Goal: Task Accomplishment & Management: Complete application form

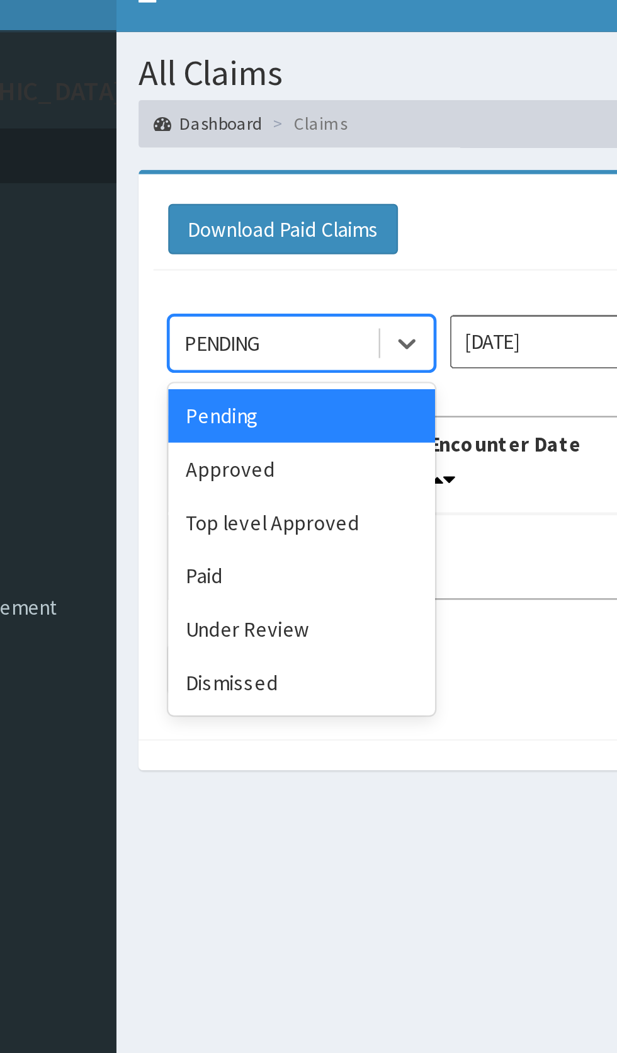
click at [220, 222] on div "Approved" at bounding box center [223, 217] width 113 height 23
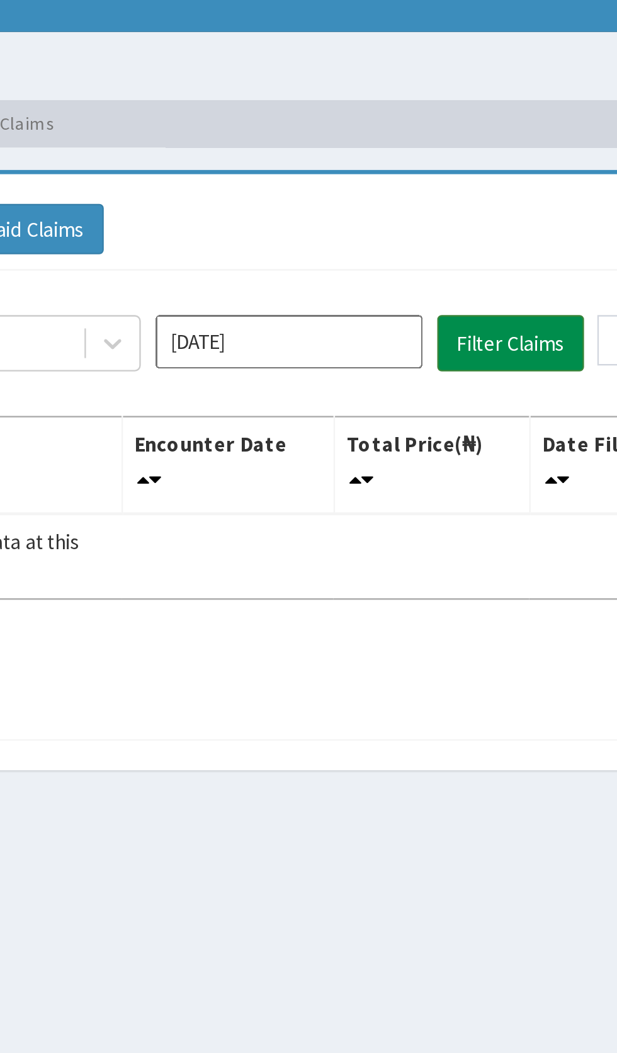
click at [437, 156] on button "Filter Claims" at bounding box center [437, 164] width 62 height 24
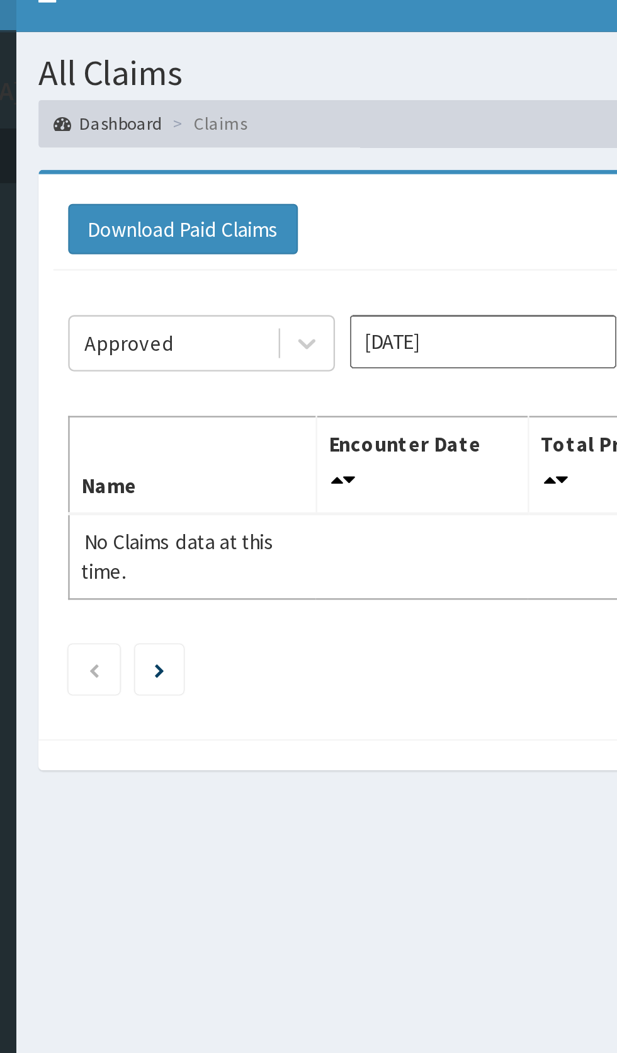
click at [310, 256] on div "Approved Sep 2025 Filter Claims Search Name Encounter Date Total Price(₦) Date …" at bounding box center [381, 229] width 441 height 193
click at [208, 300] on icon "Next page" at bounding box center [205, 303] width 4 height 6
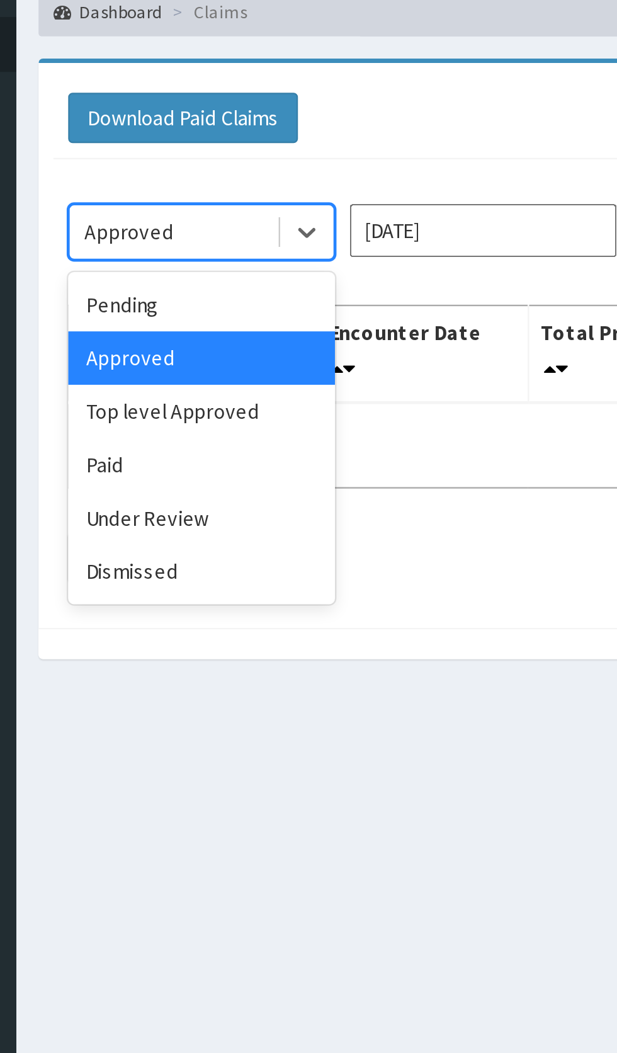
click at [220, 308] on div "Dismissed" at bounding box center [223, 308] width 113 height 23
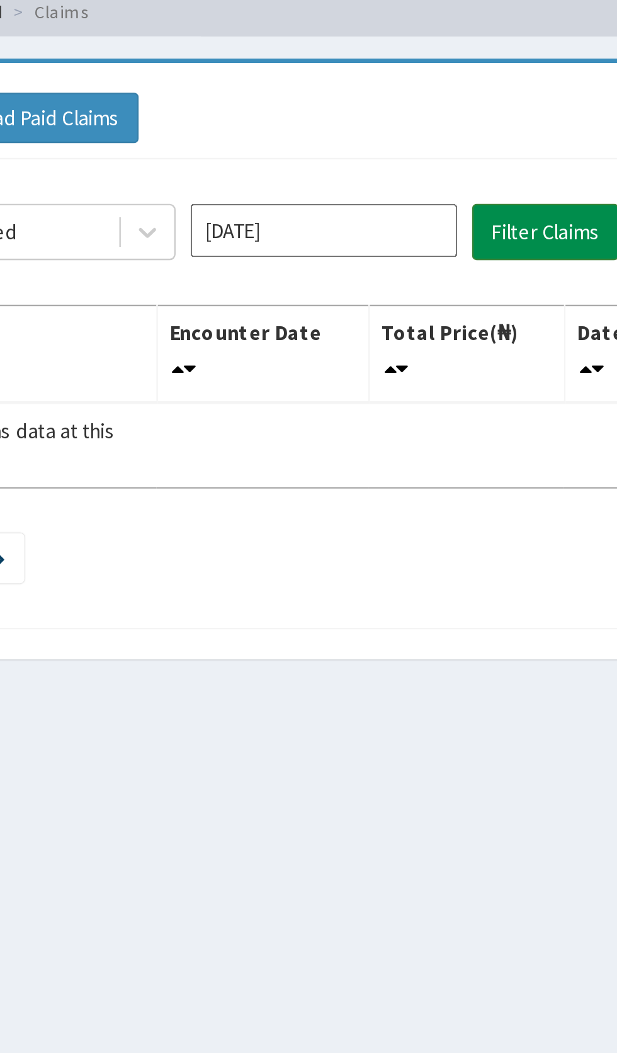
click at [432, 157] on button "Filter Claims" at bounding box center [437, 164] width 62 height 24
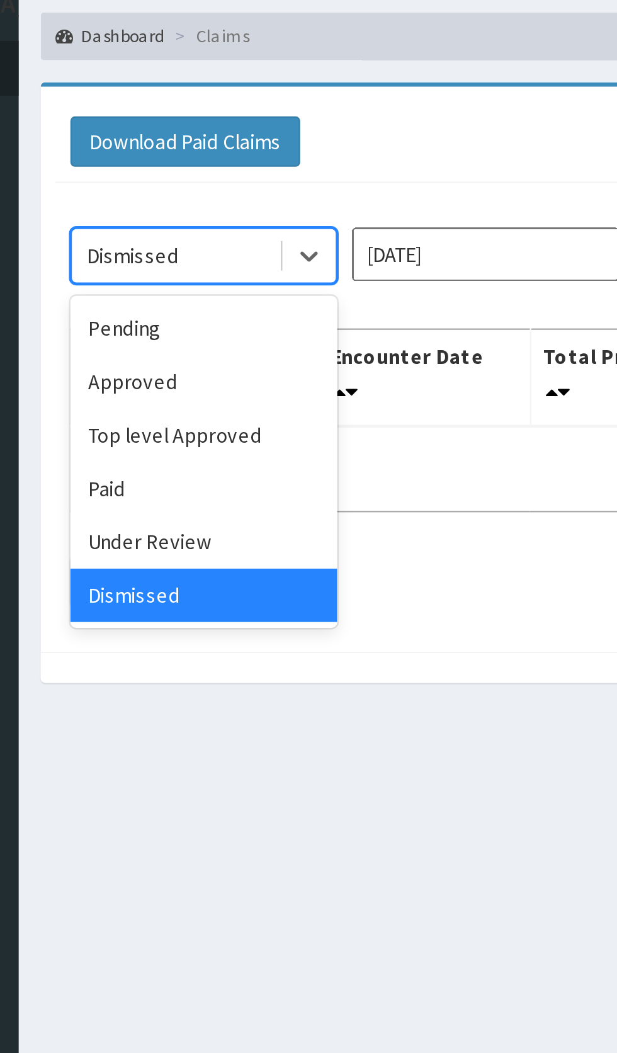
click at [229, 244] on div "Top level Approved" at bounding box center [223, 240] width 113 height 23
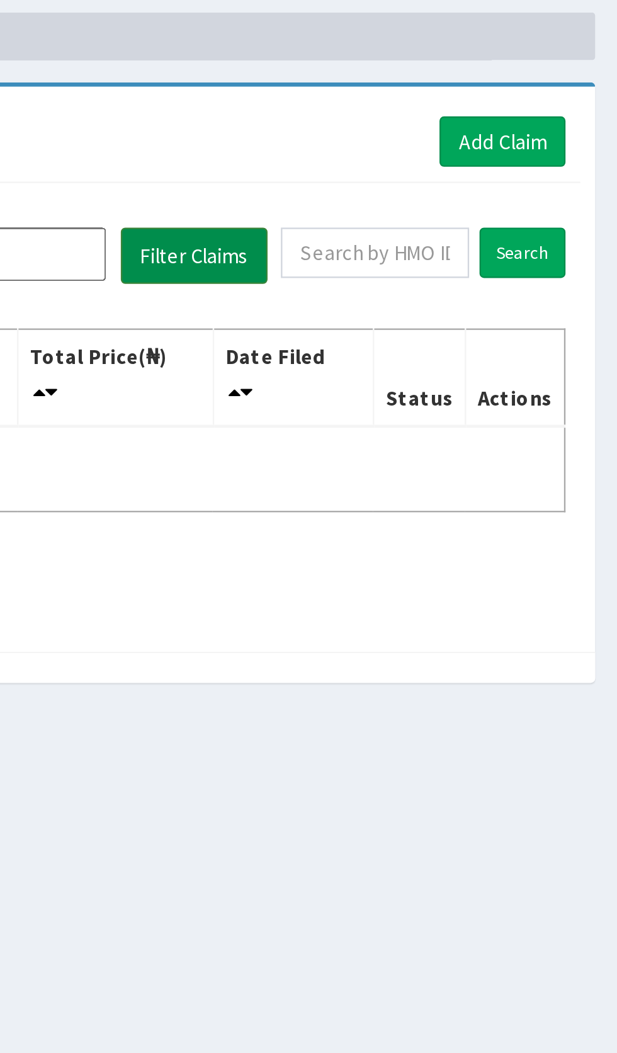
click at [438, 171] on button "Filter Claims" at bounding box center [437, 164] width 62 height 24
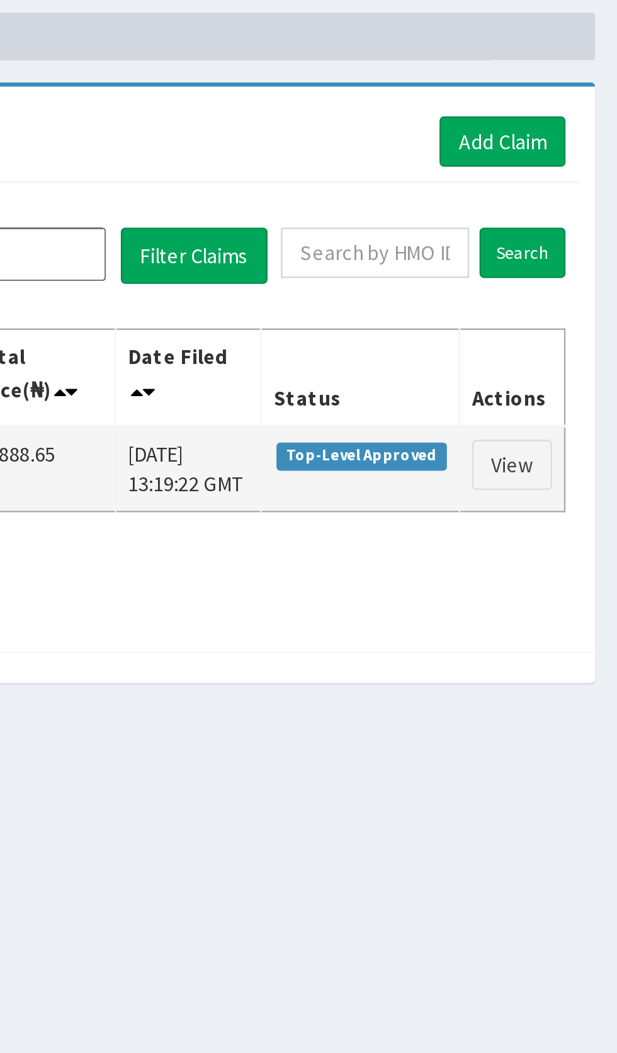
click at [516, 249] on span "Top-Level Approved" at bounding box center [508, 248] width 72 height 11
click at [574, 250] on link "View" at bounding box center [572, 252] width 34 height 21
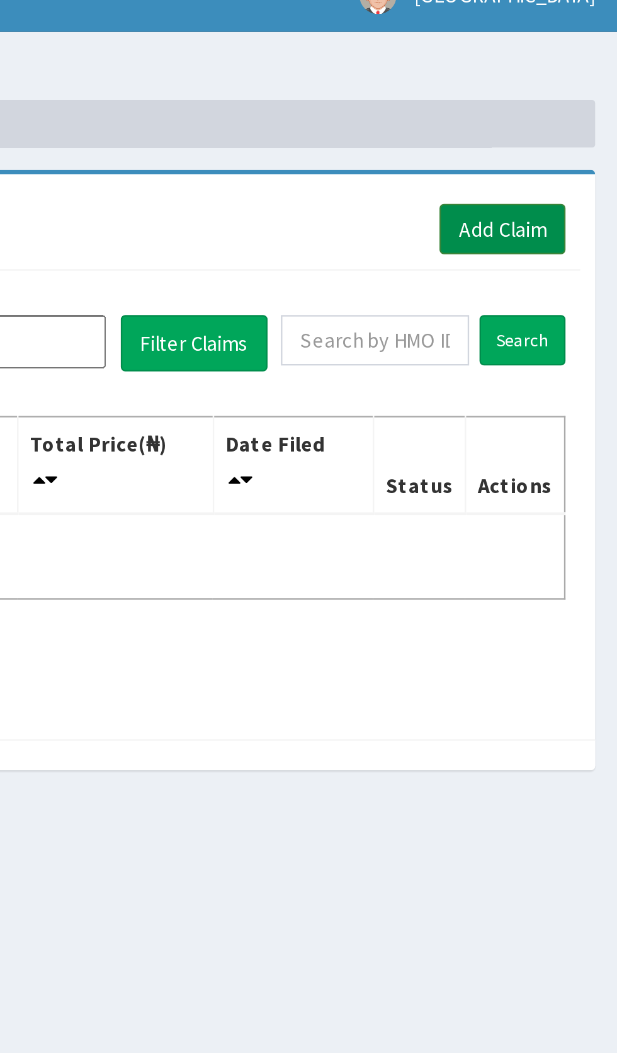
click at [569, 117] on link "Add Claim" at bounding box center [569, 115] width 54 height 21
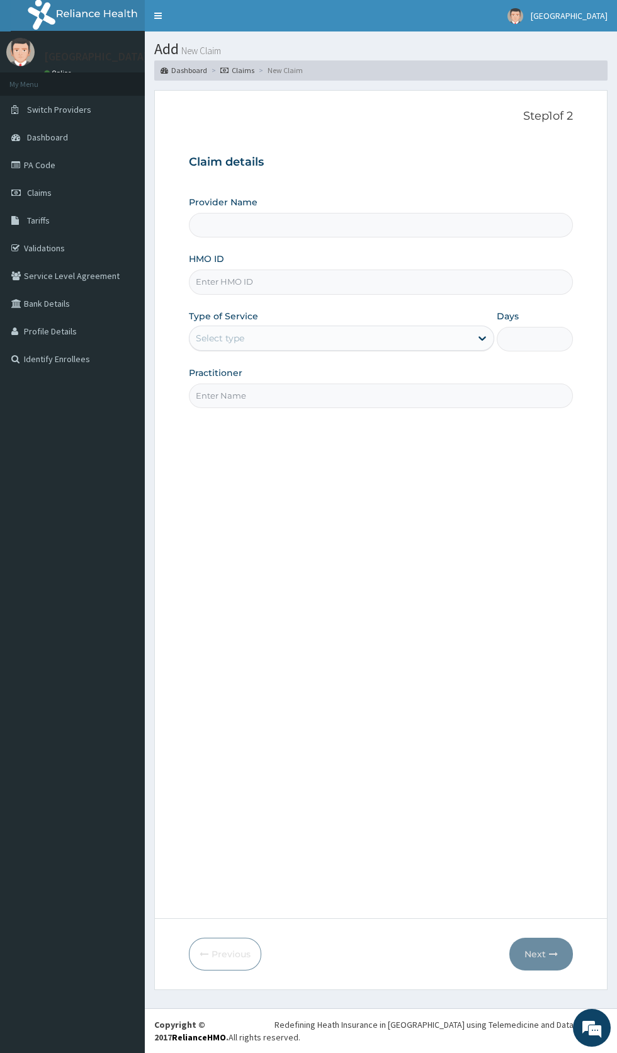
click at [285, 282] on input "HMO ID" at bounding box center [381, 281] width 384 height 25
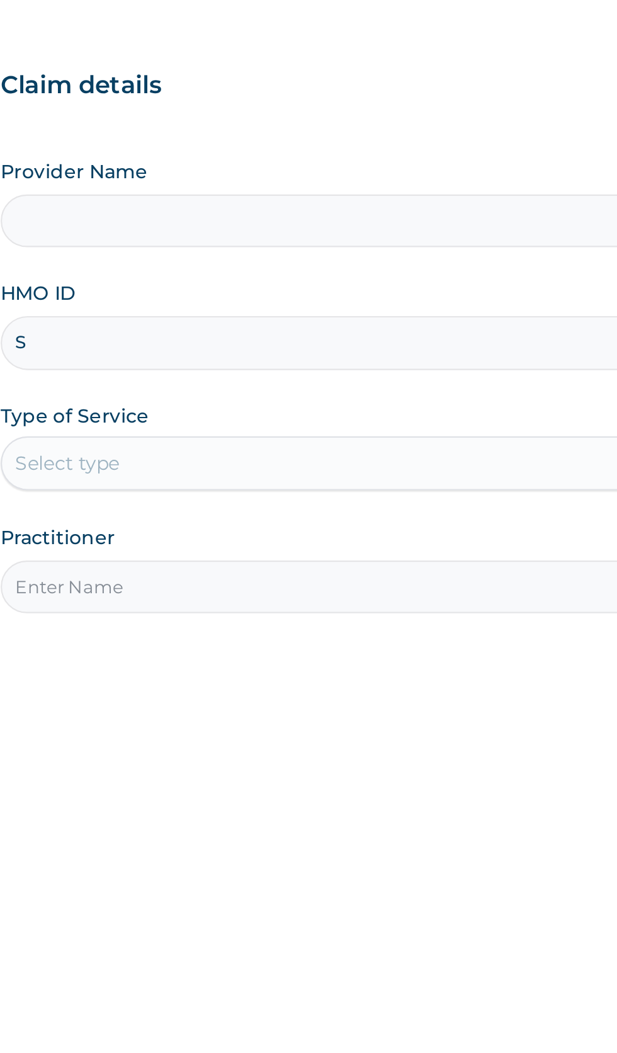
type input "SQ"
type input "Crystallite Specialist Hospital"
click at [262, 281] on input "SQZ/10" at bounding box center [381, 281] width 384 height 25
type input "SQZ/10615/A"
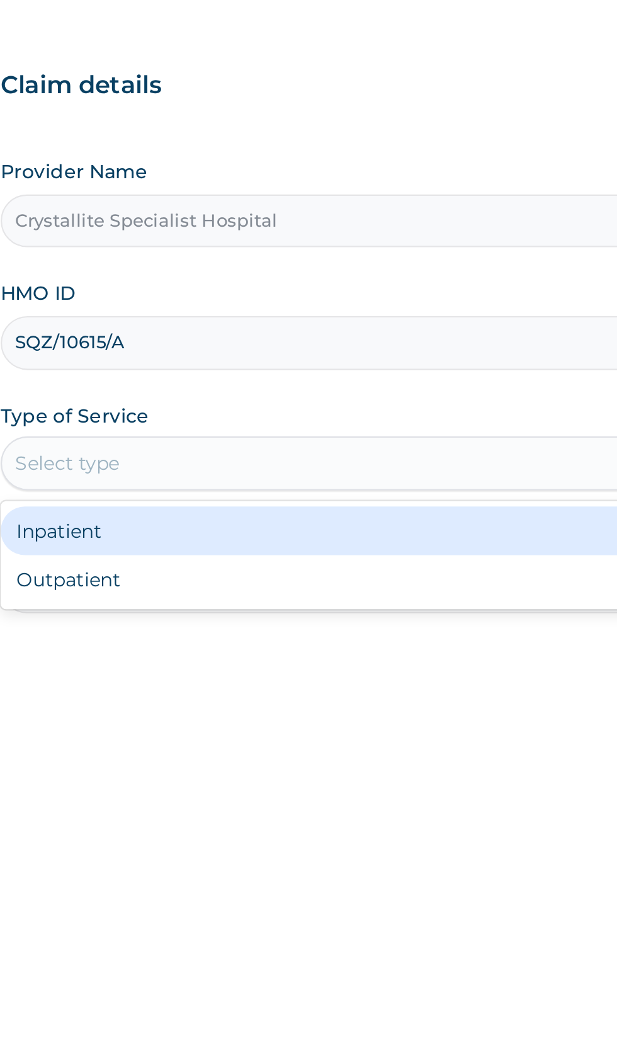
click at [295, 389] on div "Outpatient" at bounding box center [341, 392] width 305 height 23
type input "1"
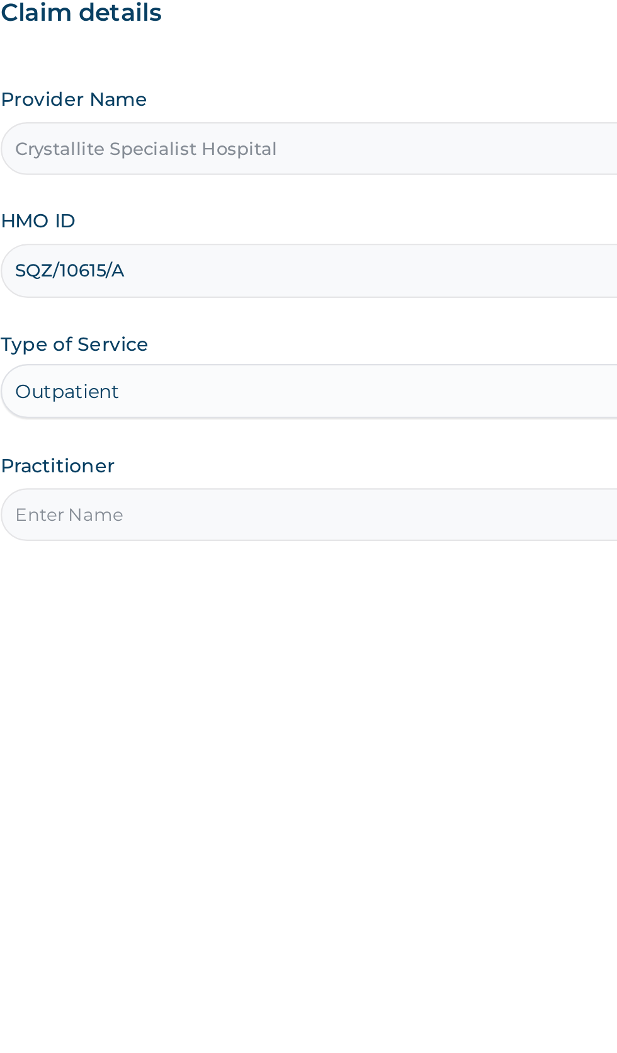
click at [341, 397] on input "Practitioner" at bounding box center [381, 395] width 384 height 25
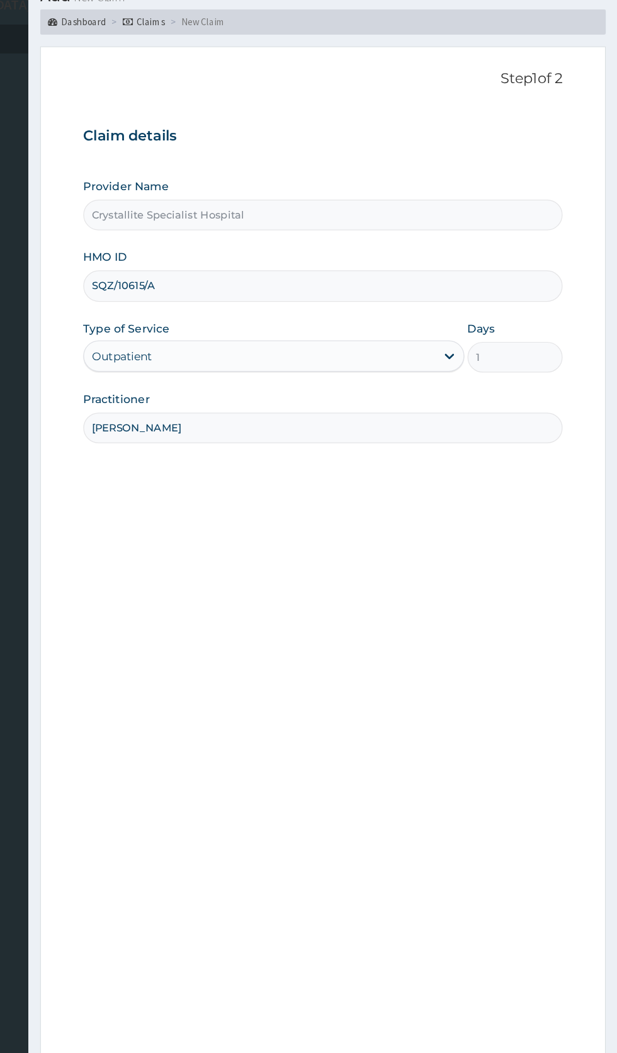
type input "Dr Victor Oguaka"
click at [586, 118] on form "Step 1 of 2 Claim details Provider Name Crystallite Specialist Hospital HMO ID …" at bounding box center [380, 540] width 453 height 900
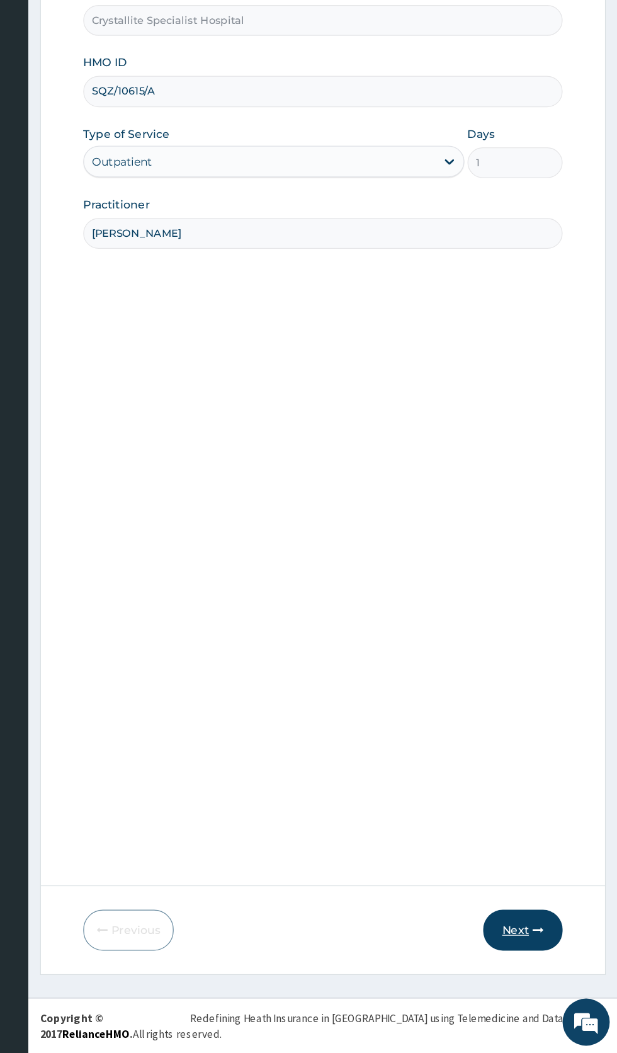
click at [553, 956] on icon "button" at bounding box center [553, 954] width 9 height 9
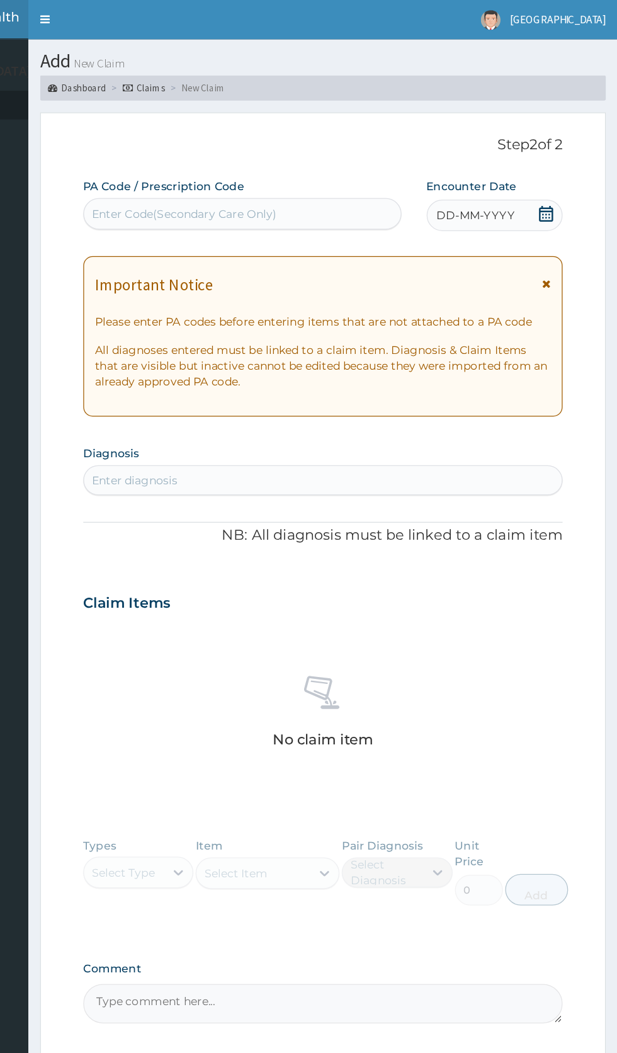
click at [560, 173] on icon at bounding box center [559, 171] width 13 height 13
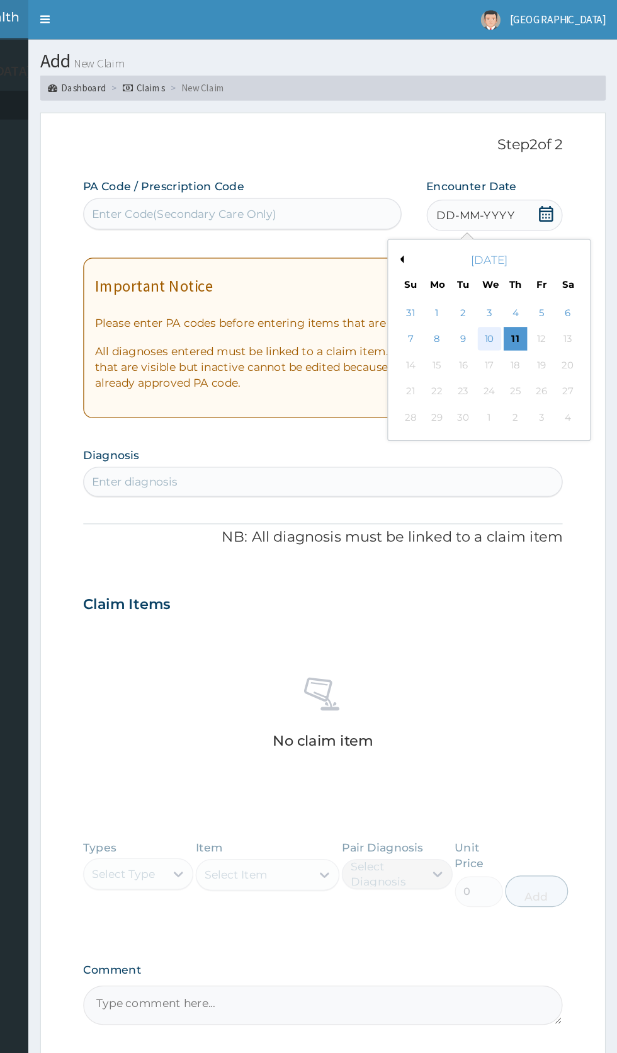
click at [514, 271] on div "10" at bounding box center [513, 272] width 19 height 19
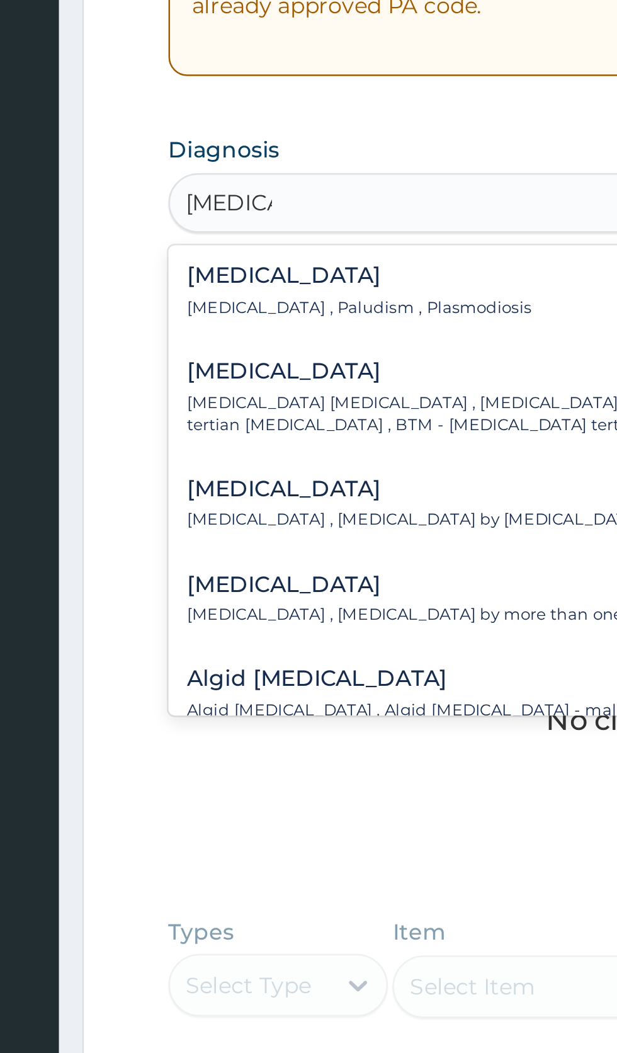
click at [287, 431] on p "Malaria , Paludism , Plasmodiosis" at bounding box center [265, 427] width 139 height 9
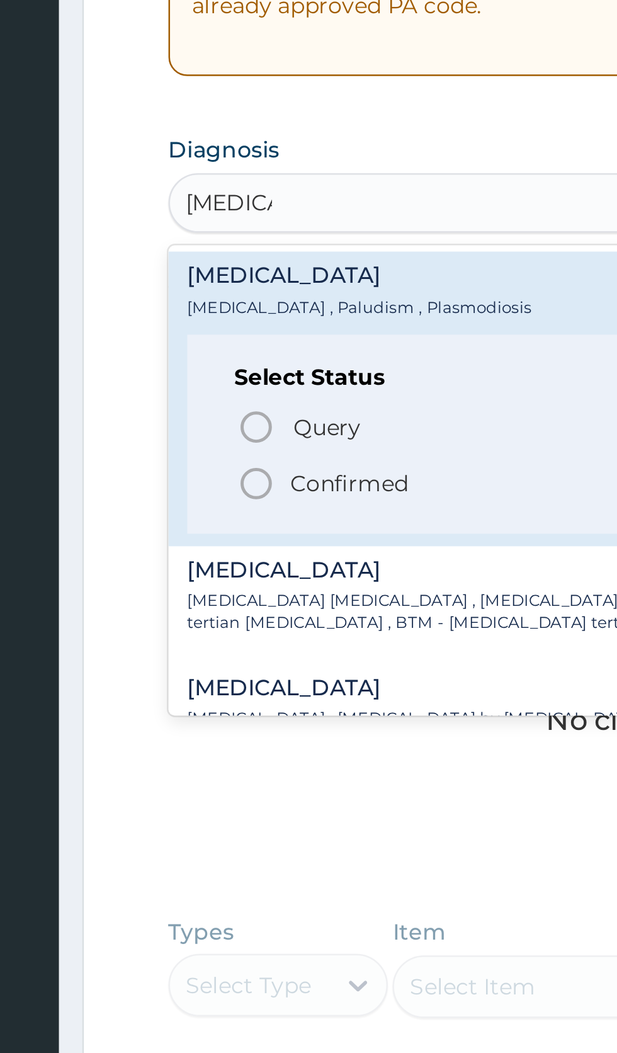
click at [233, 505] on span "Confirmed" at bounding box center [382, 497] width 330 height 15
type input "malaria"
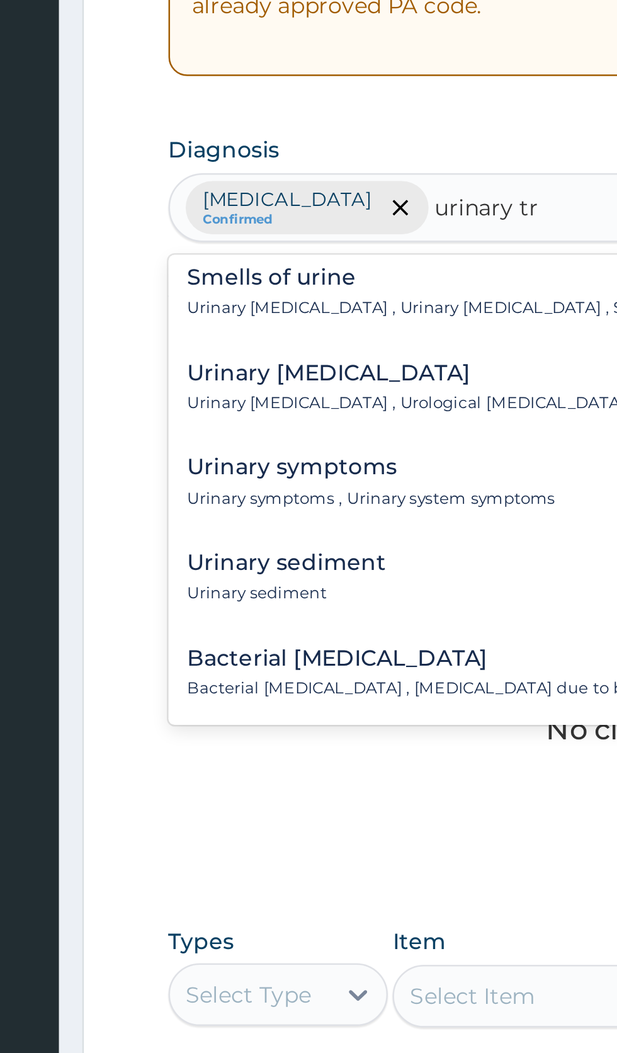
scroll to position [166, 0]
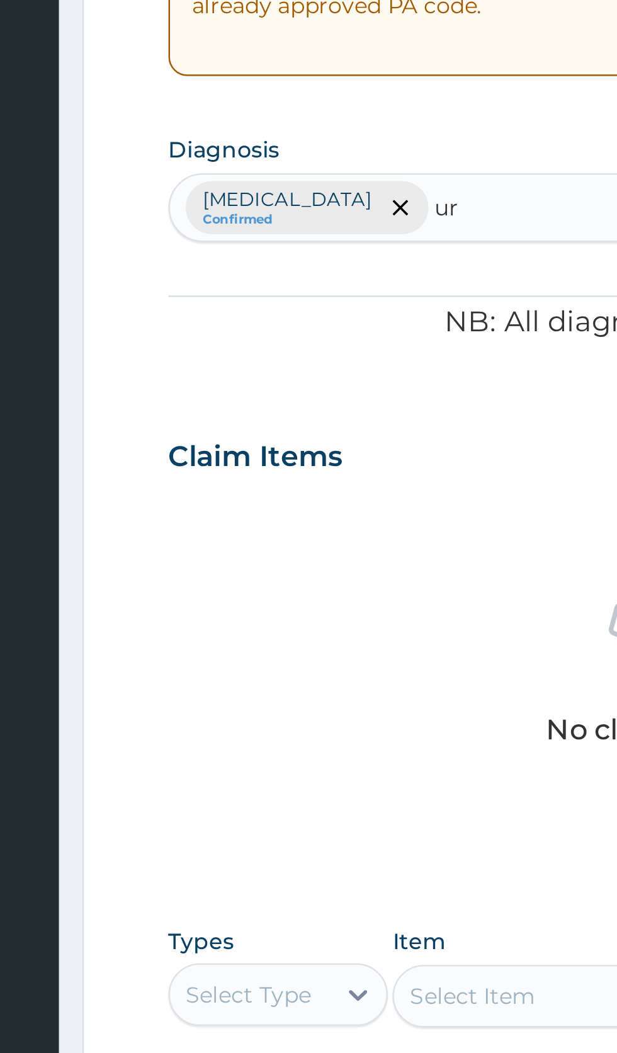
type input "u"
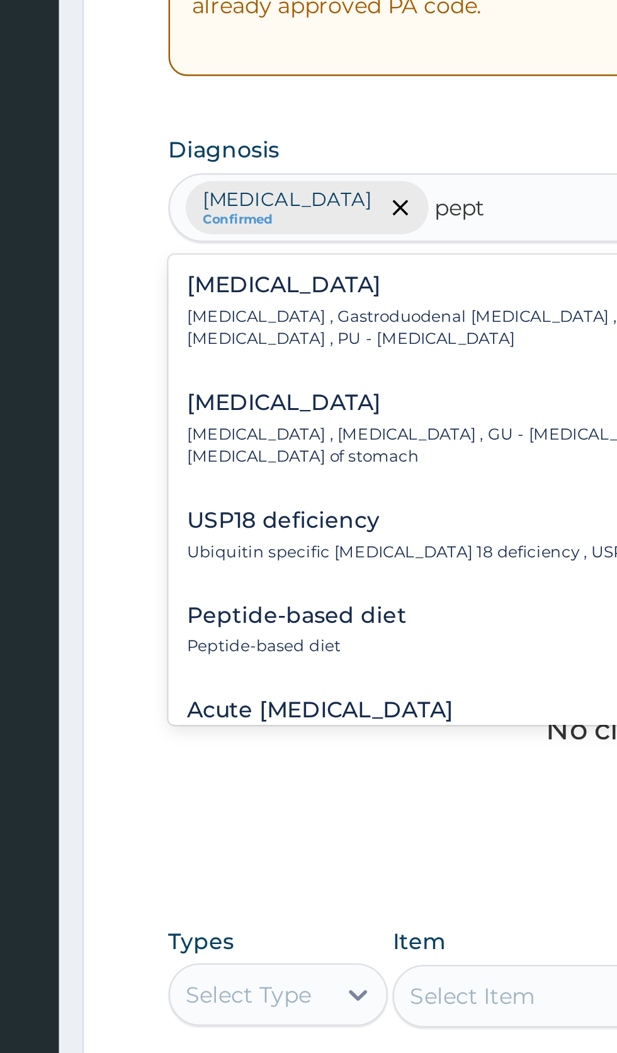
click at [300, 445] on p "Peptic ulcer , Gastroduodenal ulcer , Peptic ulcer disease , Peptic ulceration …" at bounding box center [368, 435] width 344 height 18
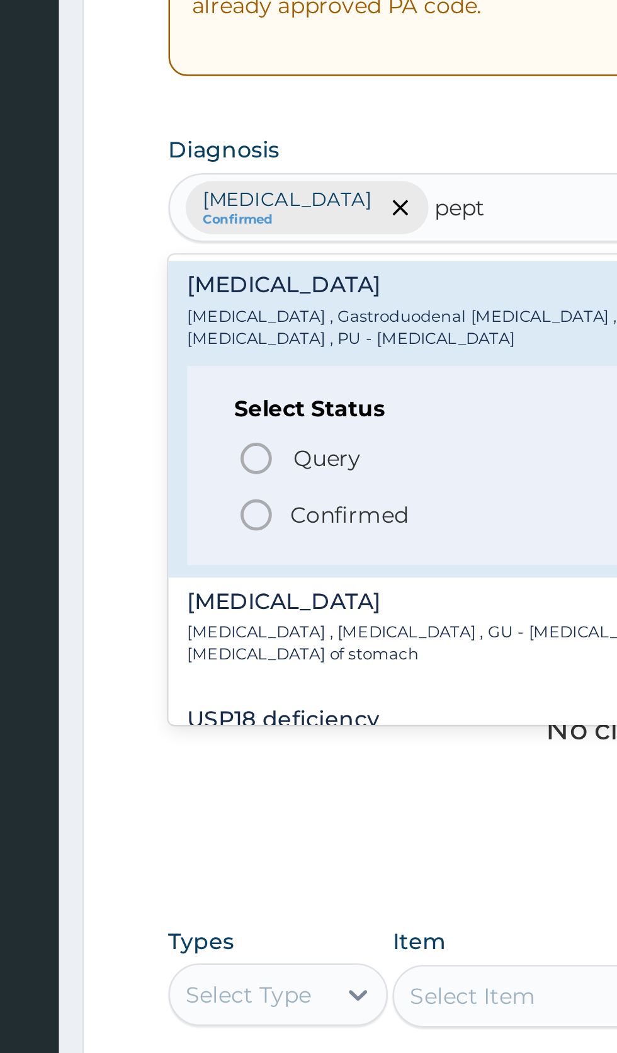
click at [252, 494] on span "Query" at bounding box center [252, 487] width 27 height 13
type input "pept"
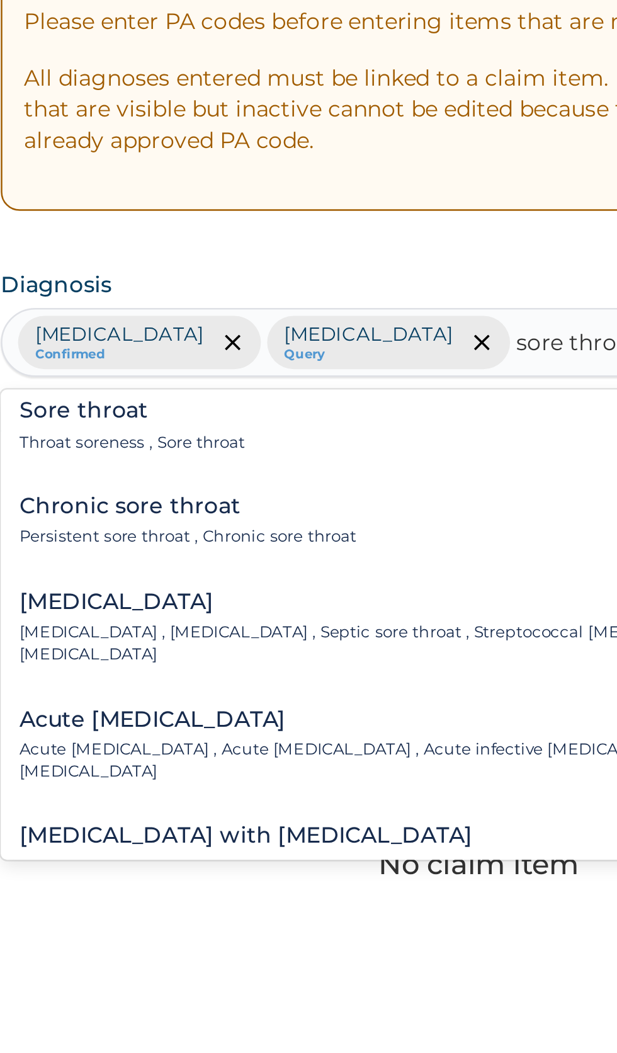
scroll to position [0, 0]
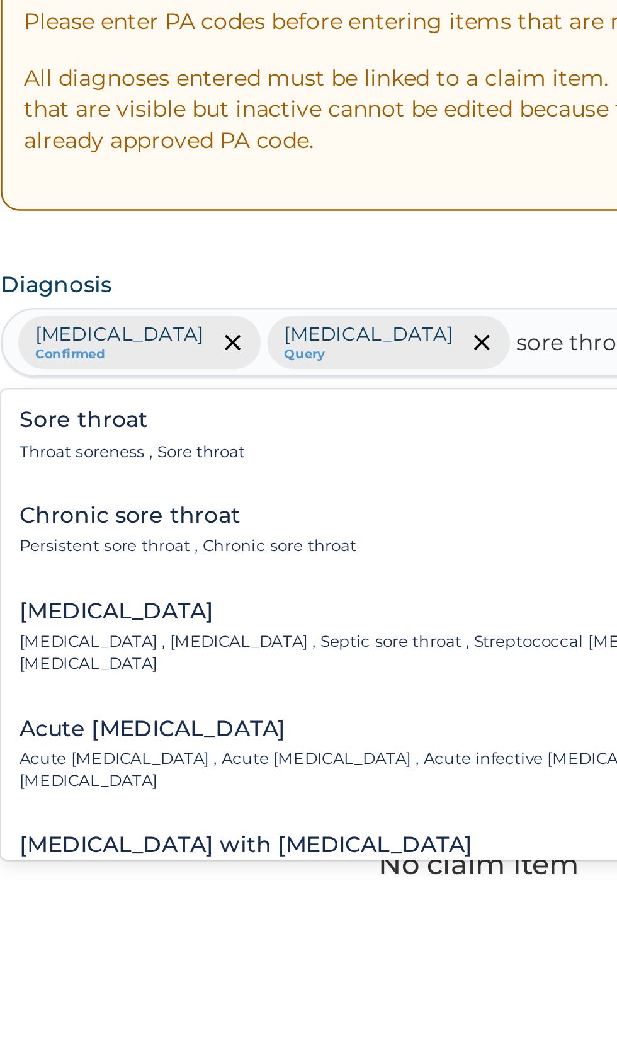
click at [287, 435] on div "Sore throat Throat soreness , Sore throat" at bounding box center [380, 424] width 369 height 22
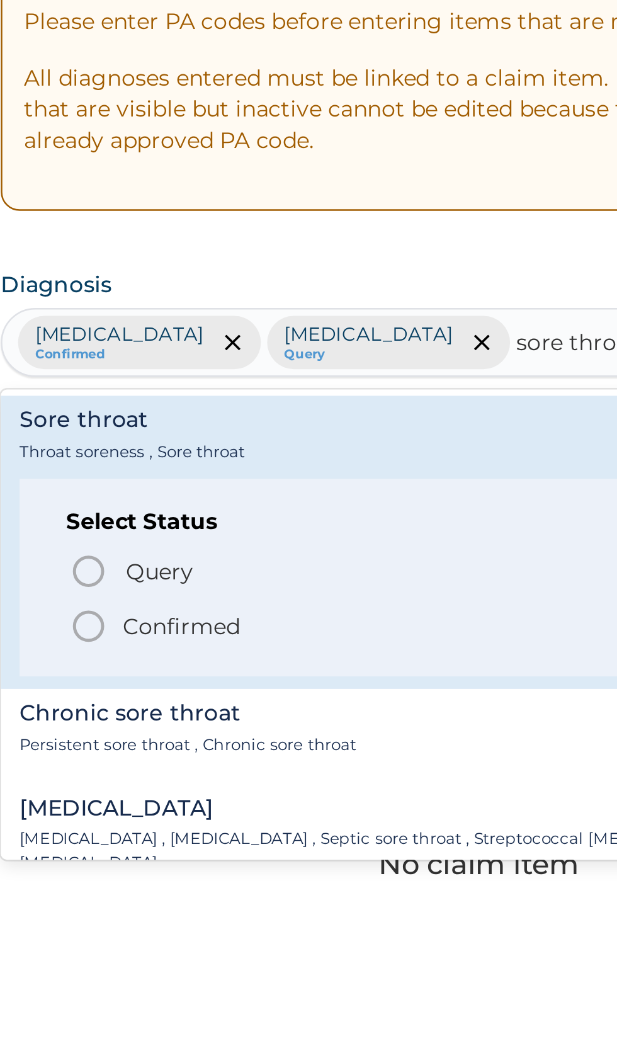
click at [264, 485] on span "Query" at bounding box center [252, 478] width 27 height 13
type input "sore throat"
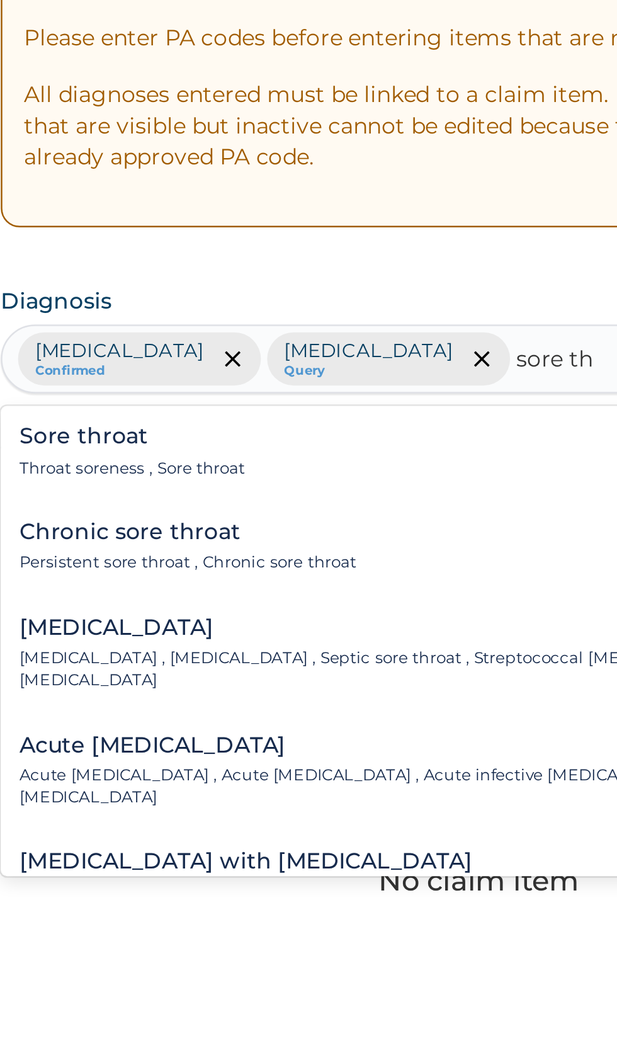
click at [287, 435] on div "Sore throat Throat soreness , Sore throat" at bounding box center [380, 424] width 369 height 22
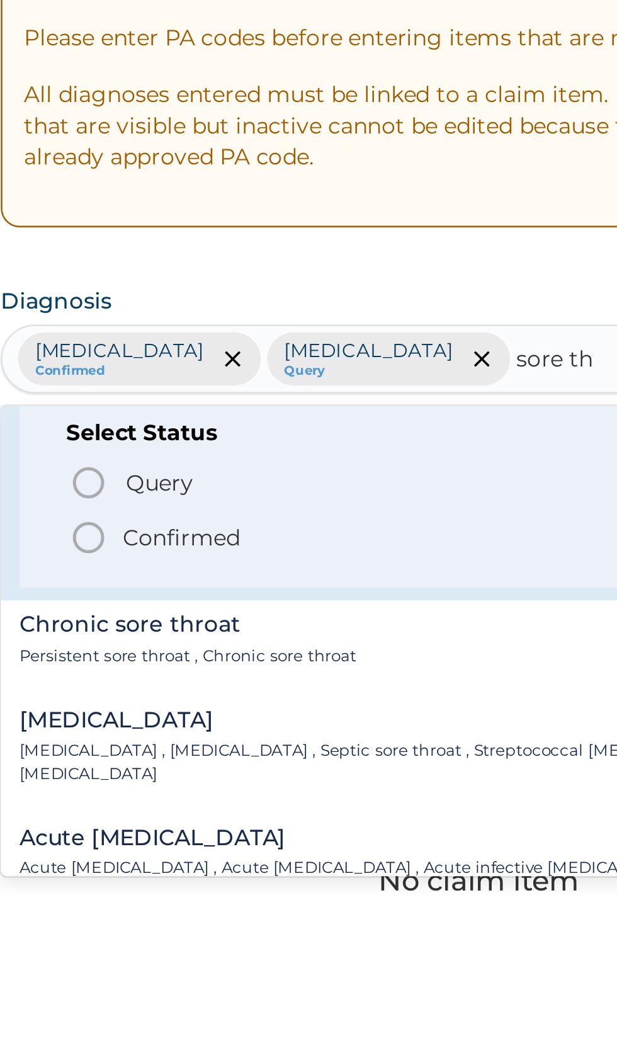
scroll to position [45, 0]
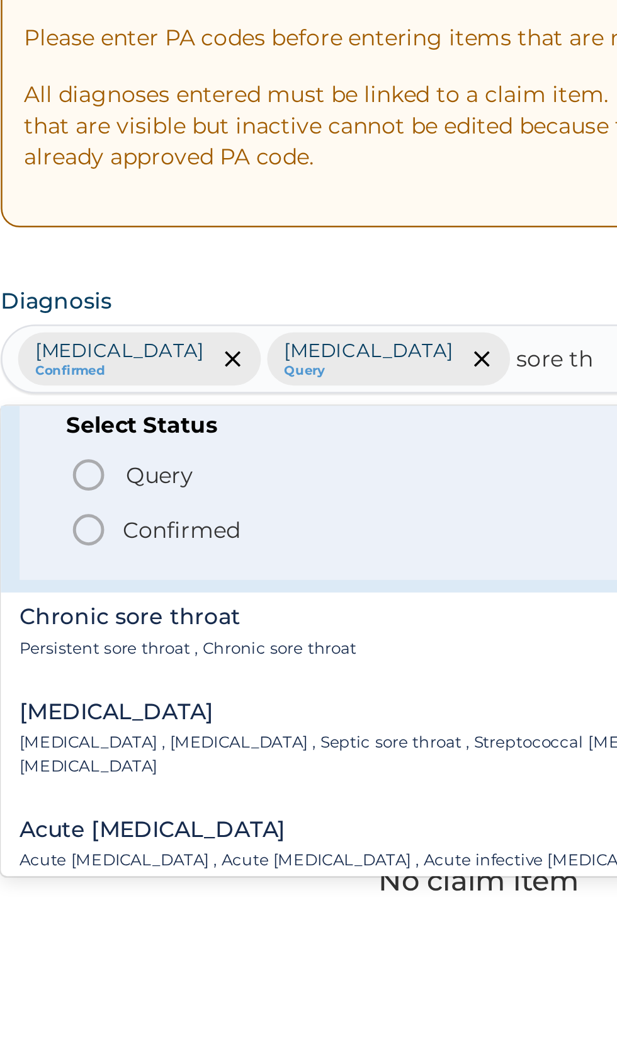
click at [261, 462] on p "Confirmed" at bounding box center [261, 455] width 47 height 13
type input "sore th"
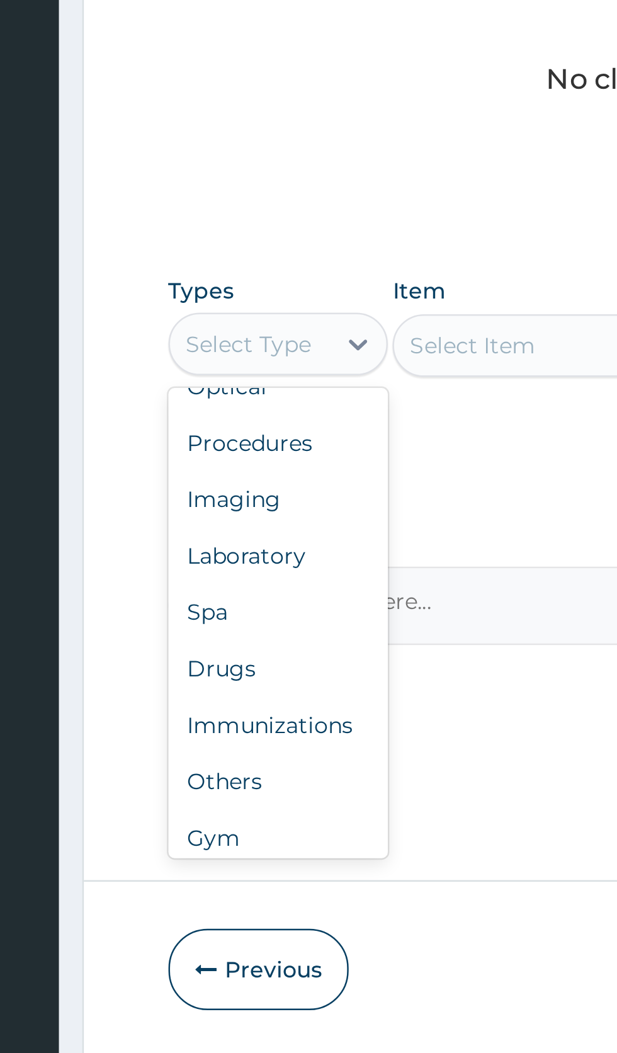
scroll to position [43, 0]
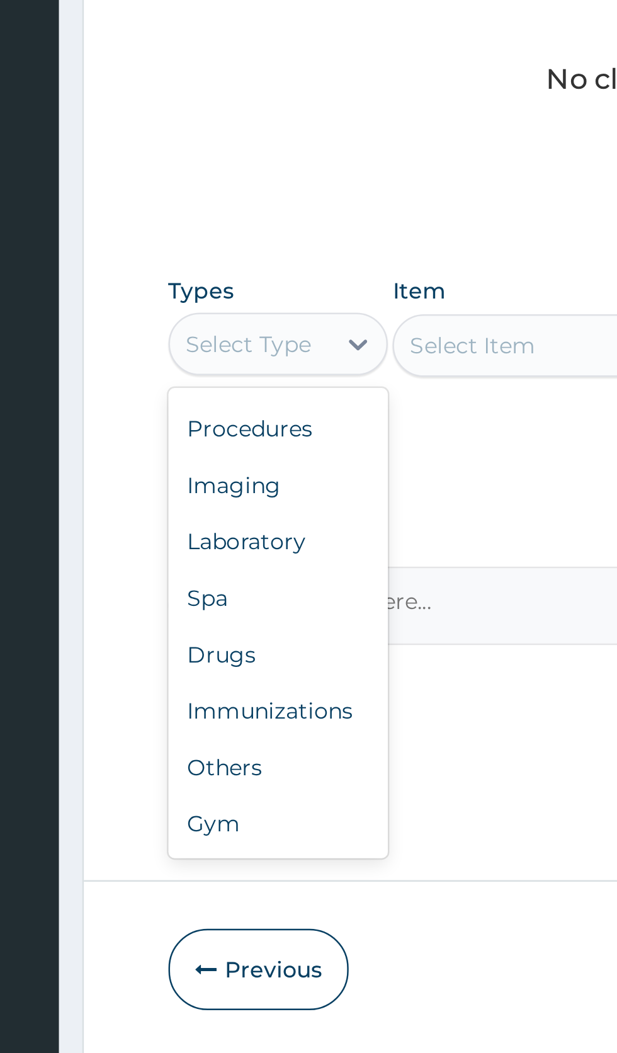
click at [241, 748] on div "Procedures" at bounding box center [233, 736] width 88 height 23
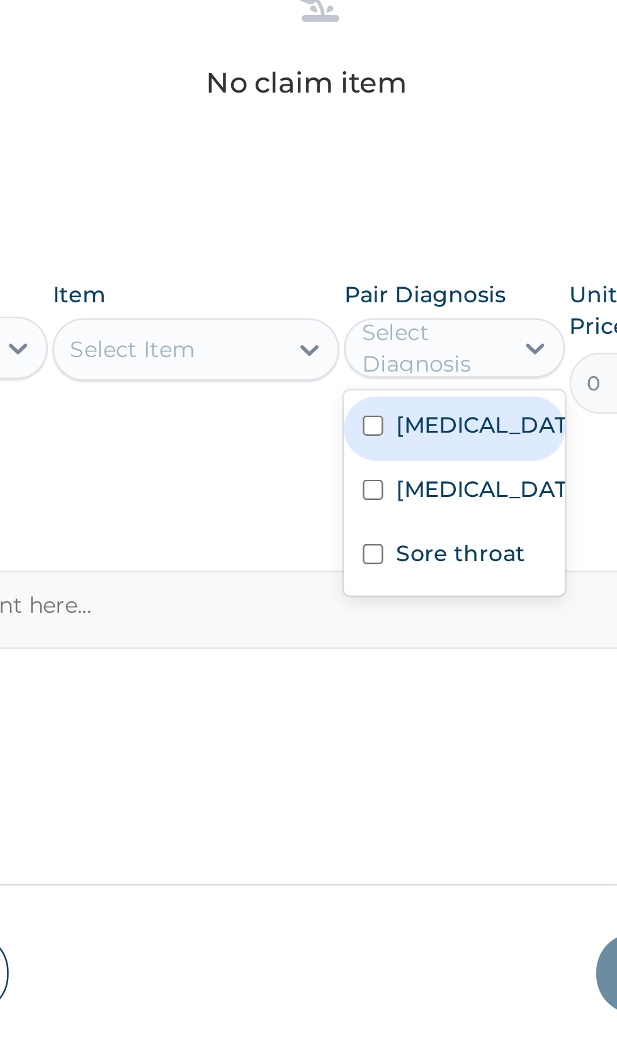
click at [411, 738] on input "checkbox" at bounding box center [408, 734] width 8 height 8
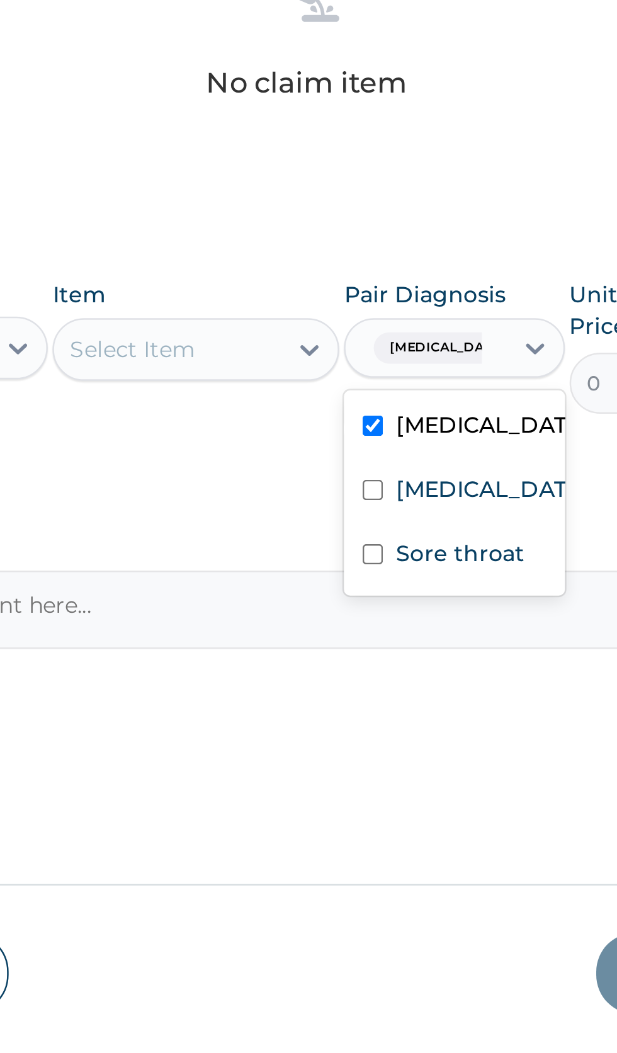
click at [409, 764] on input "checkbox" at bounding box center [408, 760] width 8 height 8
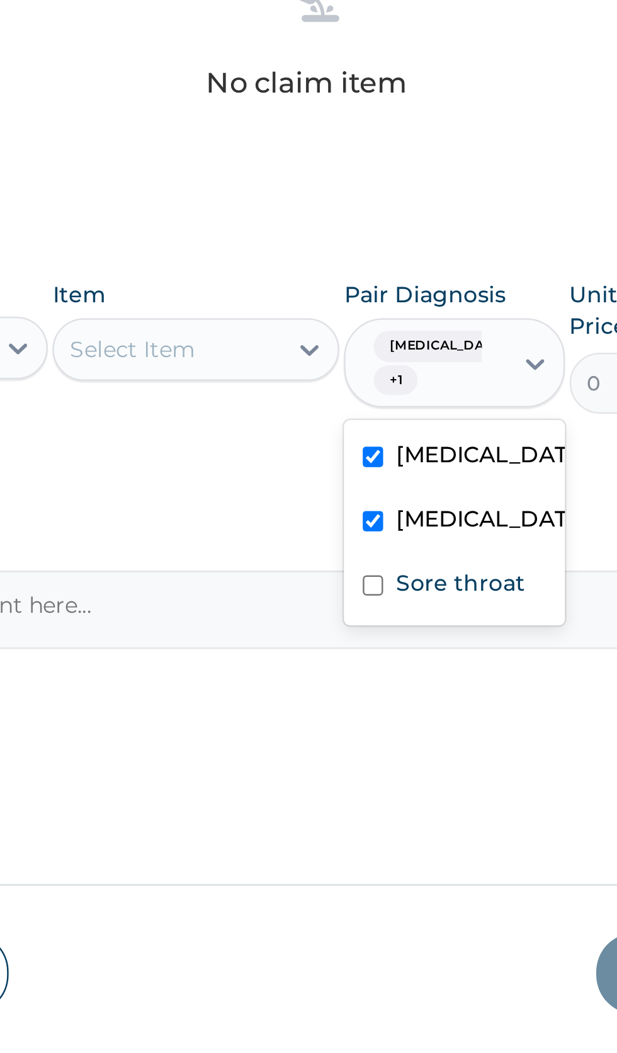
click at [409, 802] on input "checkbox" at bounding box center [408, 798] width 8 height 8
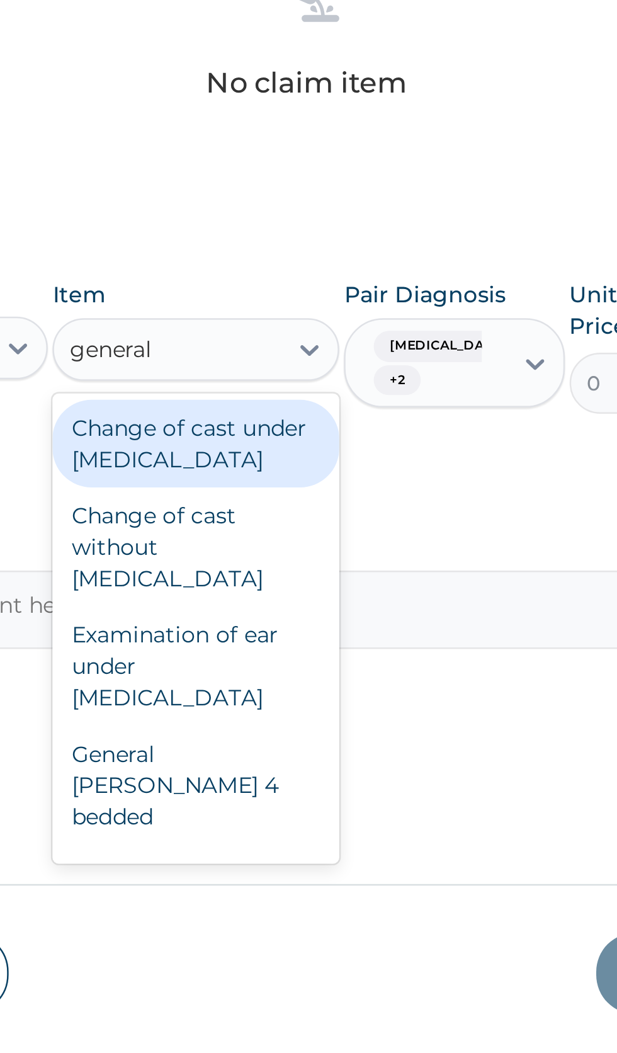
scroll to position [0, 0]
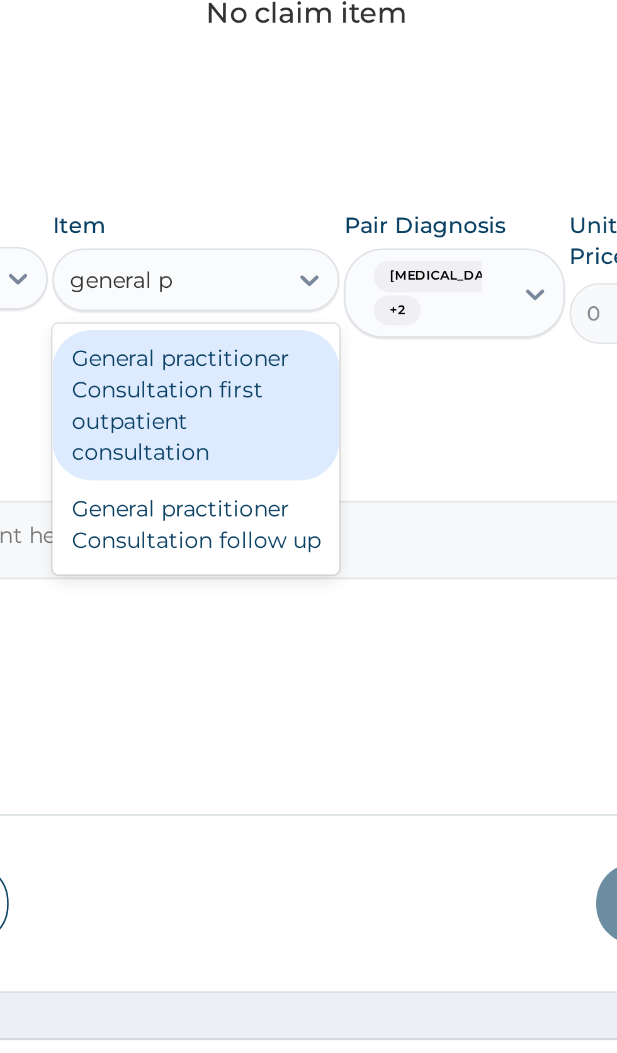
click at [360, 819] on div "General practitioner Consultation follow up" at bounding box center [336, 801] width 115 height 35
type input "general p"
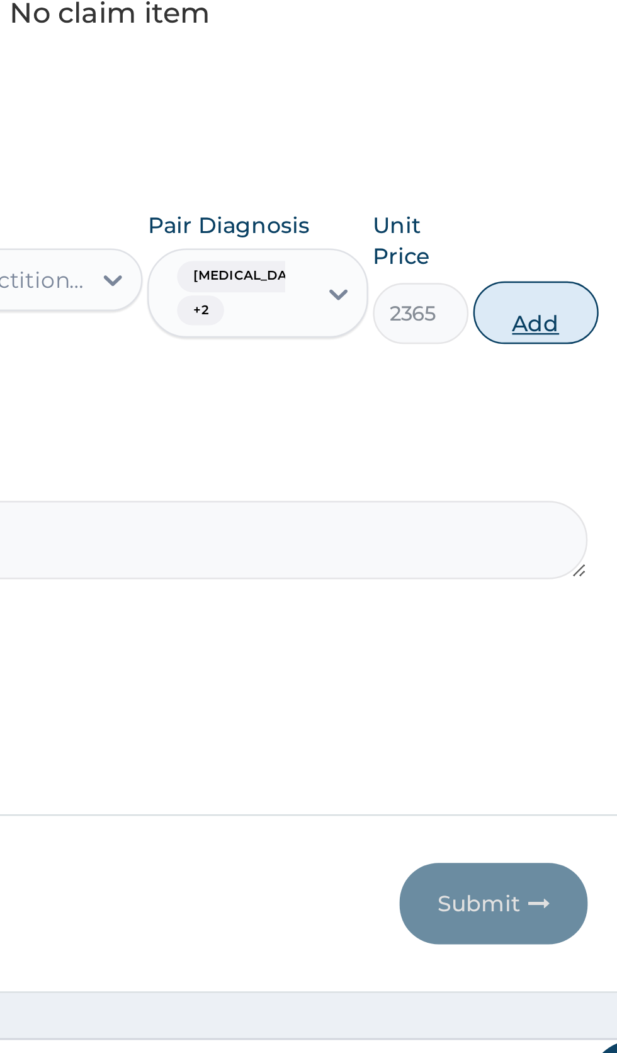
click at [564, 729] on button "Add" at bounding box center [552, 716] width 50 height 25
type input "0"
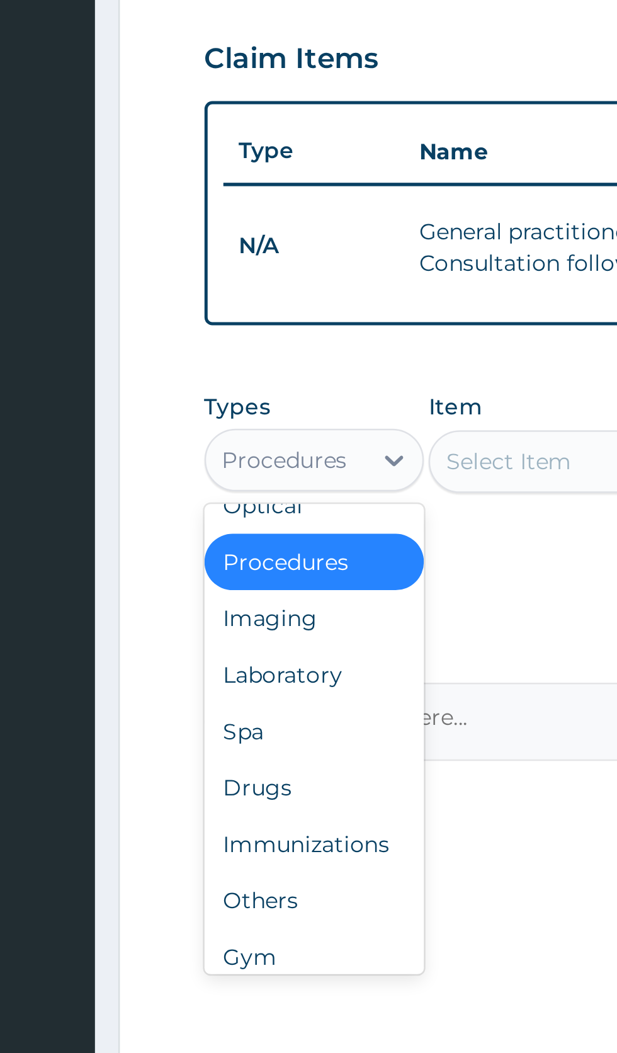
scroll to position [43, 0]
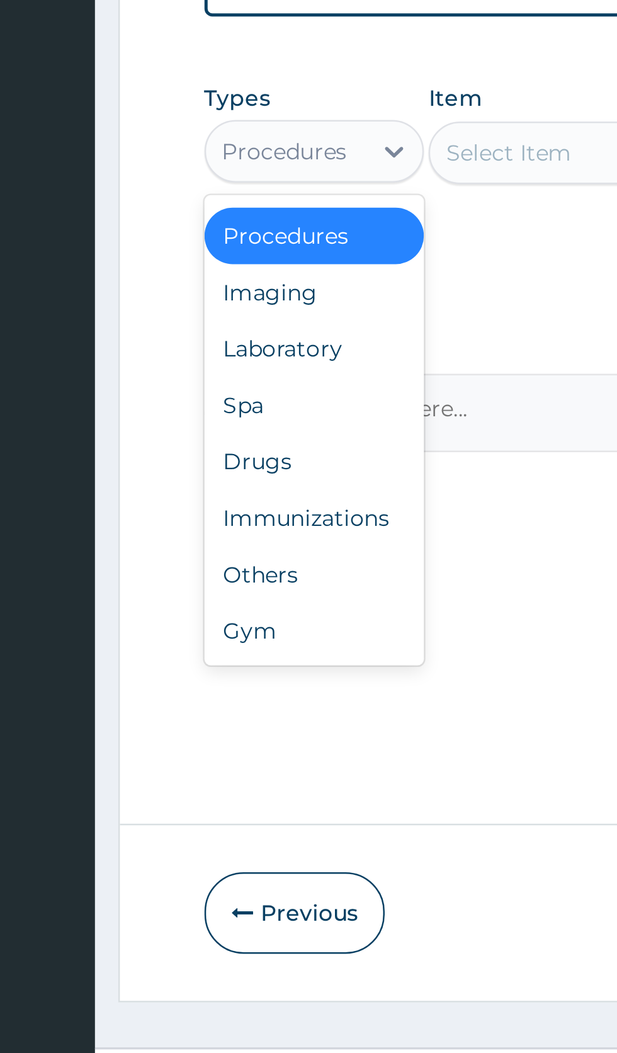
click at [235, 739] on div "Laboratory" at bounding box center [233, 727] width 88 height 23
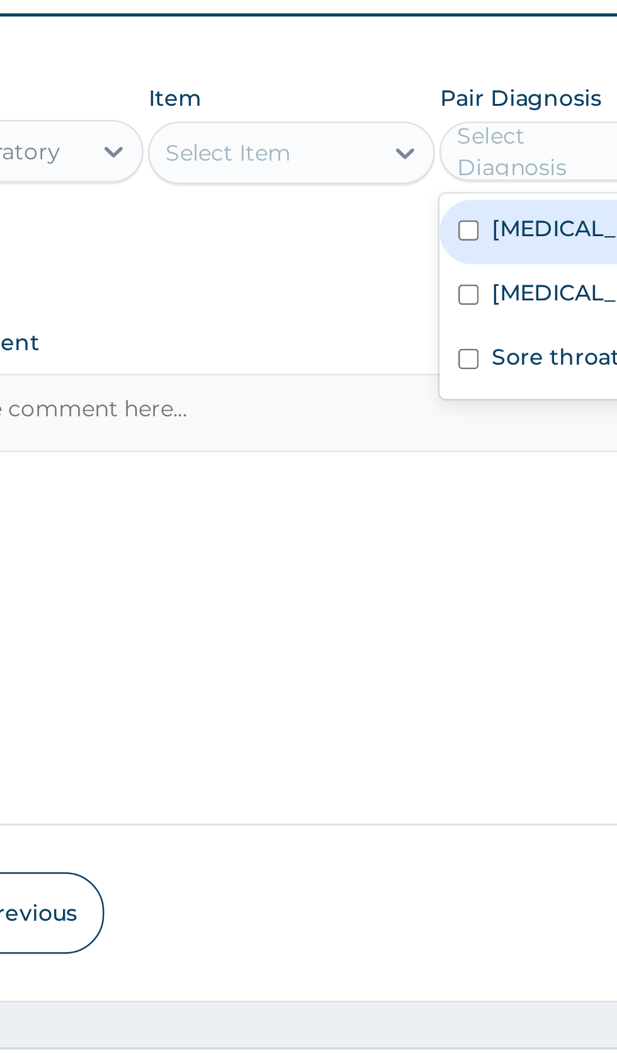
click at [411, 684] on input "checkbox" at bounding box center [408, 680] width 8 height 8
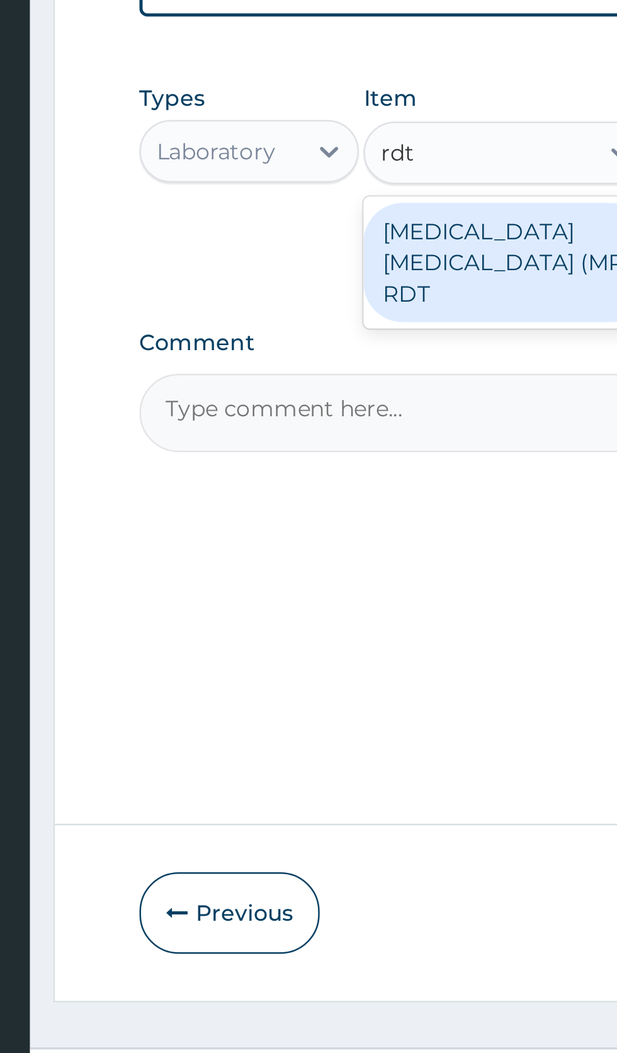
click at [335, 715] on div "MALARIA PARASITE (MP) RDT" at bounding box center [336, 693] width 115 height 48
type input "rdt"
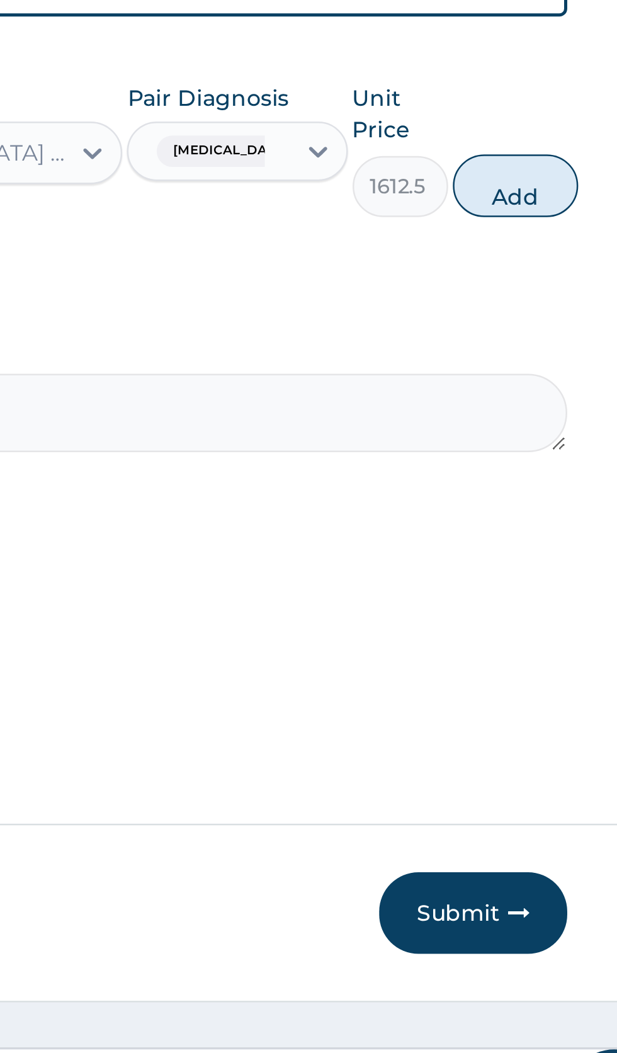
scroll to position [0, 0]
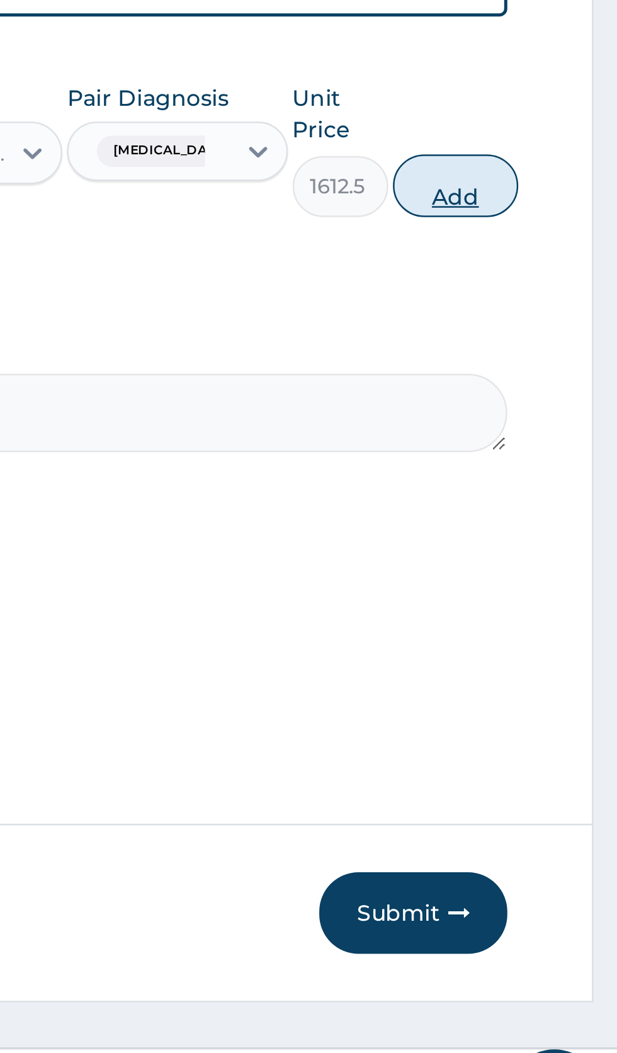
click at [559, 674] on button "Add" at bounding box center [552, 661] width 50 height 25
type input "0"
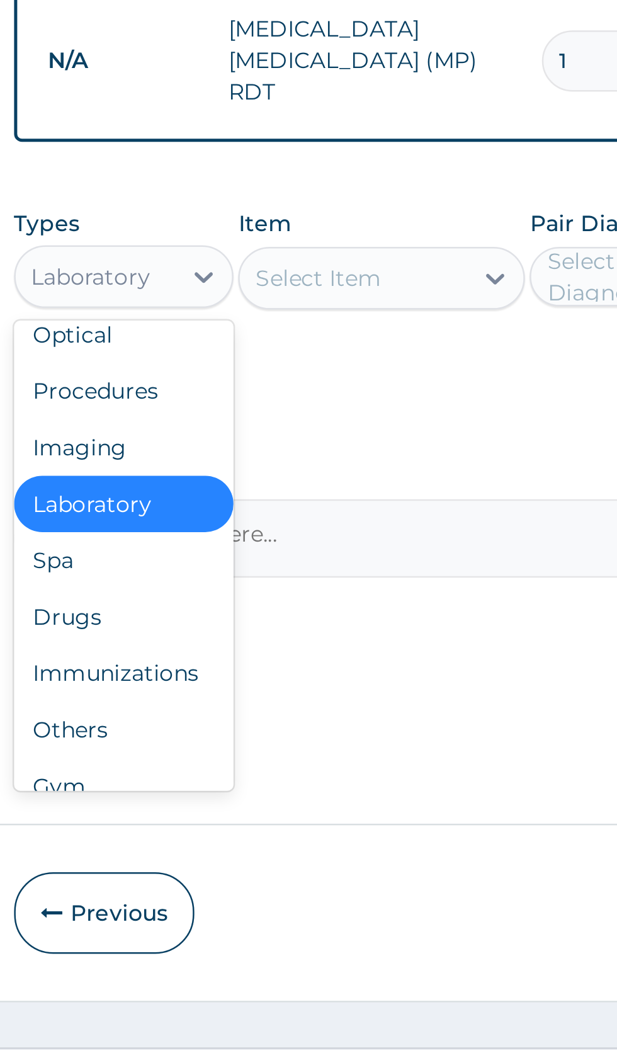
scroll to position [38, 0]
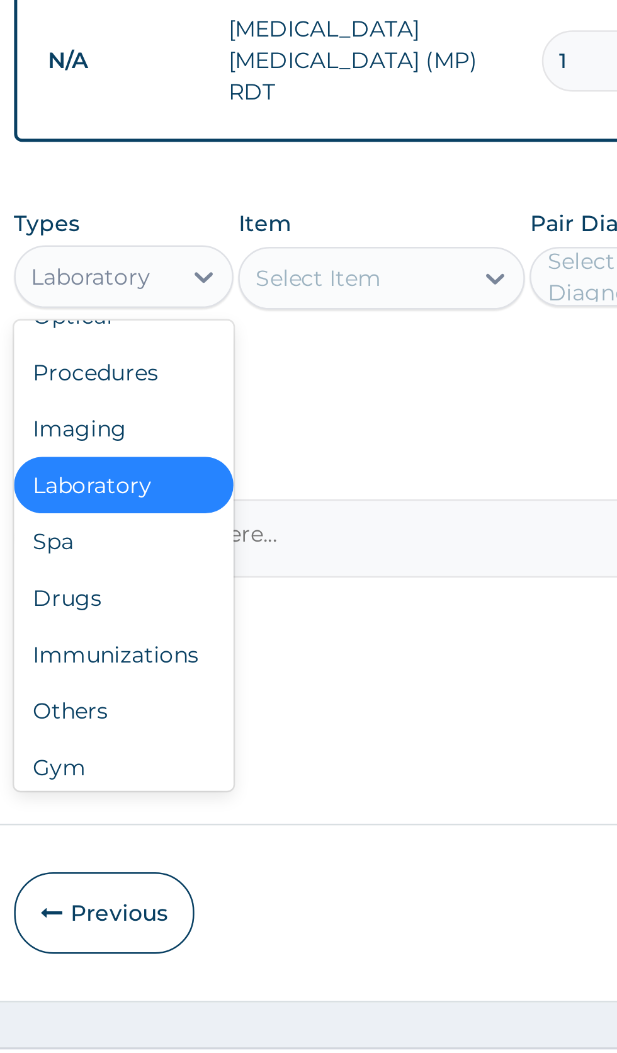
click at [242, 839] on div "Drugs" at bounding box center [233, 827] width 88 height 23
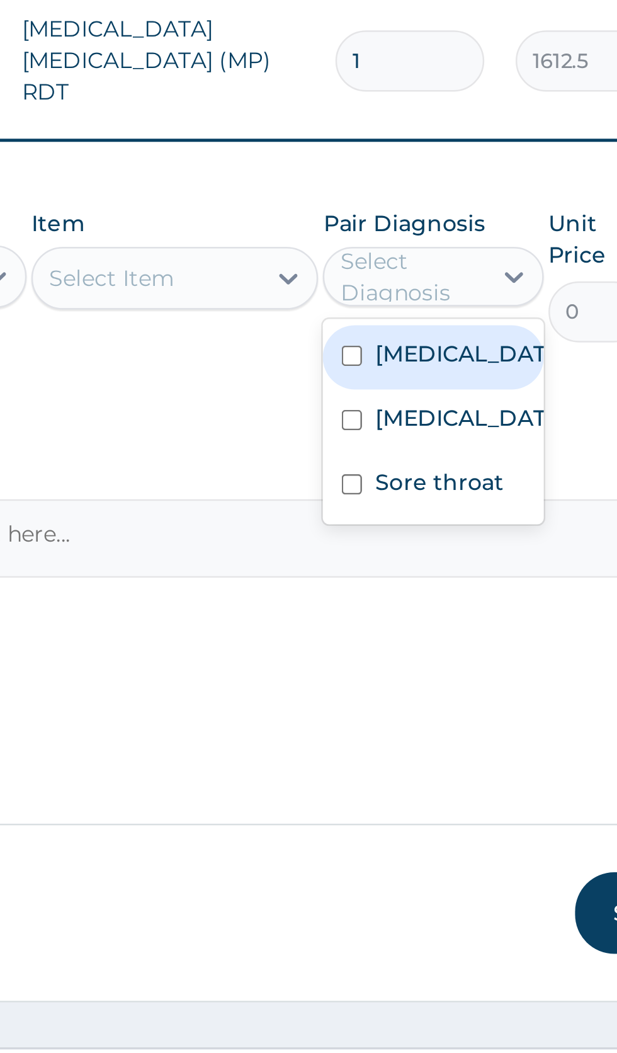
click at [411, 734] on input "checkbox" at bounding box center [408, 730] width 8 height 8
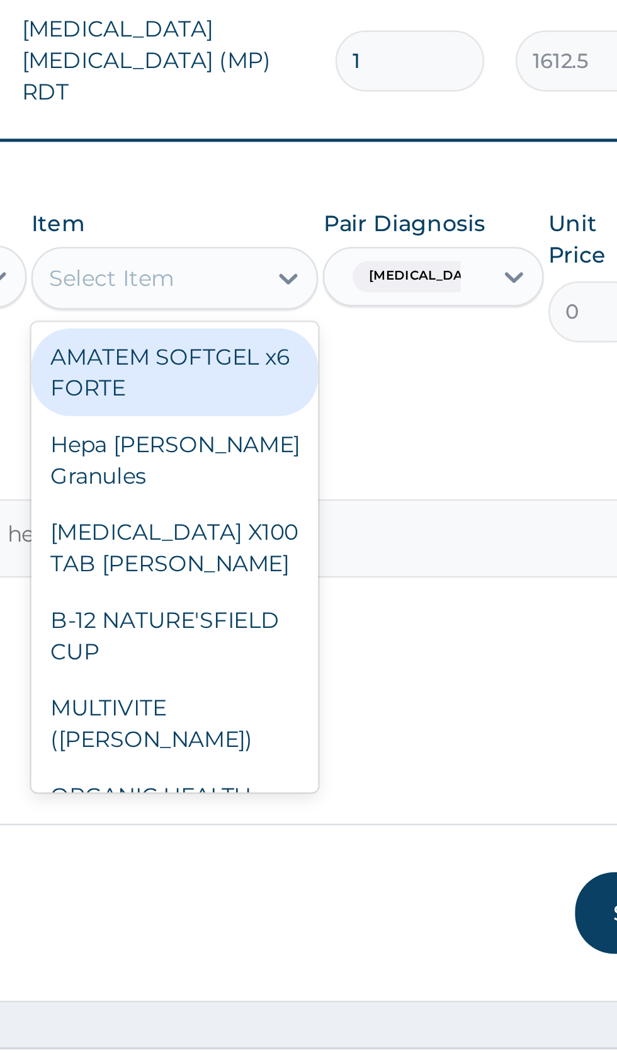
type input "b"
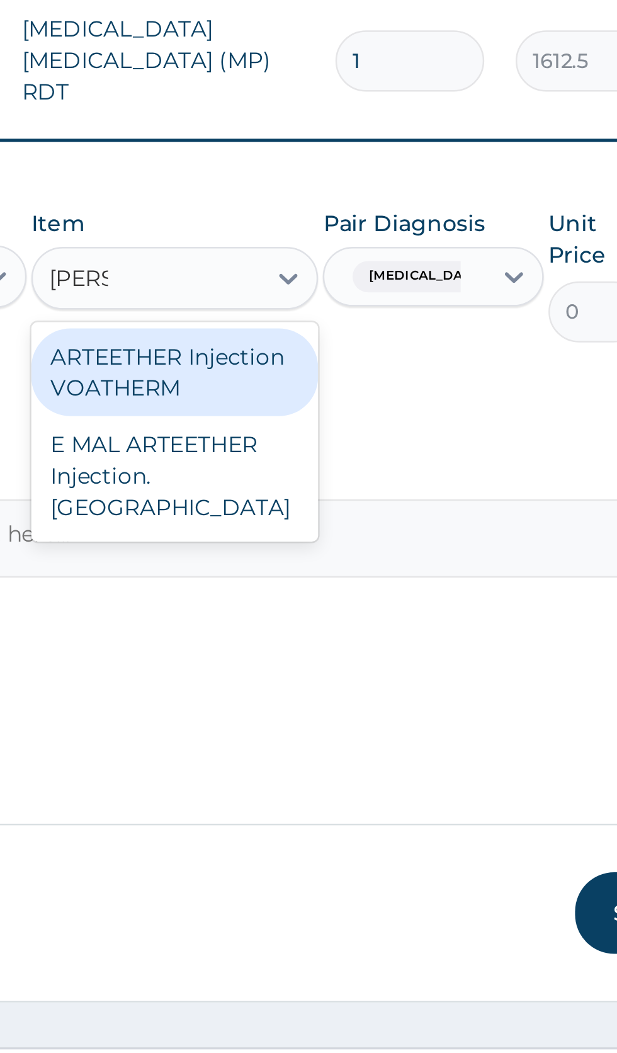
click at [355, 802] on div "E MAL ARTEETHER Injection. FIDSON" at bounding box center [336, 778] width 115 height 48
type input "artee"
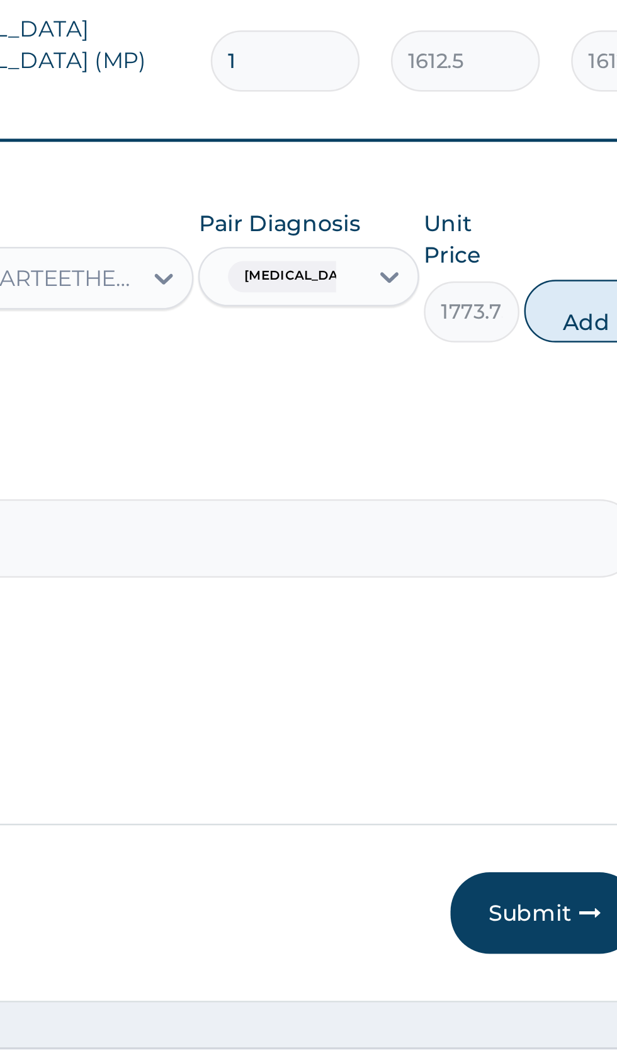
scroll to position [0, 0]
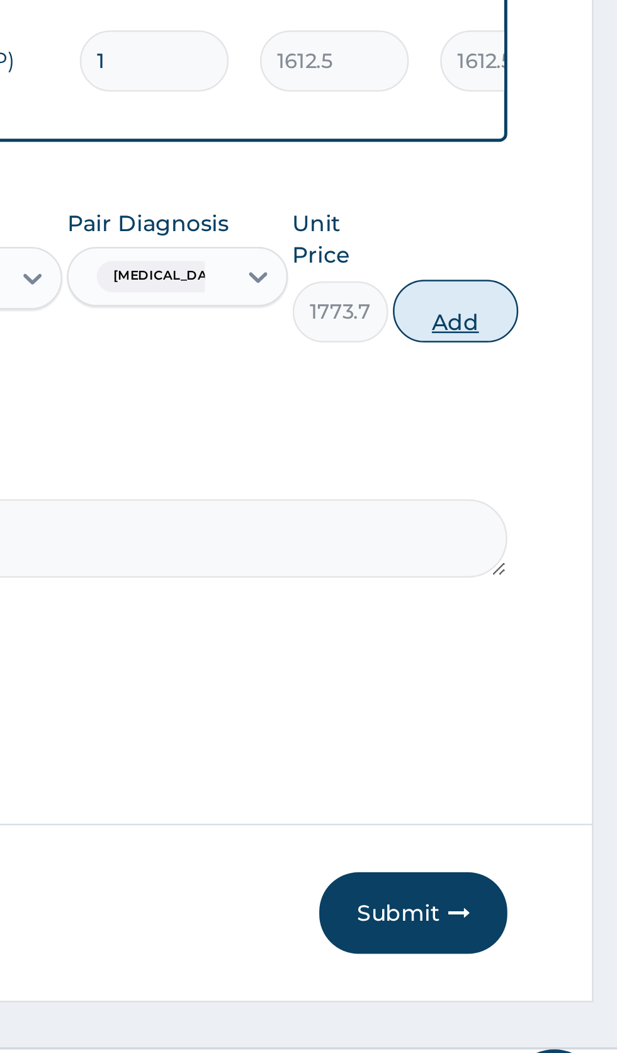
click at [563, 725] on button "Add" at bounding box center [552, 712] width 50 height 25
type input "0"
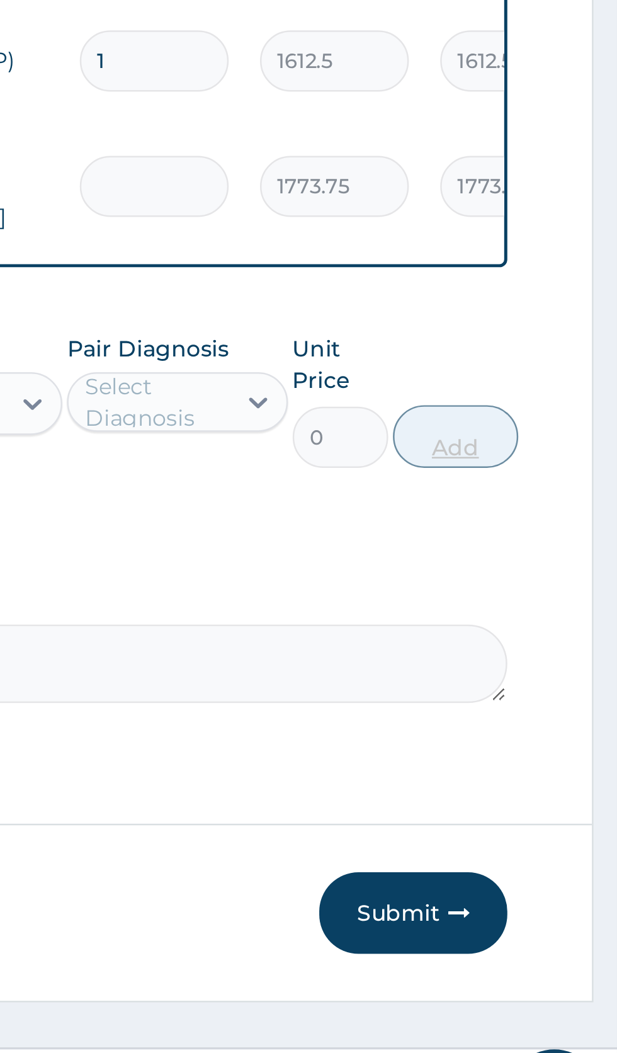
type input "0.00"
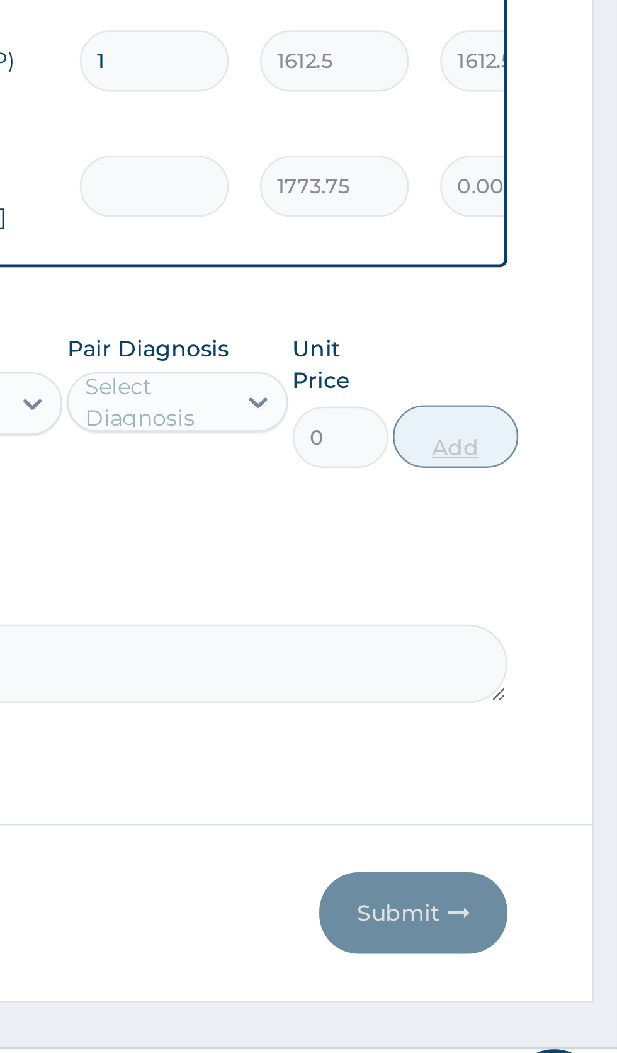
type input "3"
type input "5321.25"
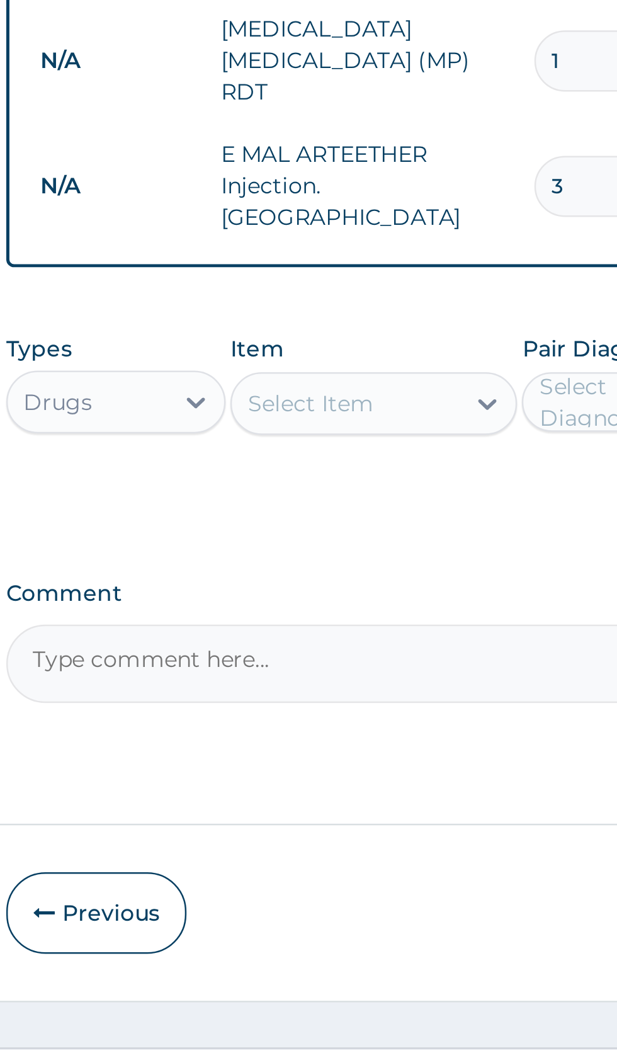
type input "3"
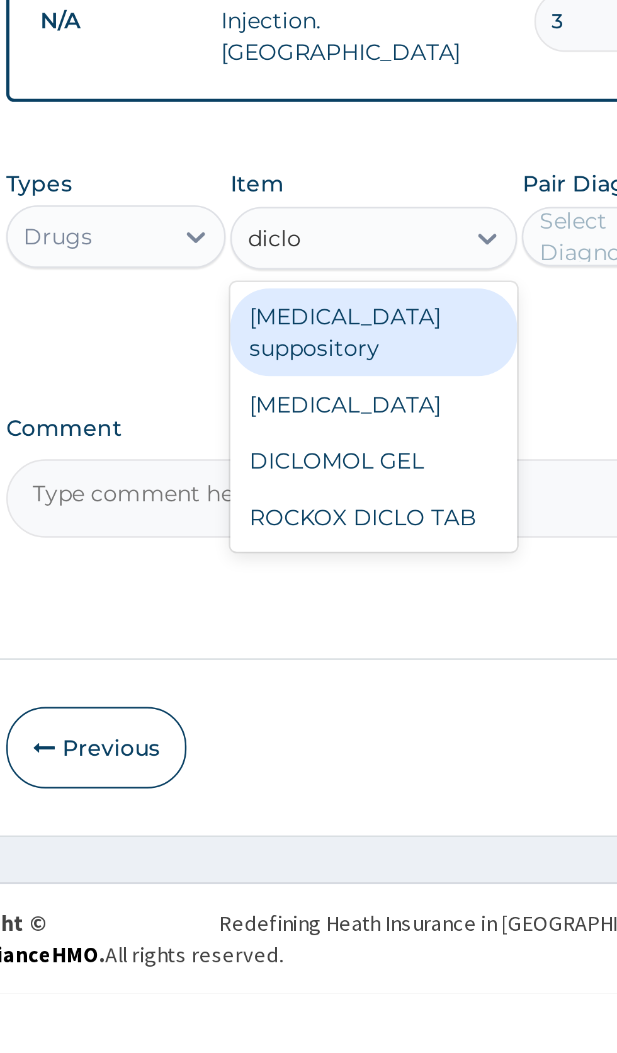
click at [333, 827] on div "Diclofenac" at bounding box center [336, 816] width 115 height 23
type input "diclo"
type input "591.25"
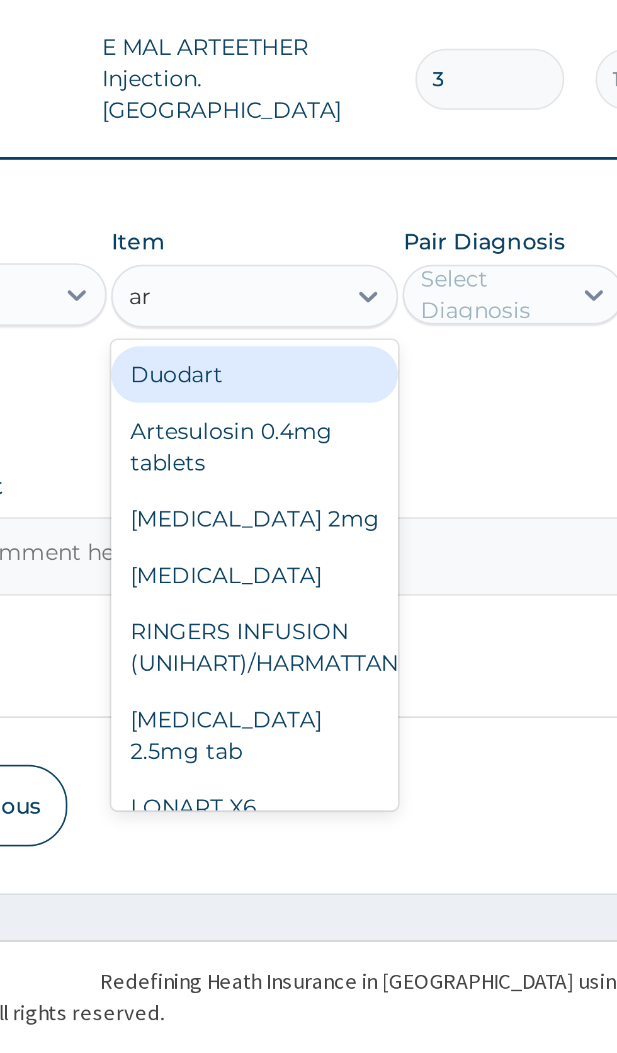
type input "a"
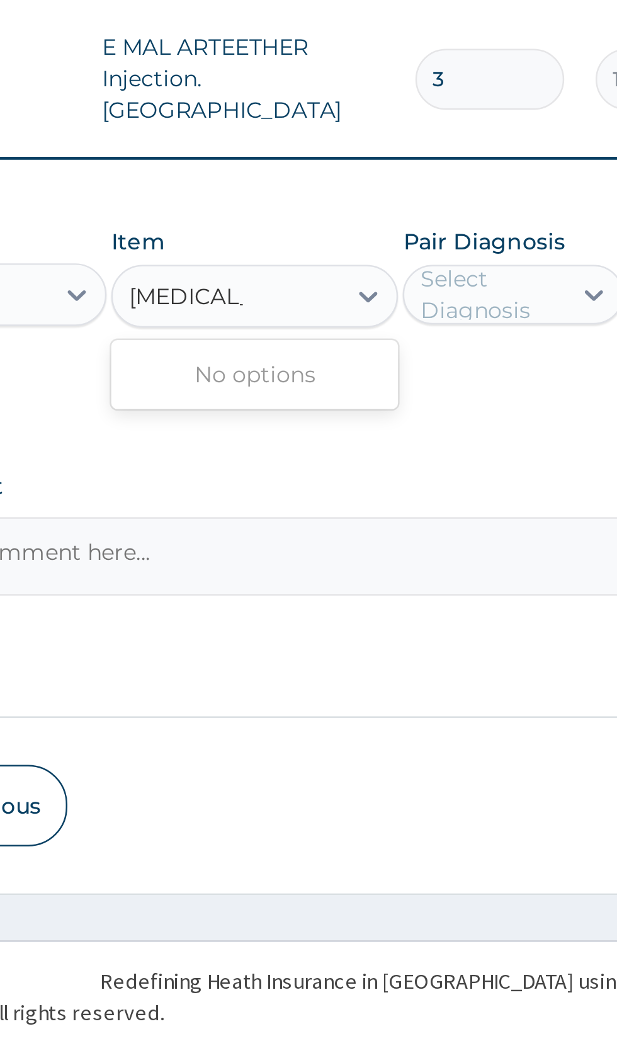
type input "Arthrotec"
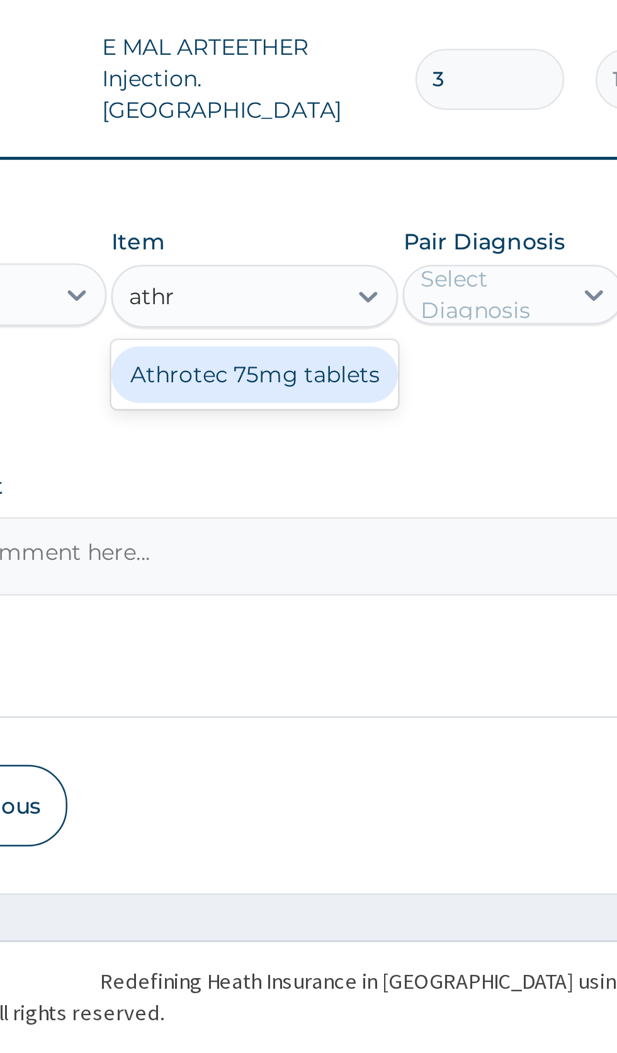
click at [370, 792] on div "Athrotec 75mg tablets" at bounding box center [336, 780] width 115 height 23
type input "athr"
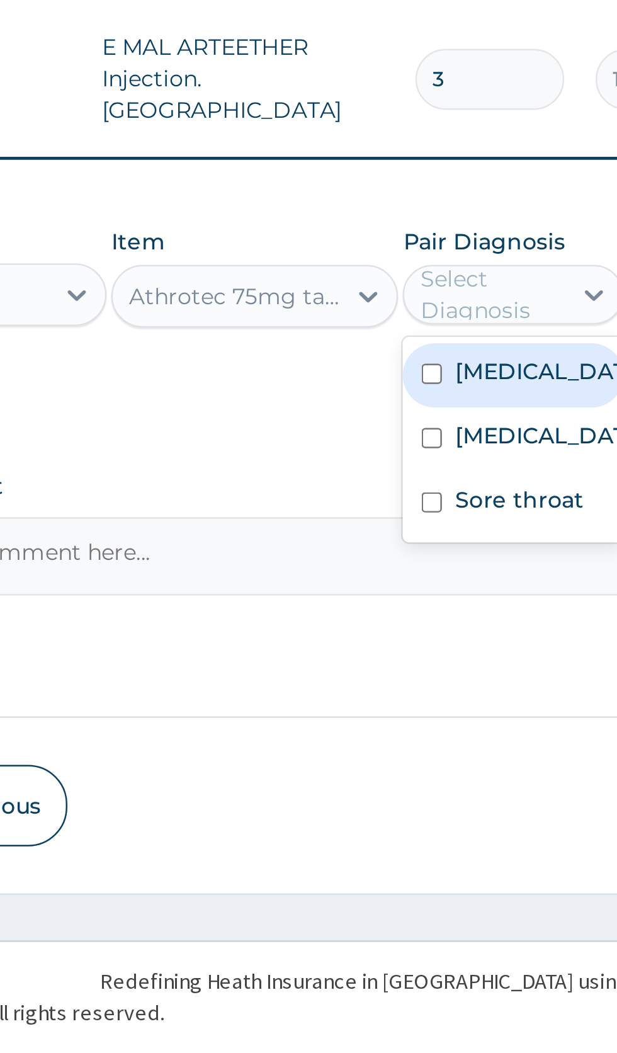
click at [412, 836] on input "checkbox" at bounding box center [408, 832] width 8 height 8
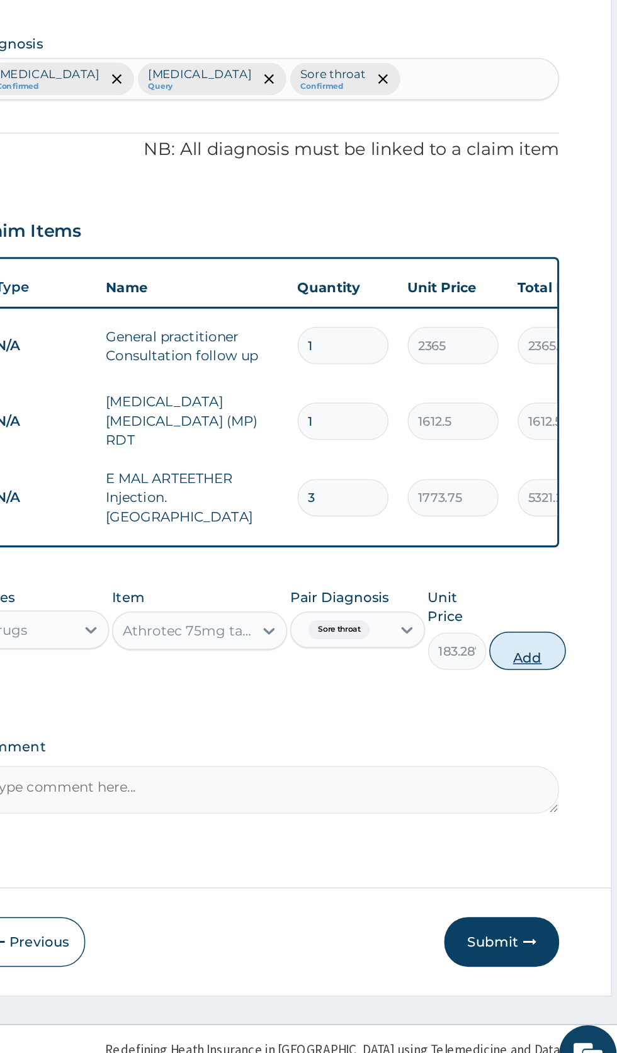
click at [562, 750] on button "Add" at bounding box center [552, 762] width 50 height 25
type input "0"
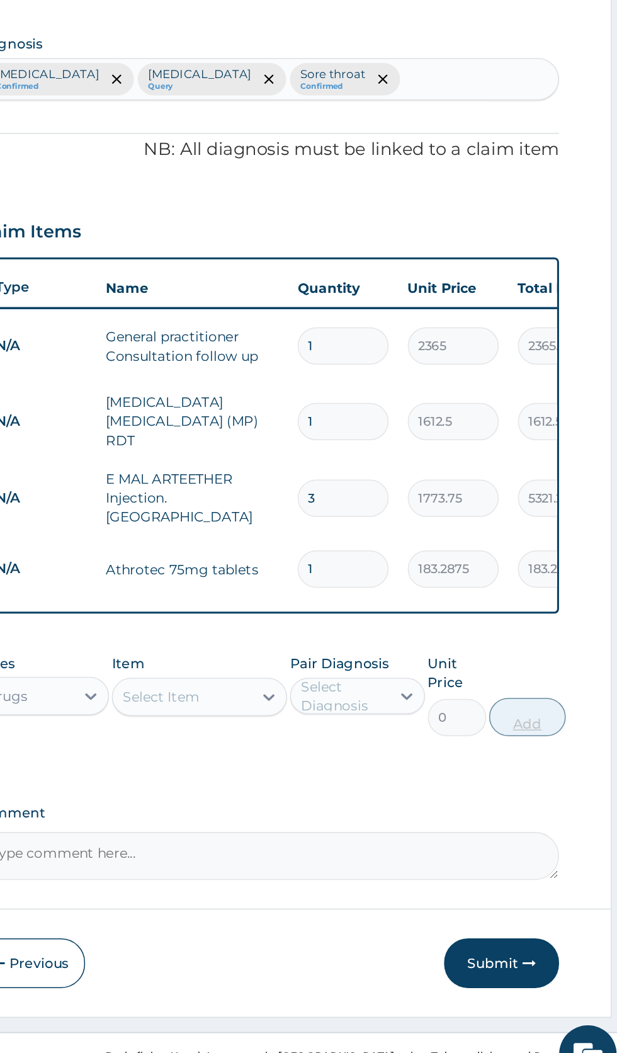
type input "10"
type input "1832.88"
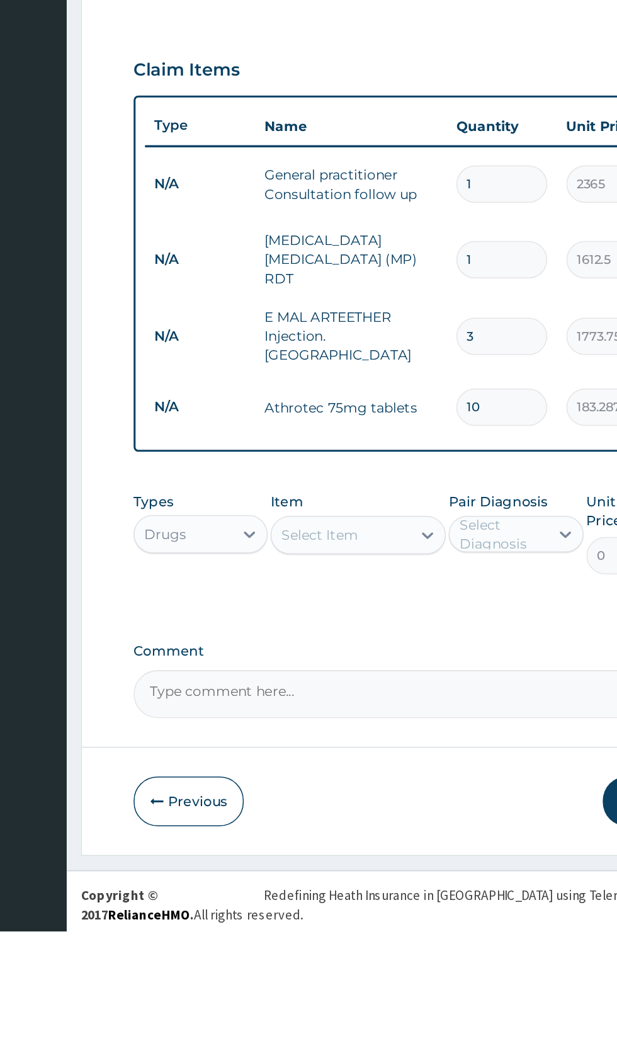
type input "10"
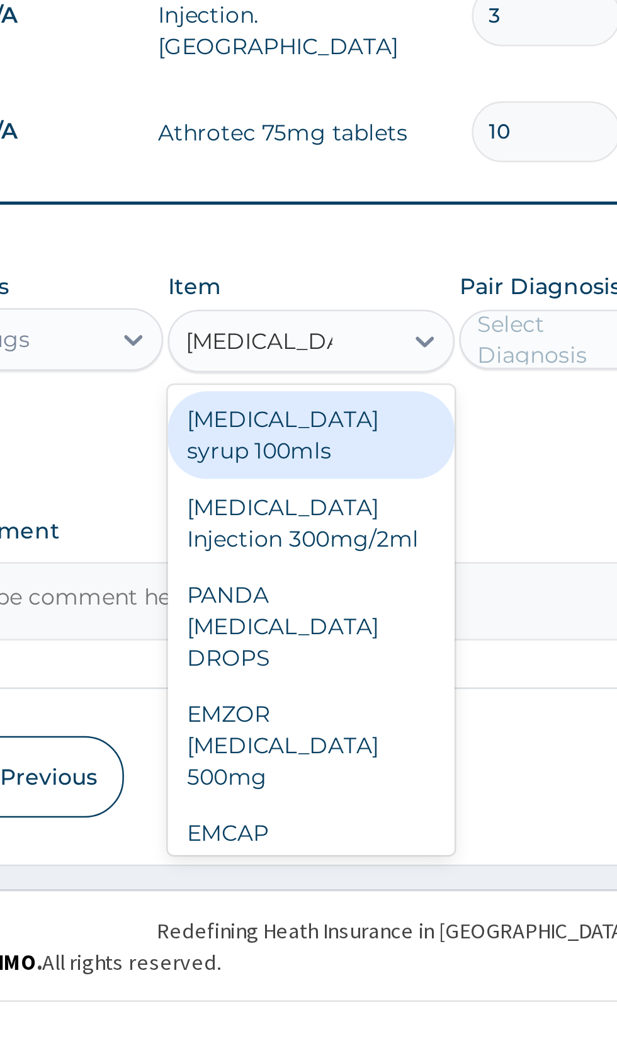
click at [354, 863] on div "PARACETAMOL Injection 300mg/2ml" at bounding box center [336, 860] width 115 height 35
type input "paracetamol"
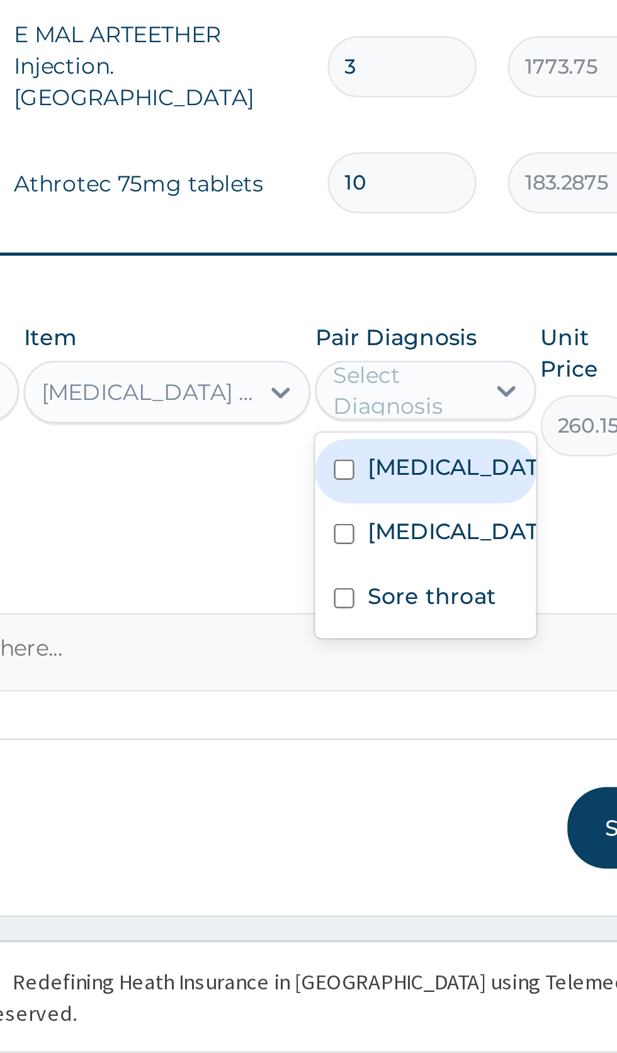
scroll to position [28, 0]
click at [427, 823] on label "Malaria" at bounding box center [453, 818] width 73 height 13
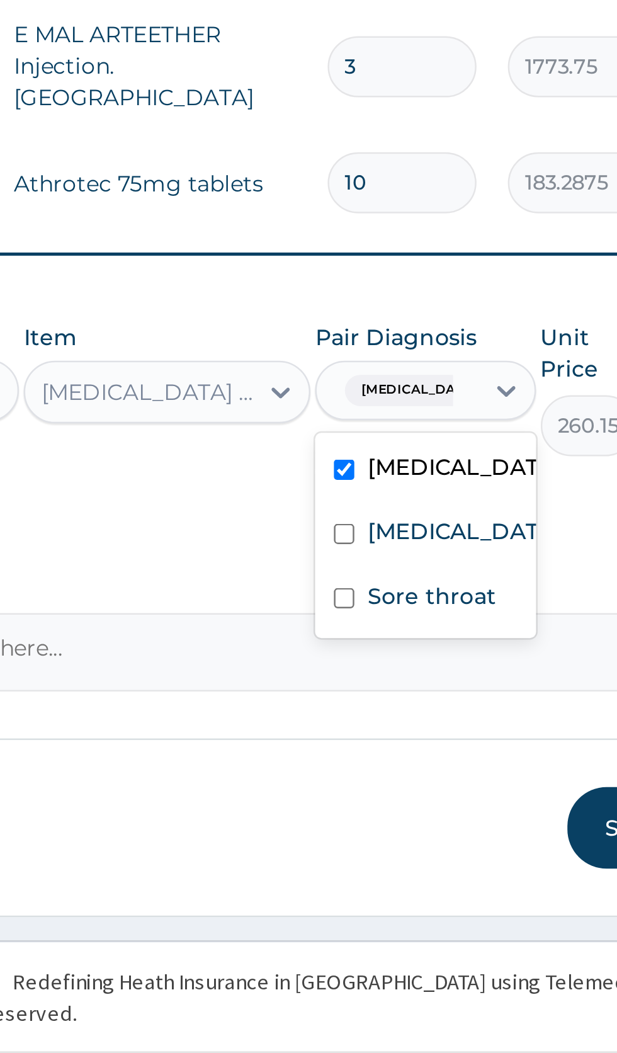
scroll to position [27, 0]
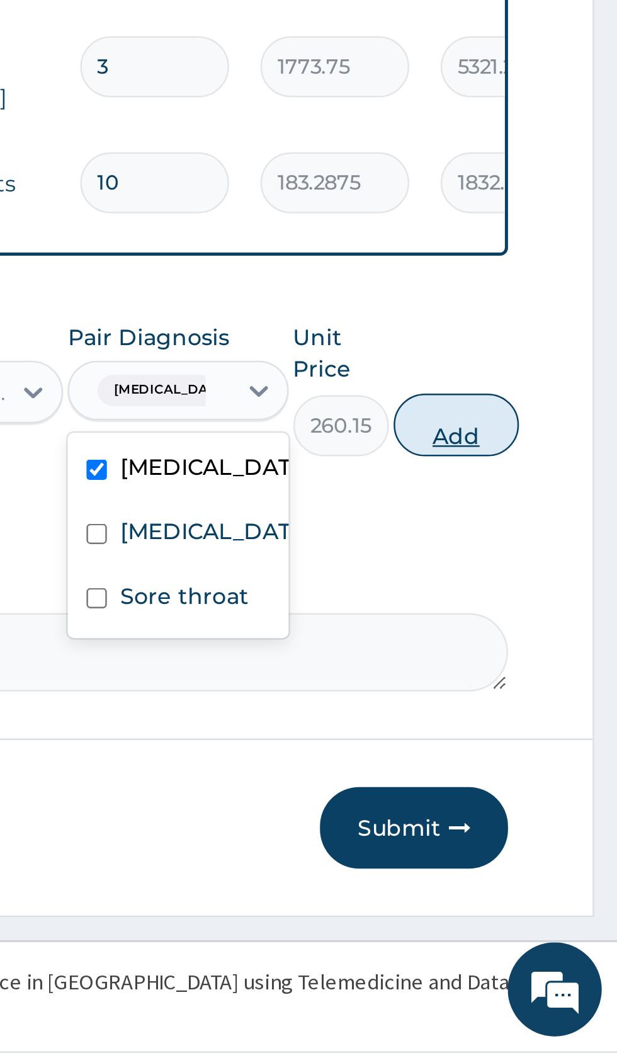
click at [555, 806] on button "Add" at bounding box center [552, 800] width 50 height 25
type input "0"
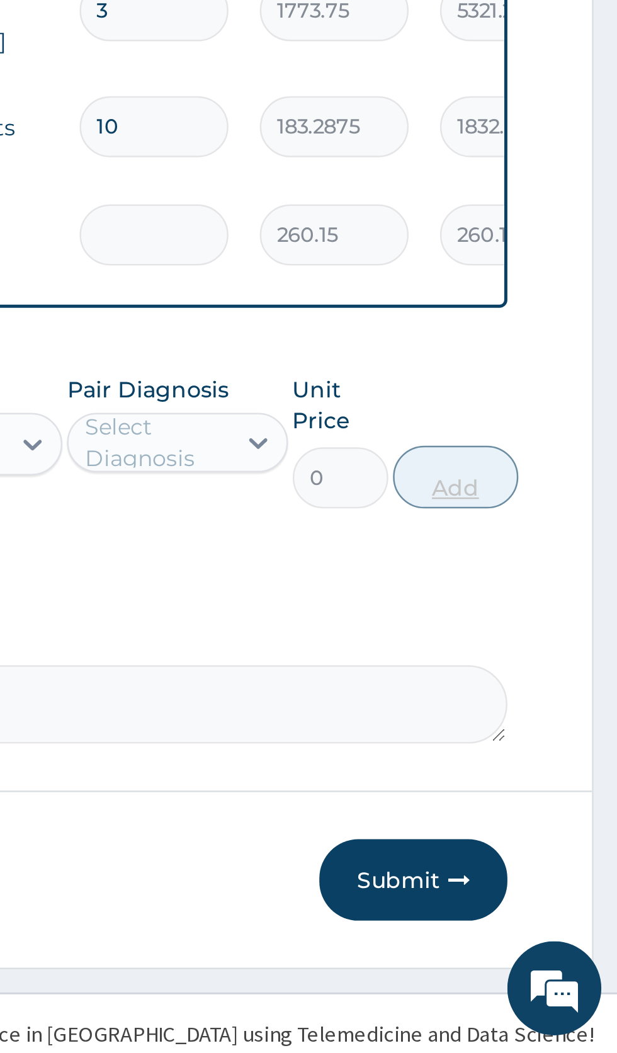
type input "0.00"
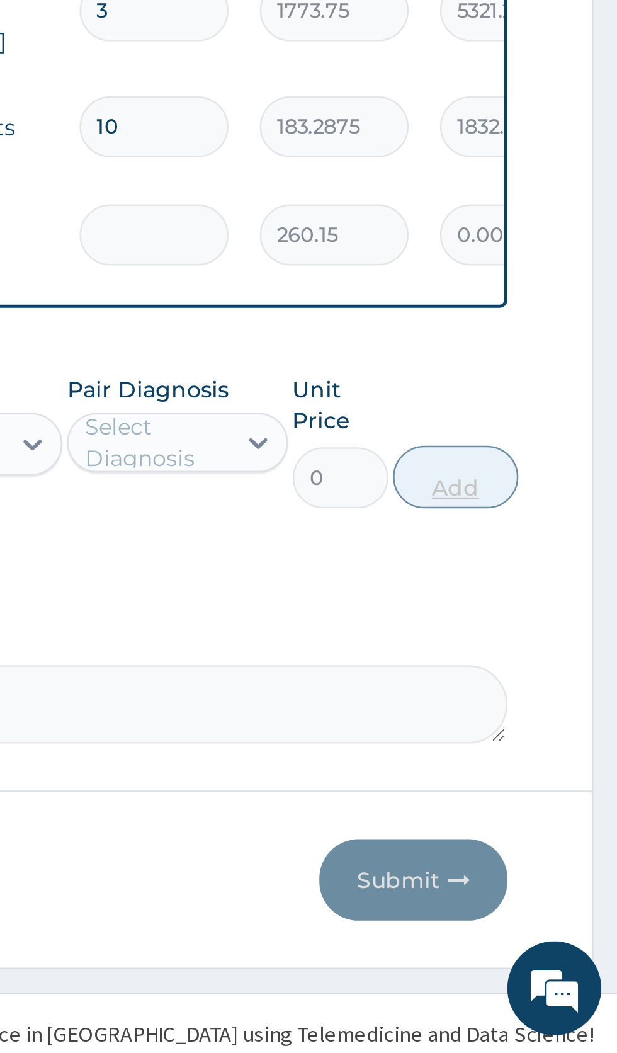
type input "6"
type input "1560.90"
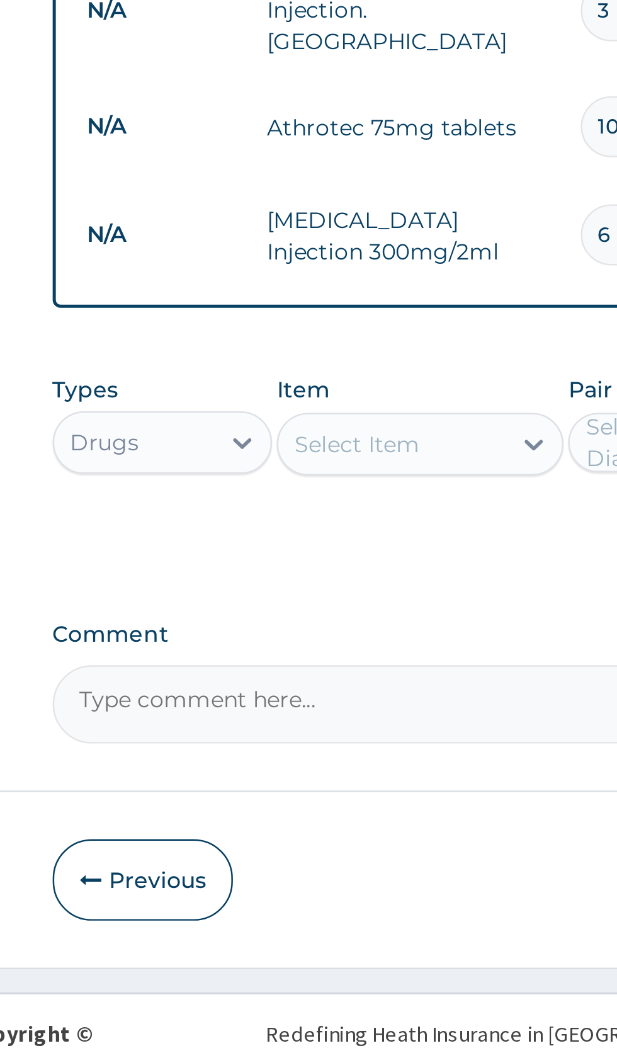
type input "6"
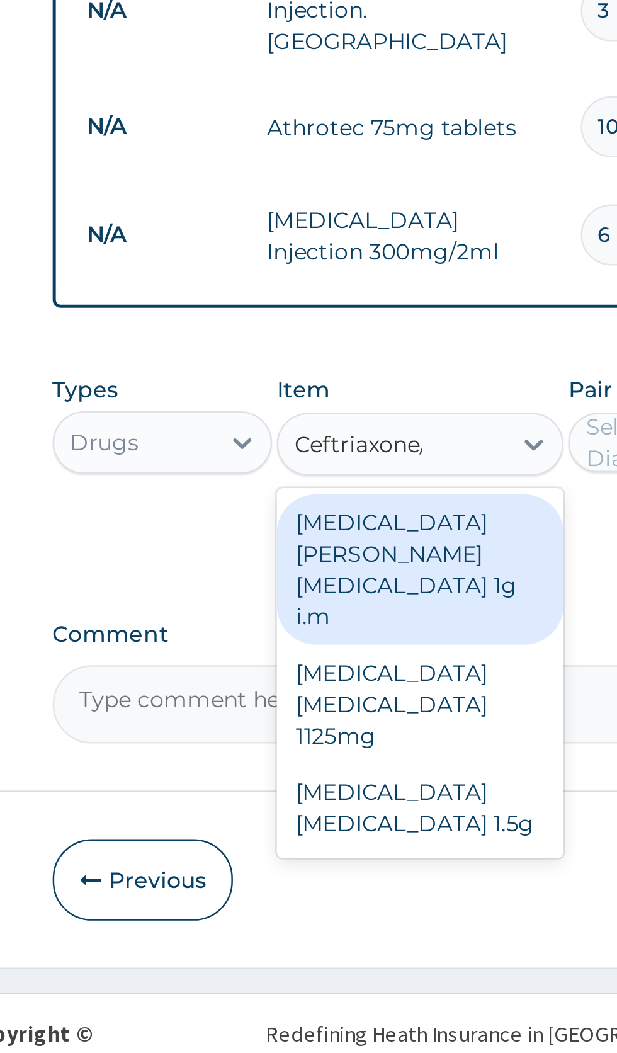
scroll to position [0, 0]
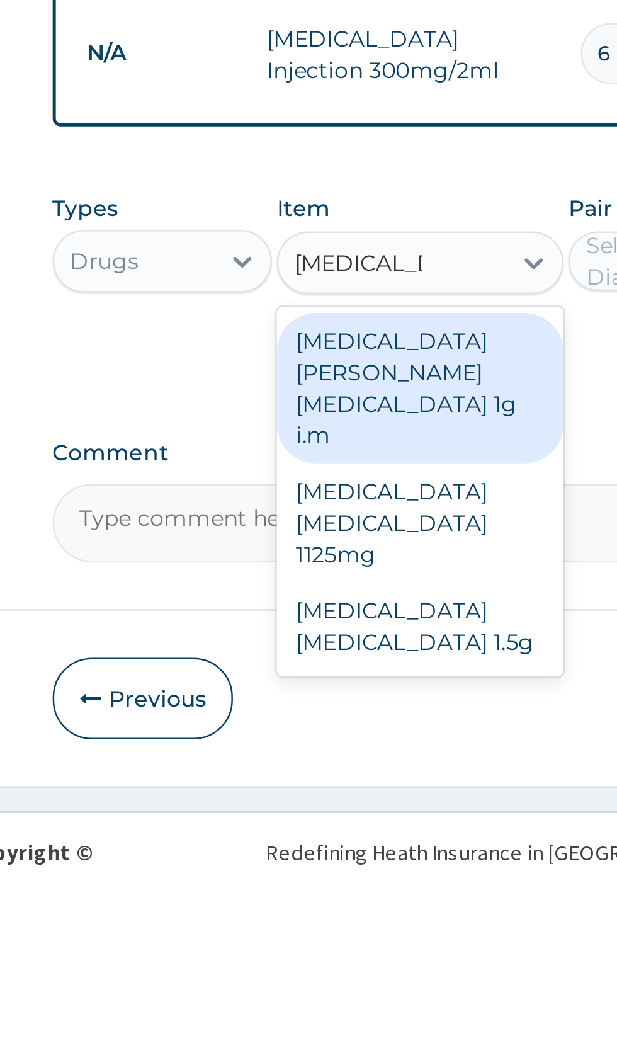
click at [359, 941] on div "Ceftriaxone sulbactam 1.5g" at bounding box center [336, 955] width 115 height 35
type input "Ceftriaxone"
type input "1419"
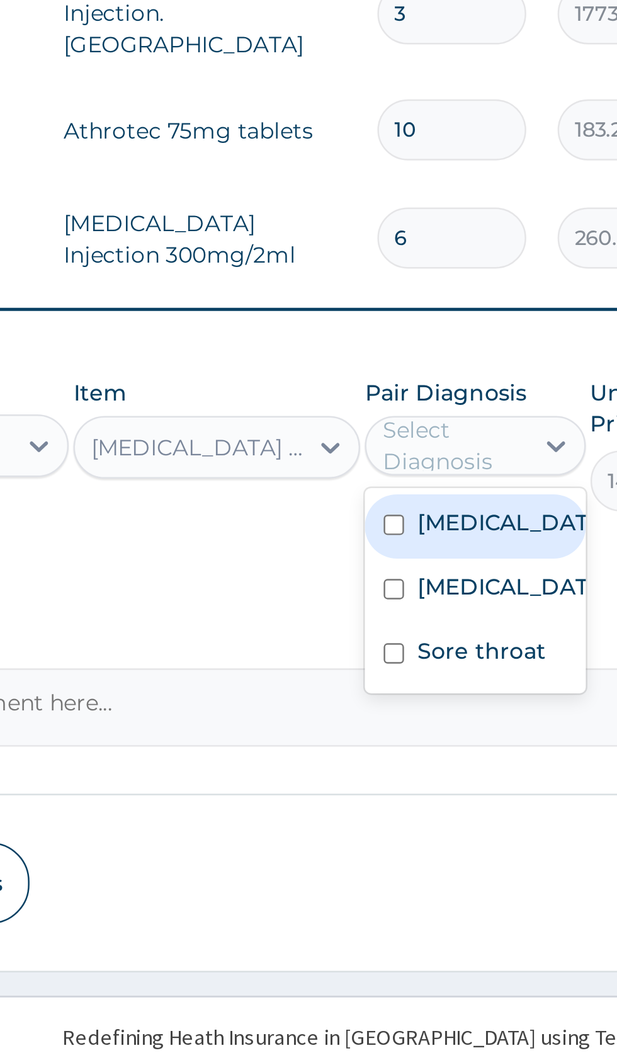
scroll to position [26, 0]
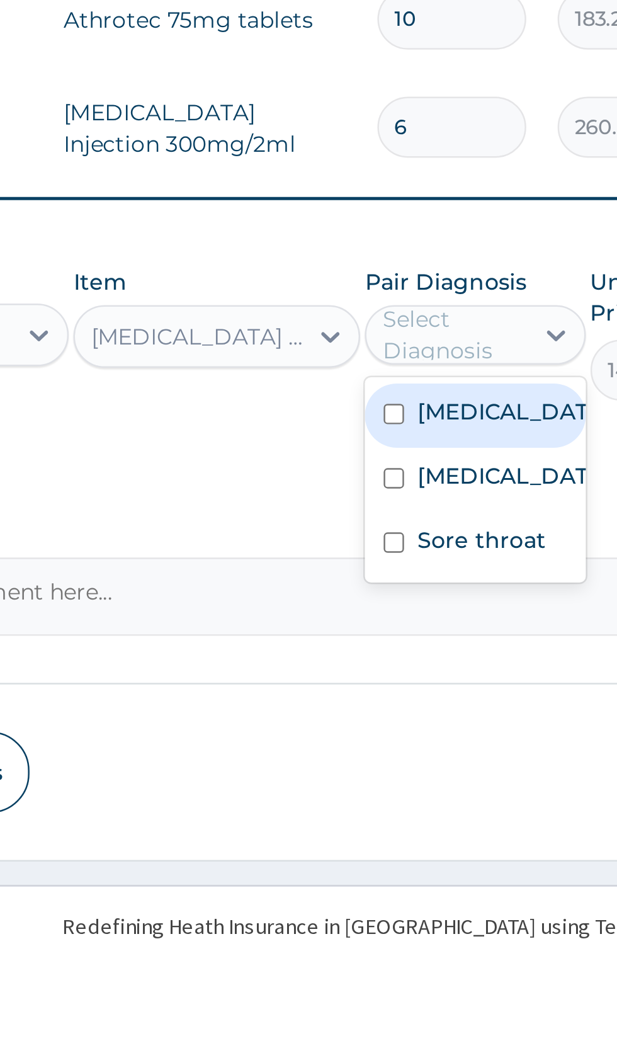
click at [427, 898] on label "Sore throat" at bounding box center [443, 891] width 52 height 13
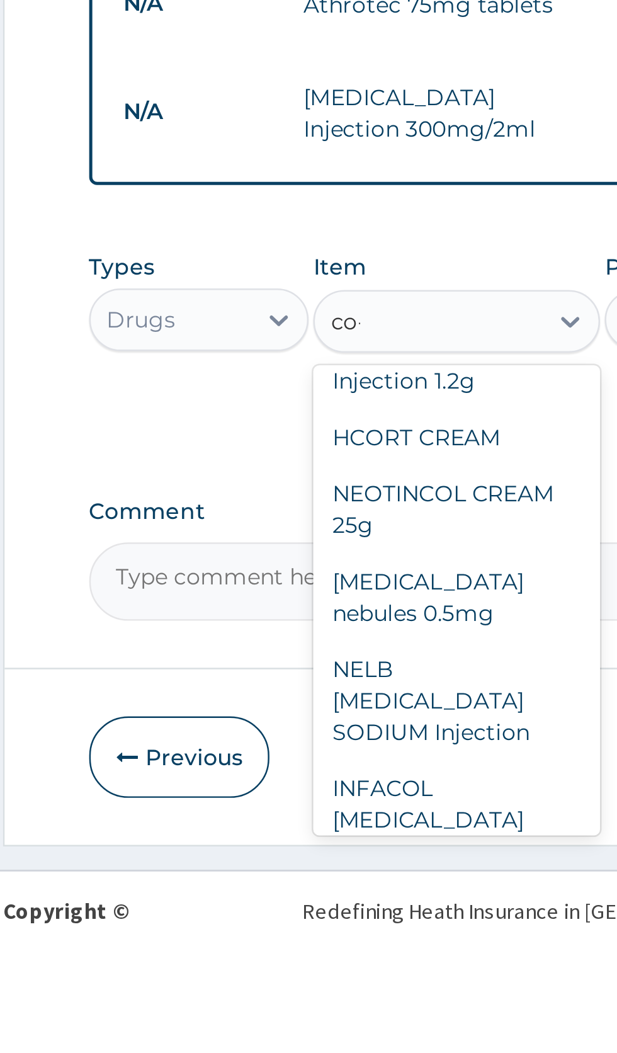
scroll to position [0, 0]
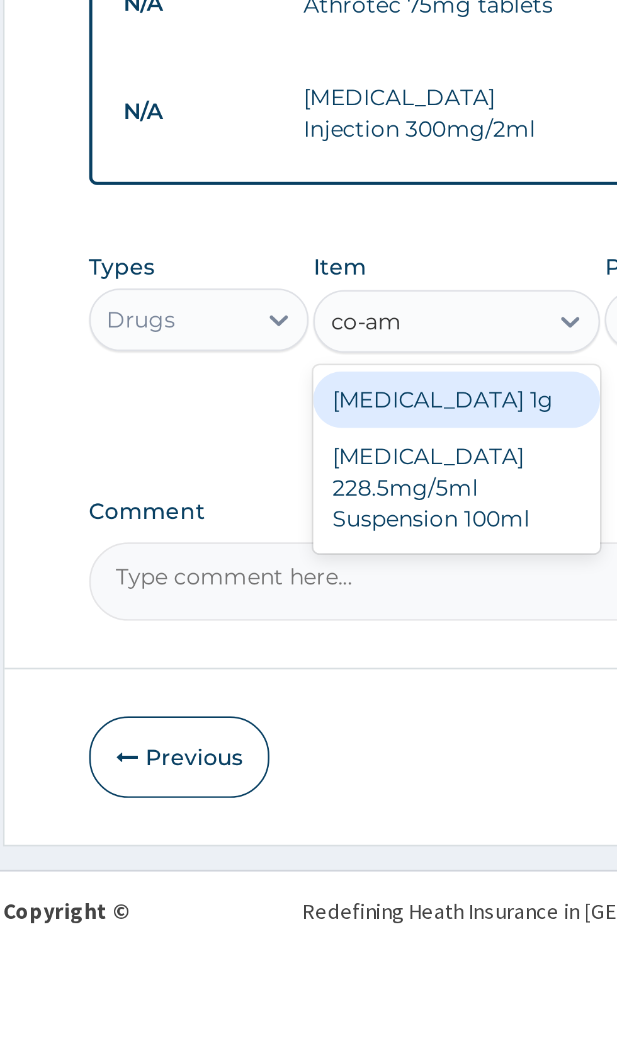
click at [355, 853] on div "Co-amoxiclav 1g" at bounding box center [336, 842] width 115 height 23
type input "co-am"
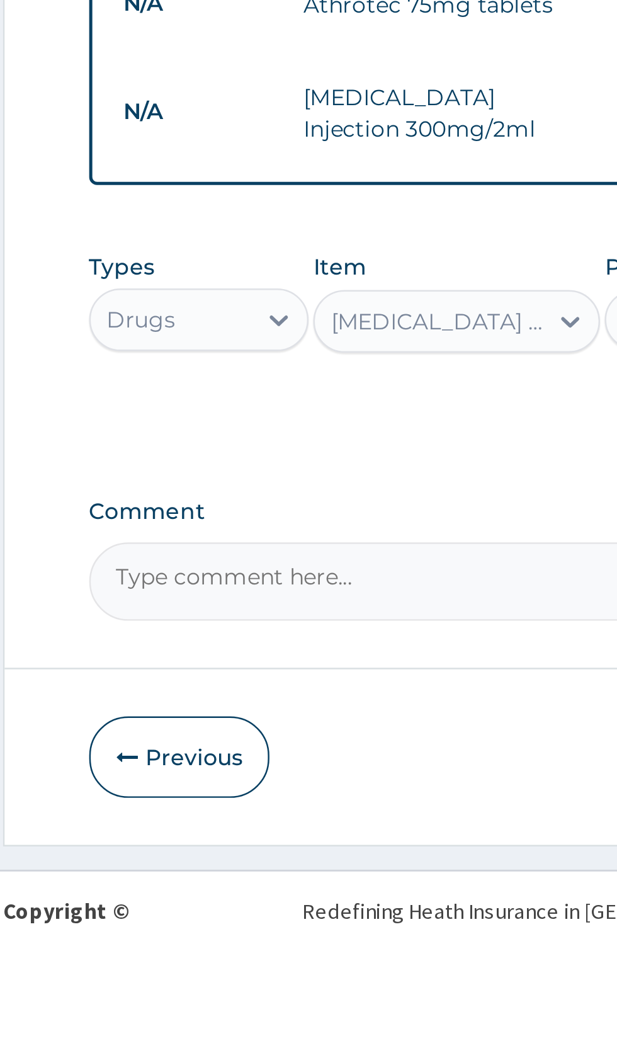
scroll to position [26, 0]
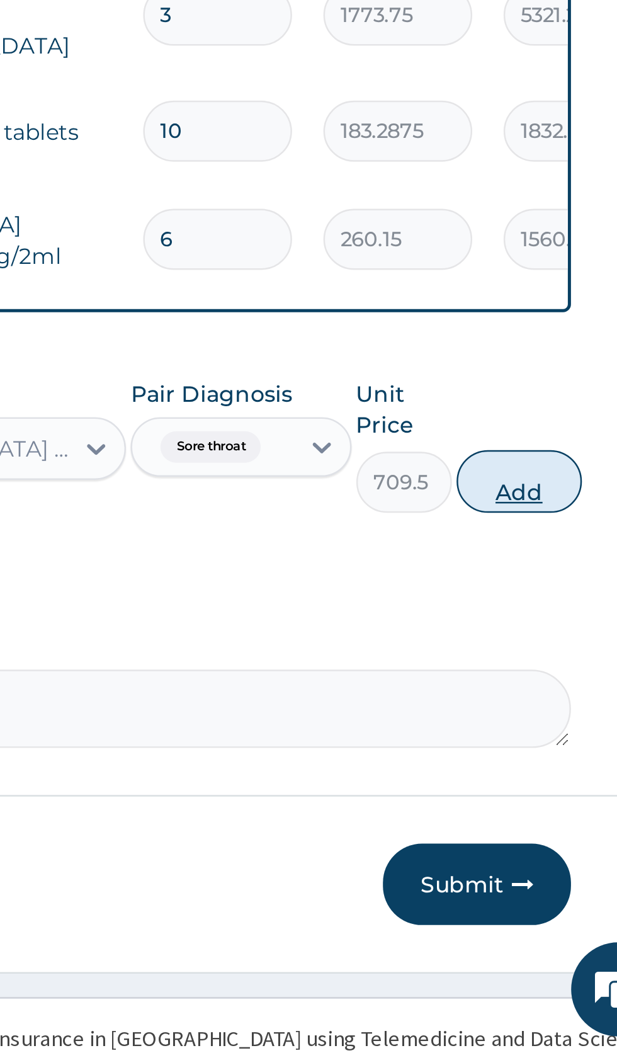
click at [557, 836] on button "Add" at bounding box center [552, 823] width 50 height 25
type input "0"
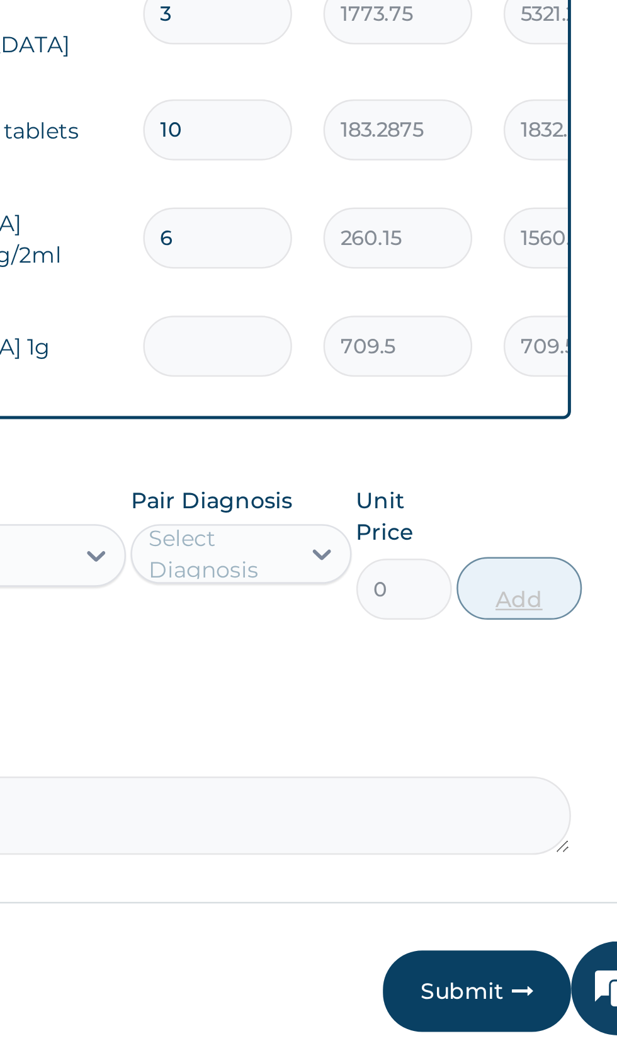
type input "0.00"
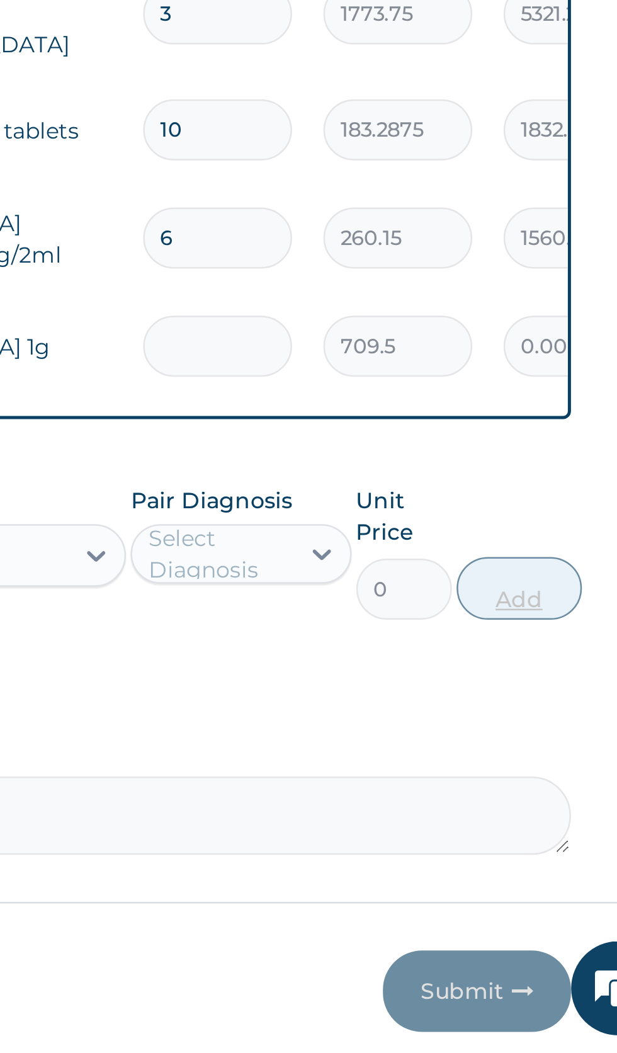
type input "1"
type input "709.50"
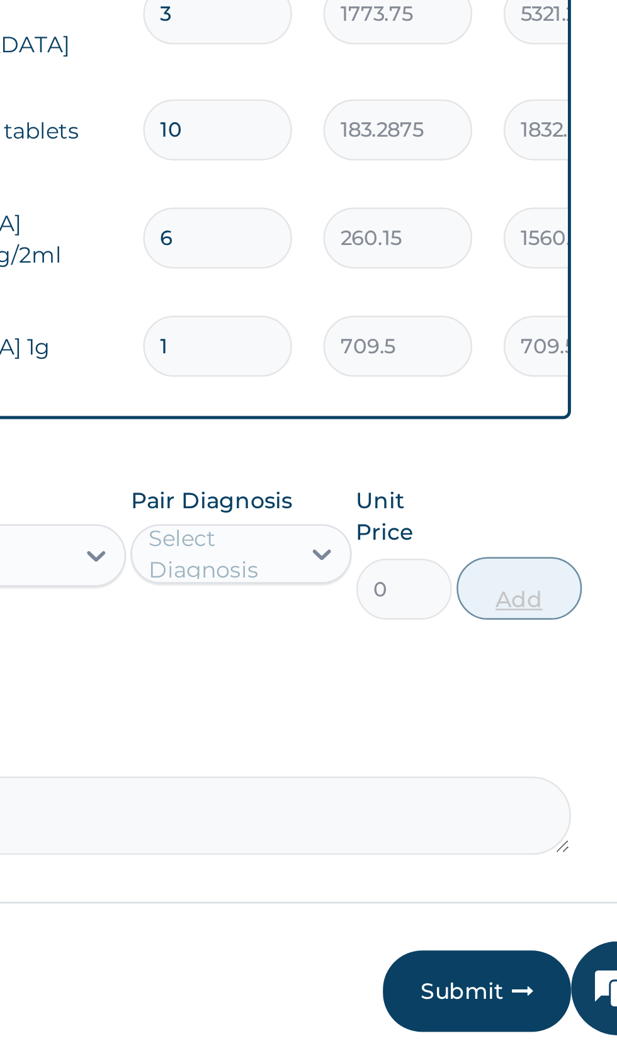
type input "14"
type input "9933.00"
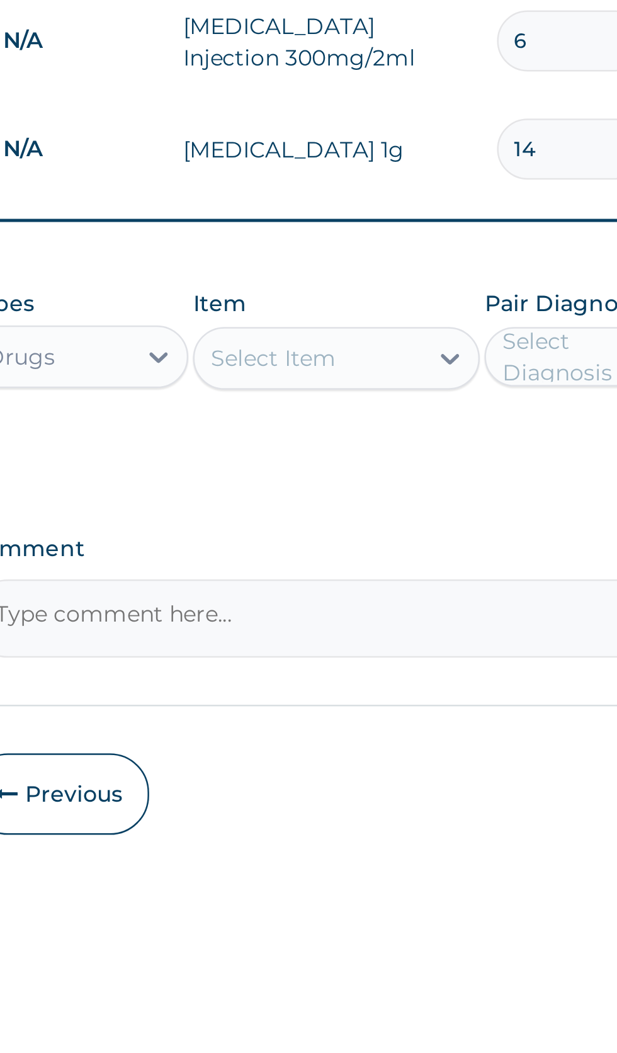
type input "14"
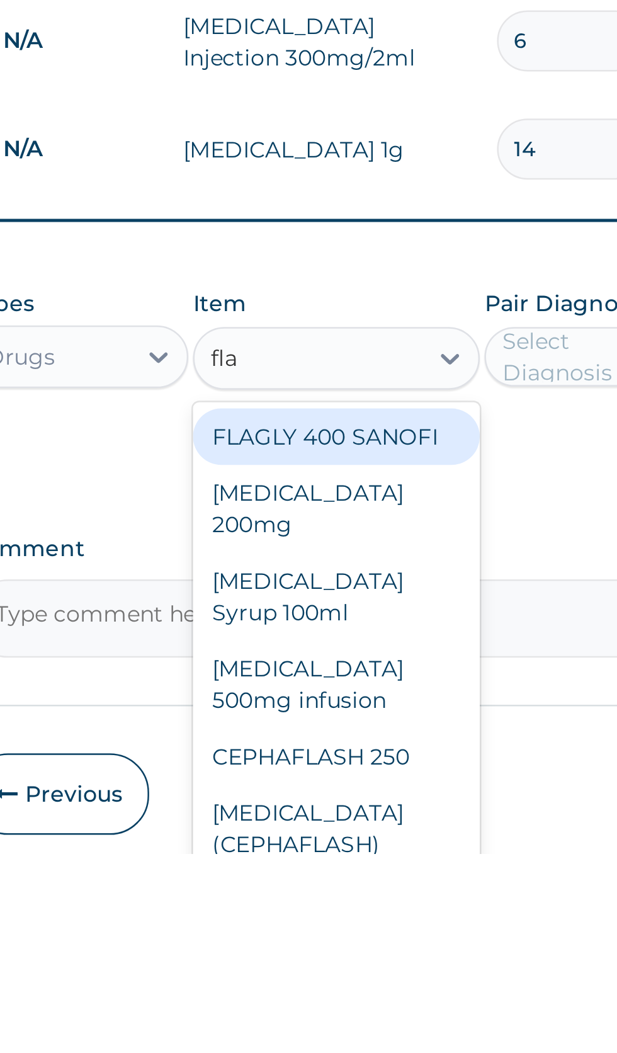
click at [366, 897] on div "FLAGLY 400 SANOFI" at bounding box center [336, 885] width 115 height 23
type input "fla"
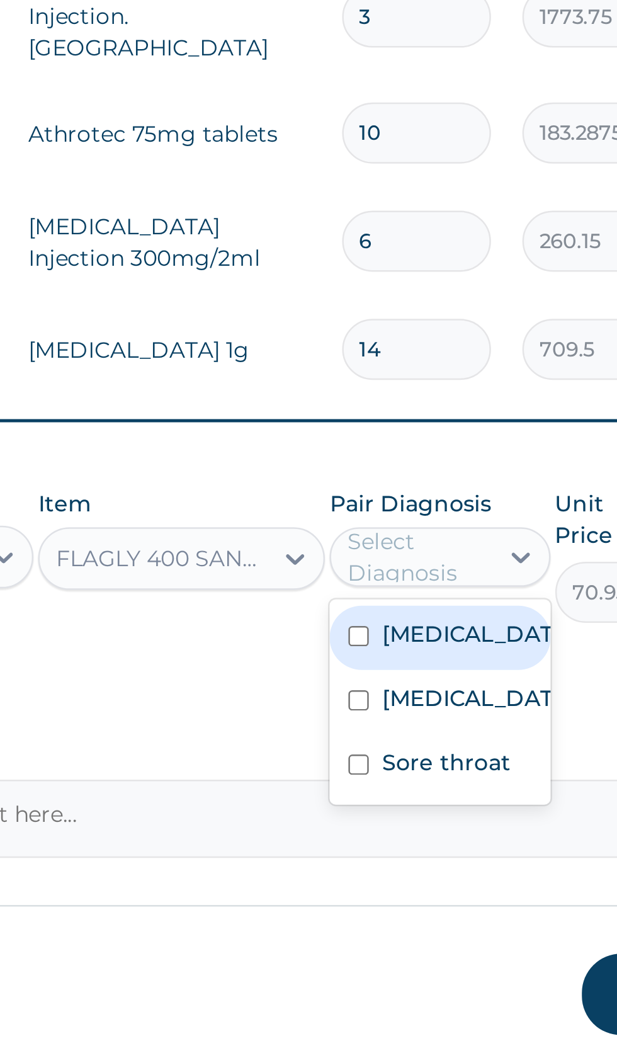
scroll to position [25, 0]
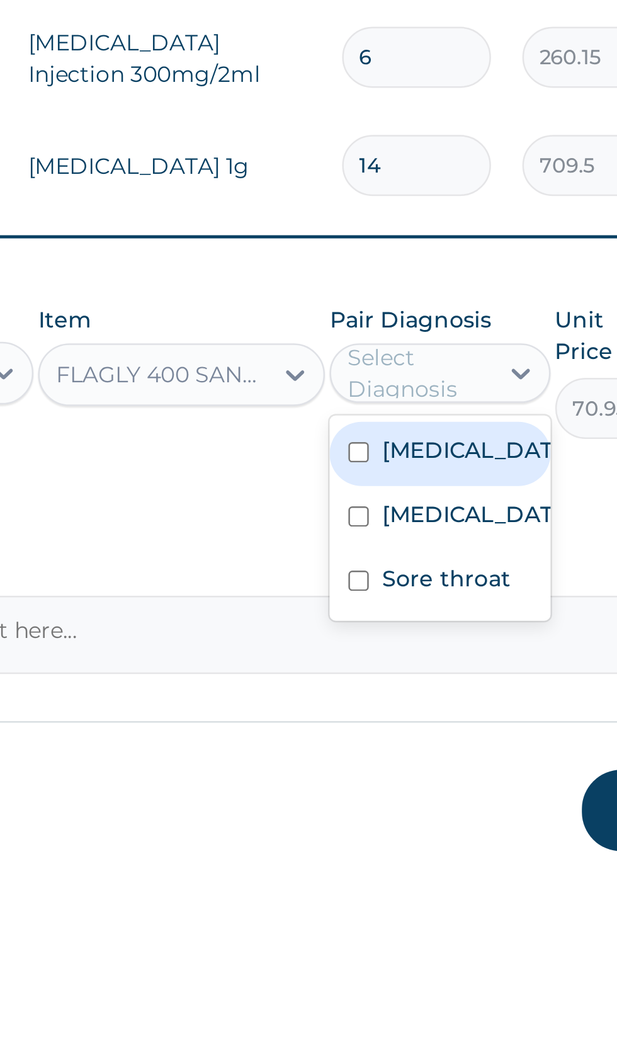
click at [412, 916] on input "checkbox" at bounding box center [408, 911] width 8 height 8
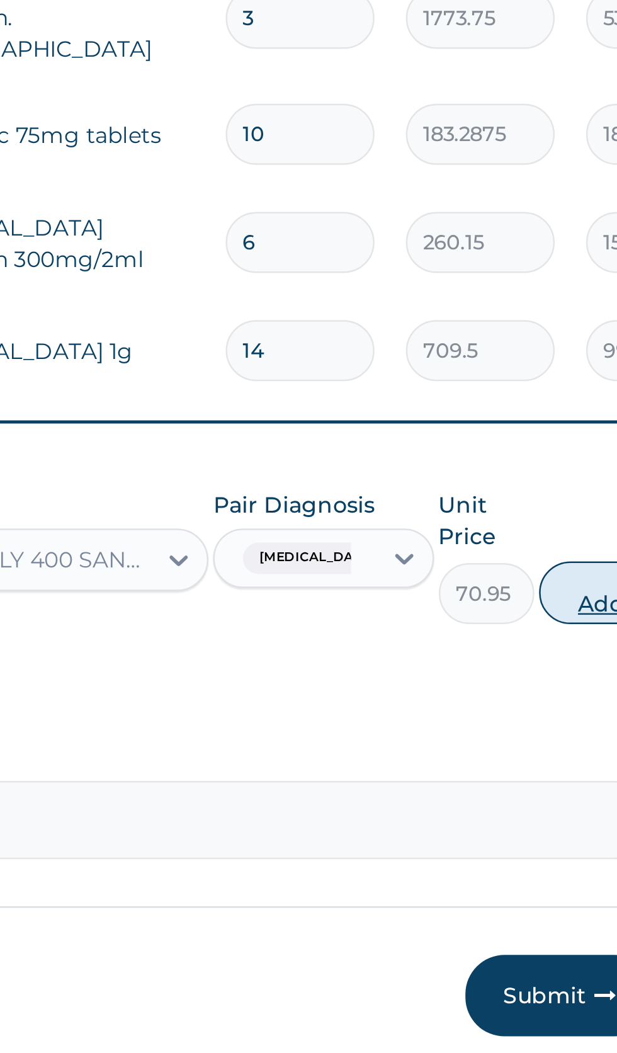
click at [538, 881] on button "Add" at bounding box center [552, 868] width 50 height 25
type input "0"
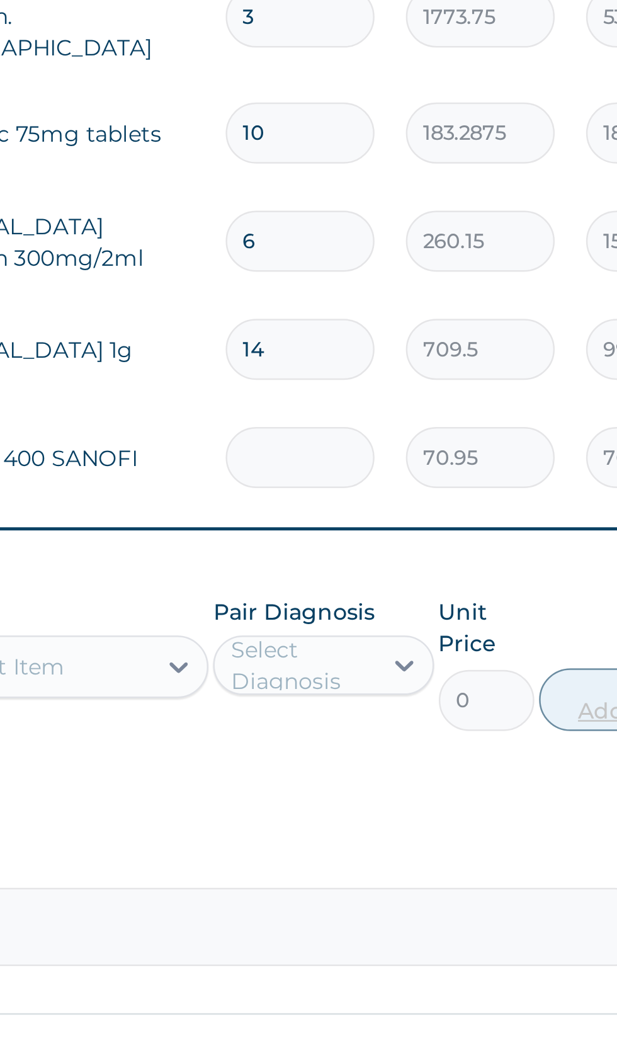
type input "0.00"
type input "6"
type input "425.70"
type input "60"
type input "4257.00"
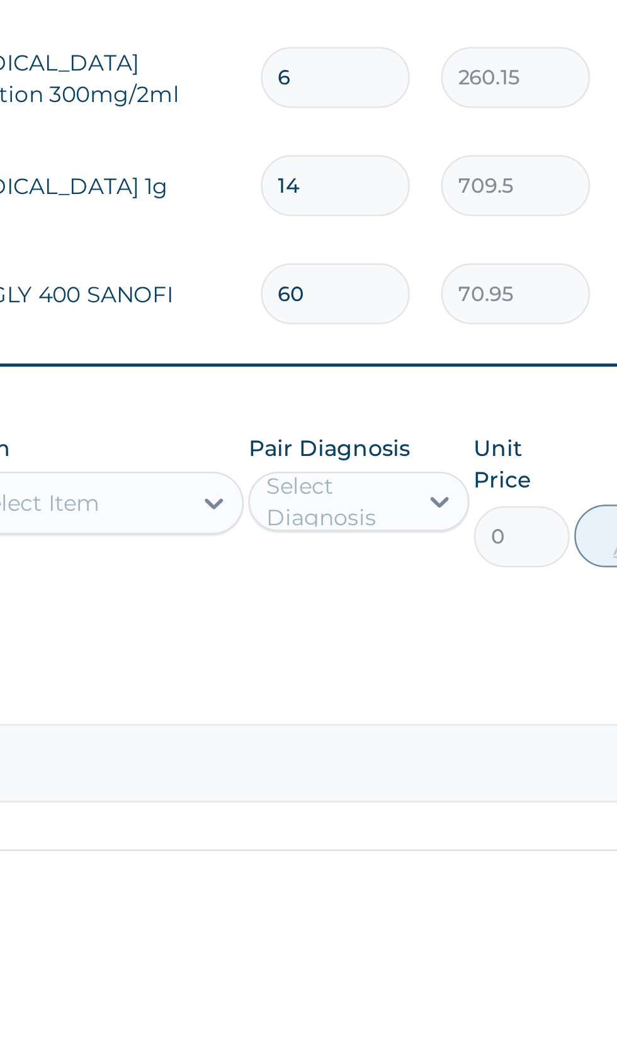
type input "60"
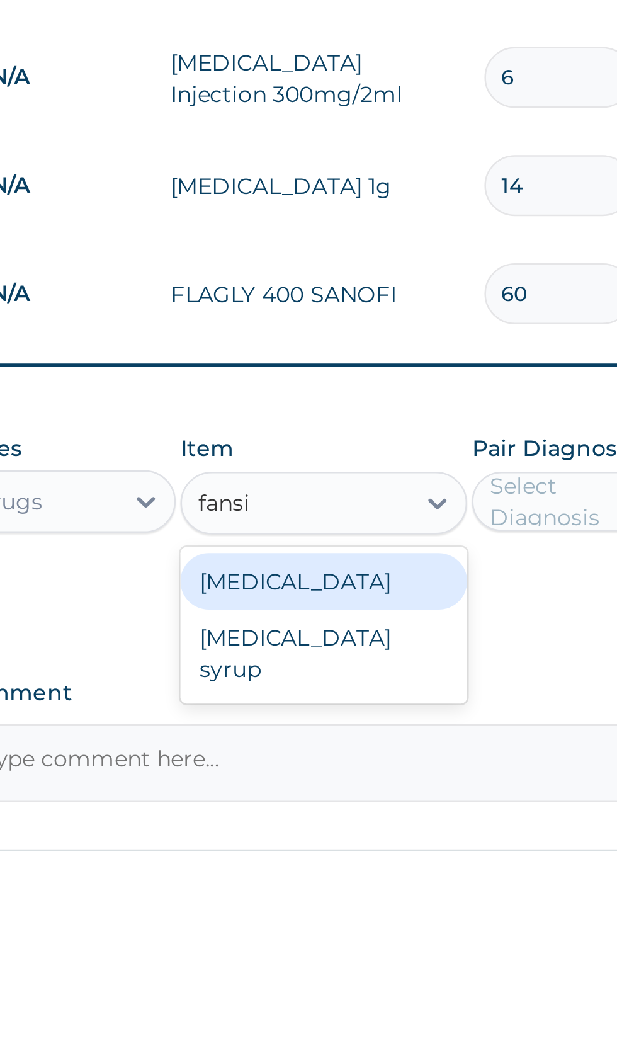
scroll to position [0, 0]
click at [338, 941] on div "Fansidar" at bounding box center [336, 930] width 115 height 23
type input "fansi"
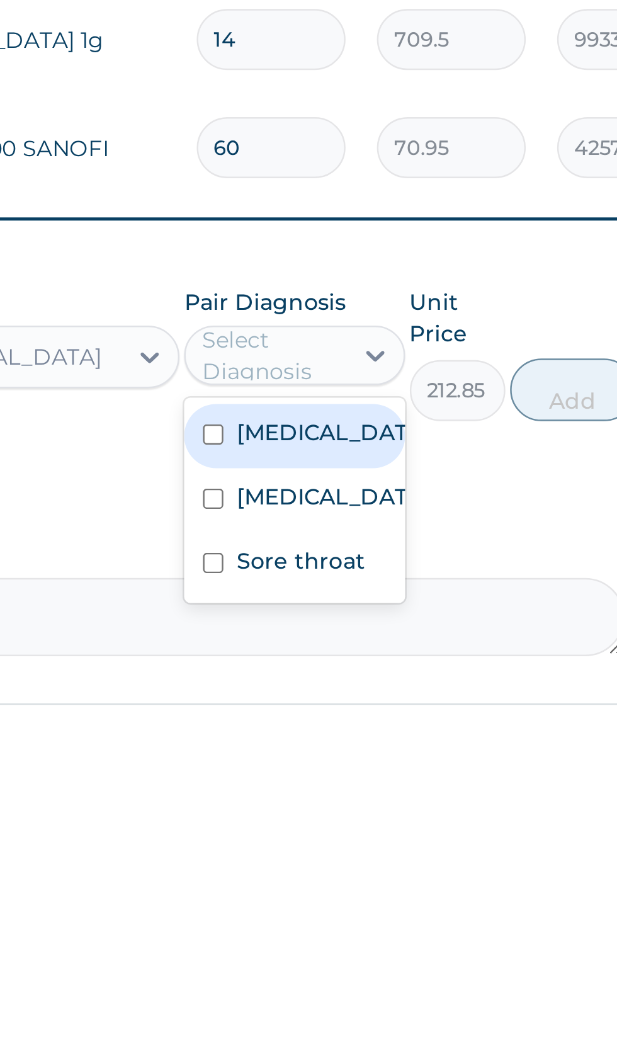
scroll to position [31, 0]
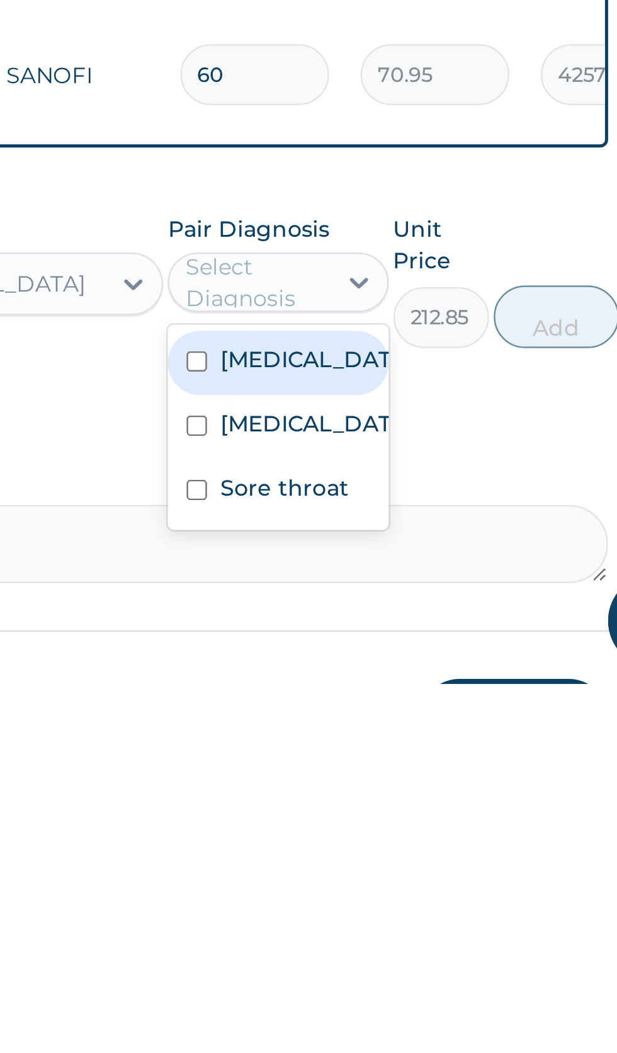
click at [464, 937] on div "Malaria" at bounding box center [440, 924] width 88 height 26
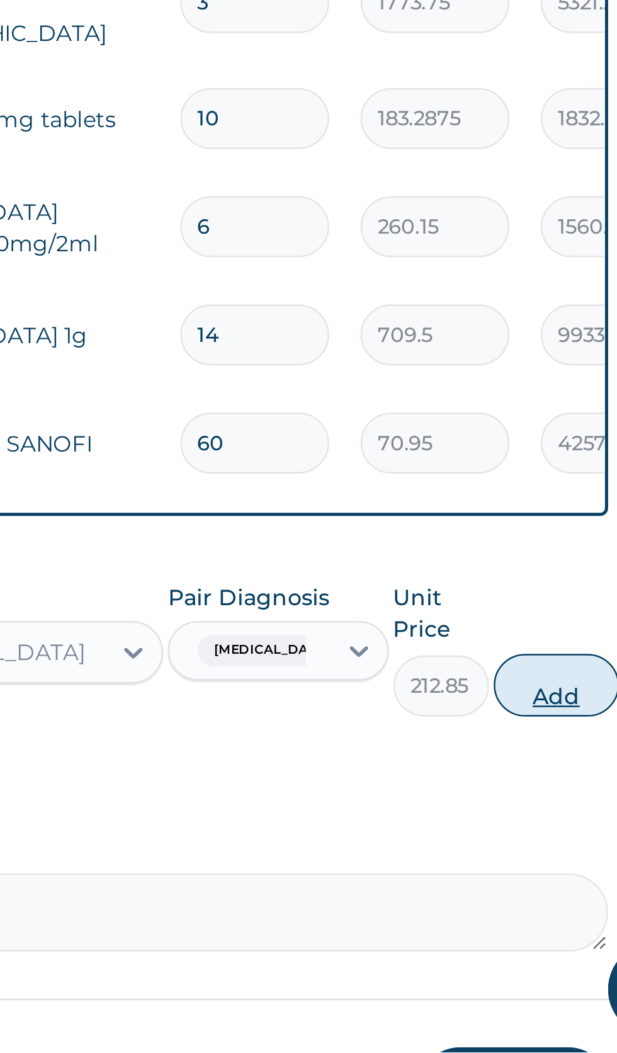
click at [545, 918] on button "Add" at bounding box center [552, 905] width 50 height 25
type input "0"
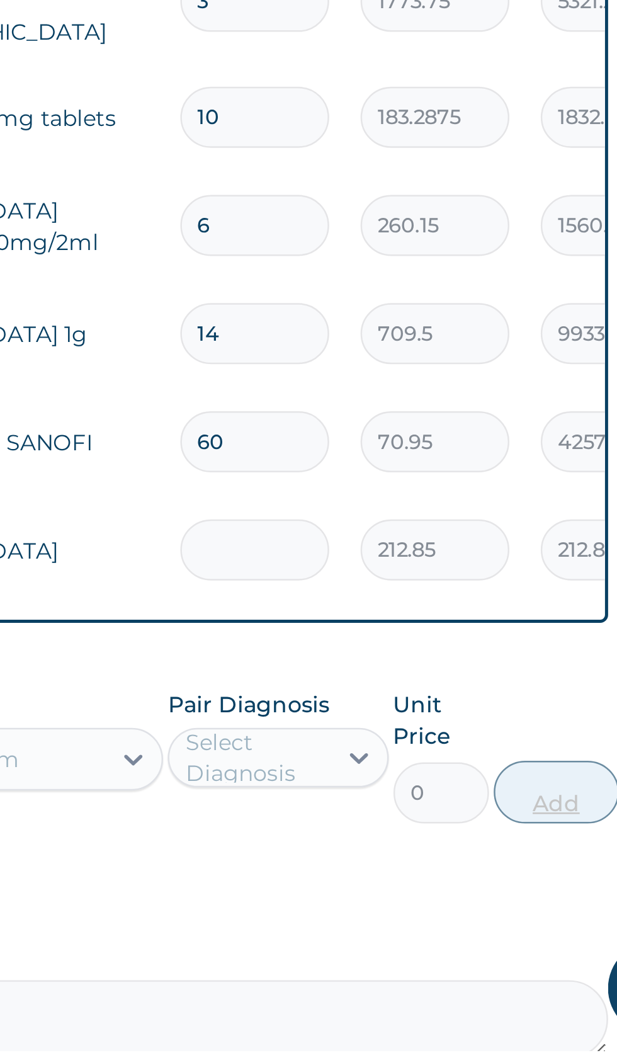
type input "0.00"
type input "3"
type input "638.55"
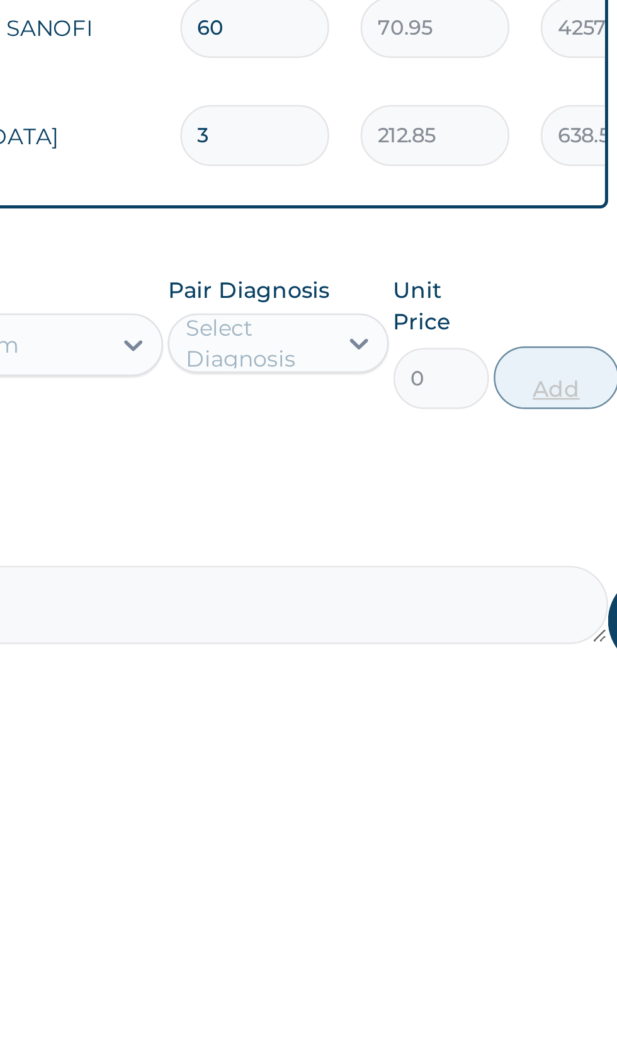
scroll to position [50, 0]
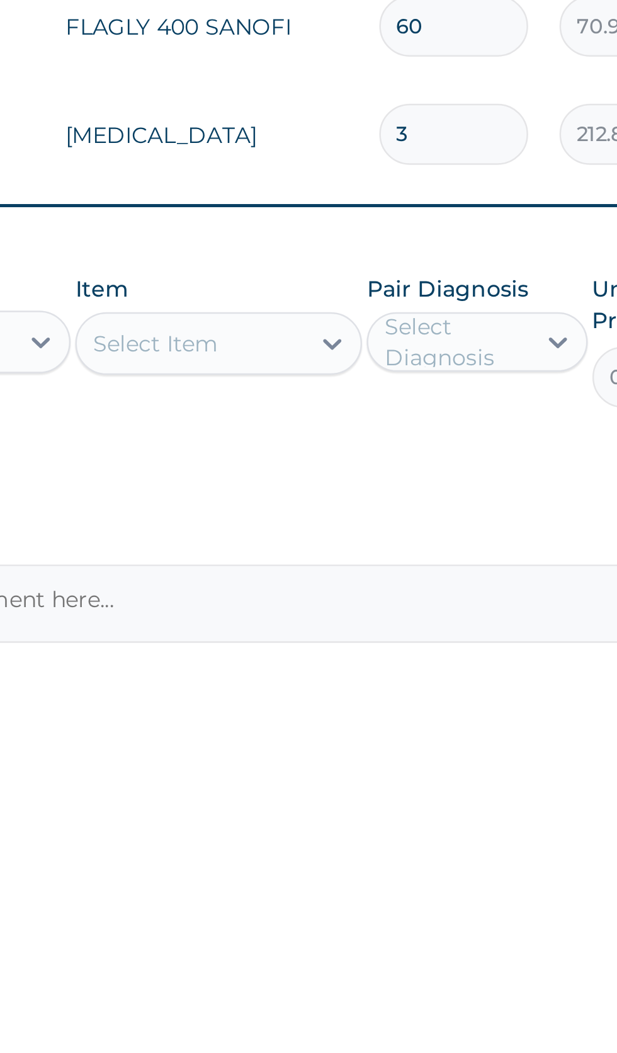
type input "3"
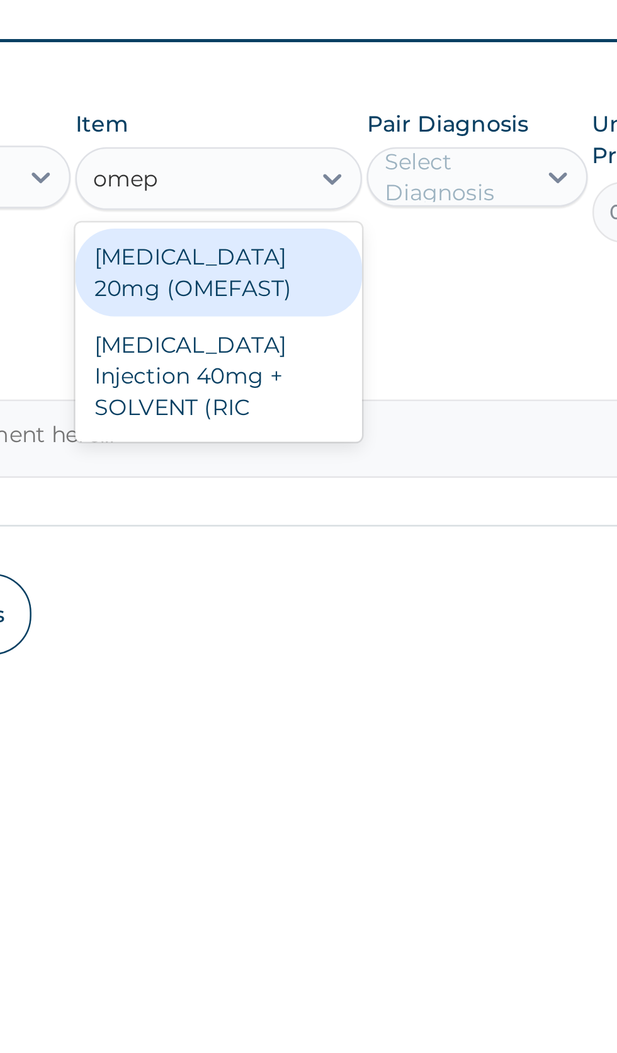
scroll to position [118, 0]
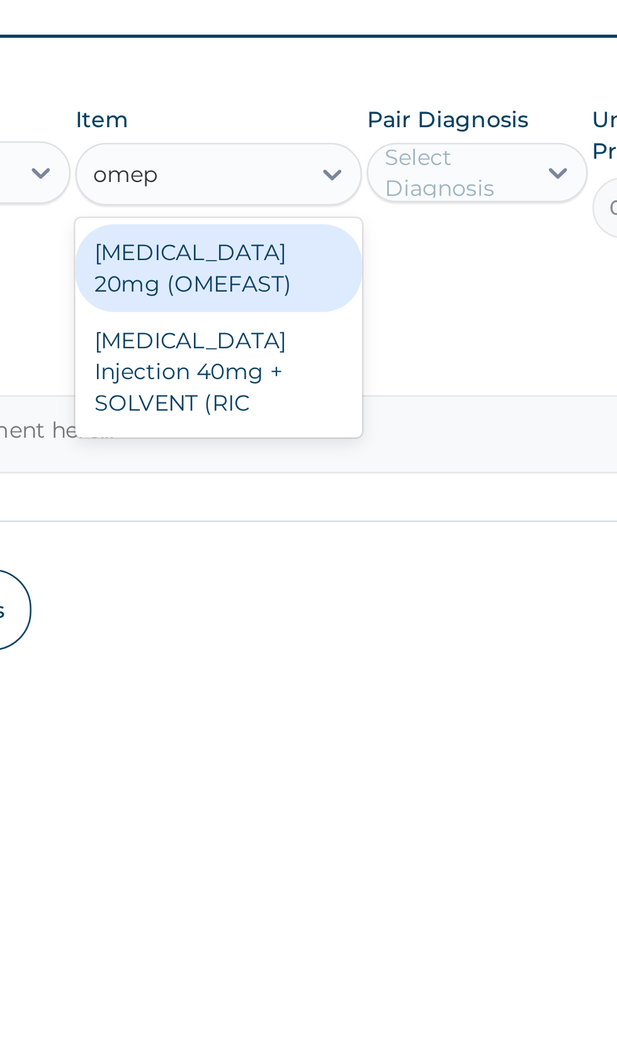
click at [353, 945] on div "OMEPRAZOLE Injection 40mg + SOLVENT (RIC" at bounding box center [336, 928] width 115 height 48
type input "omep"
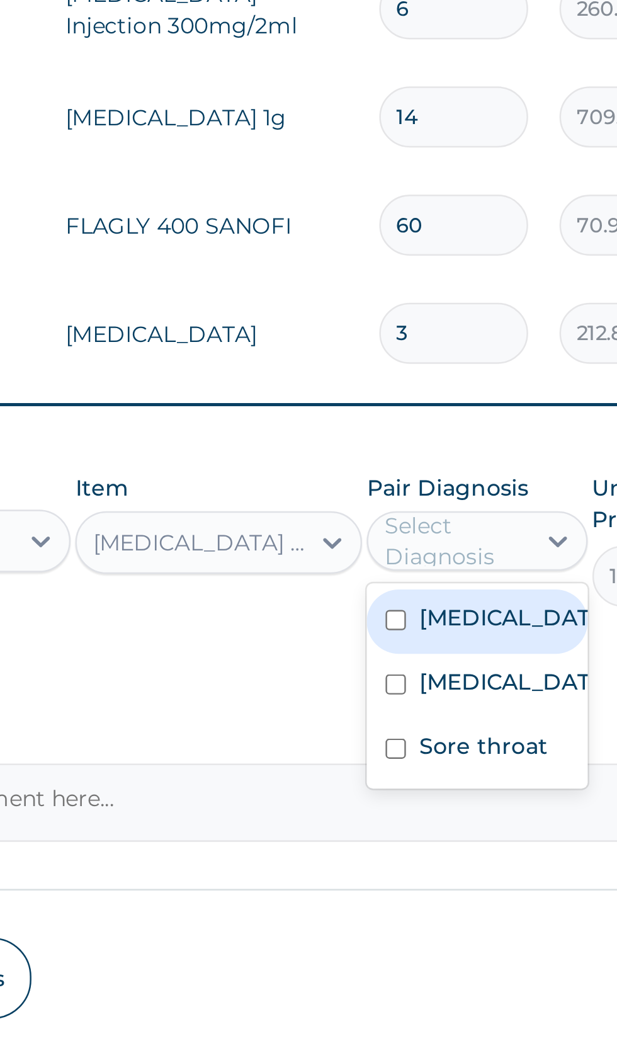
scroll to position [118, 0]
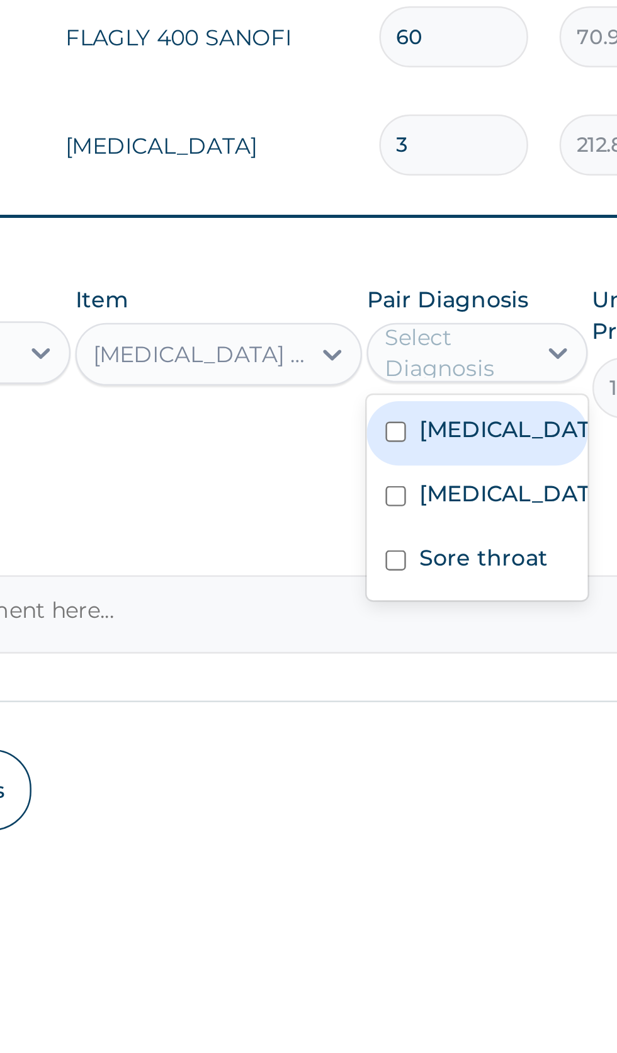
click at [438, 911] on label "Peptic ulcer" at bounding box center [453, 905] width 73 height 13
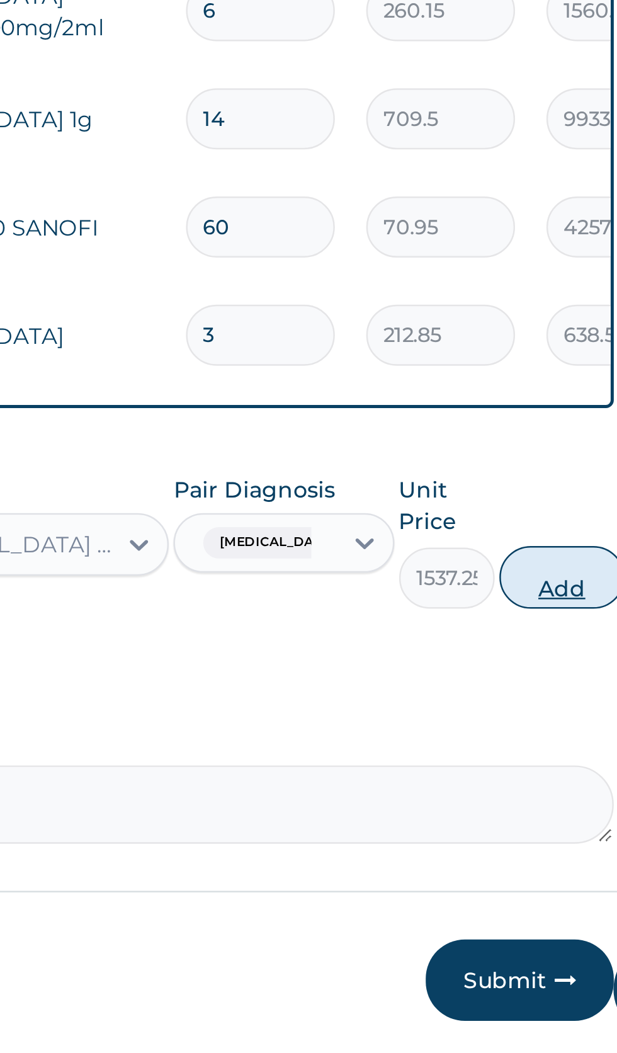
click at [546, 875] on button "Add" at bounding box center [552, 861] width 50 height 25
type input "0"
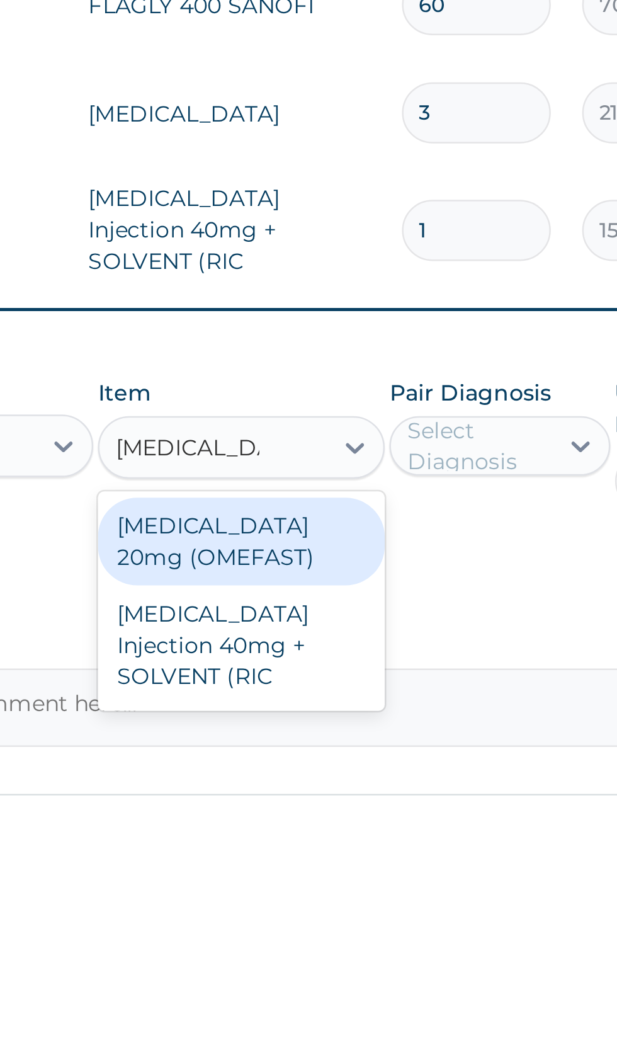
scroll to position [0, 0]
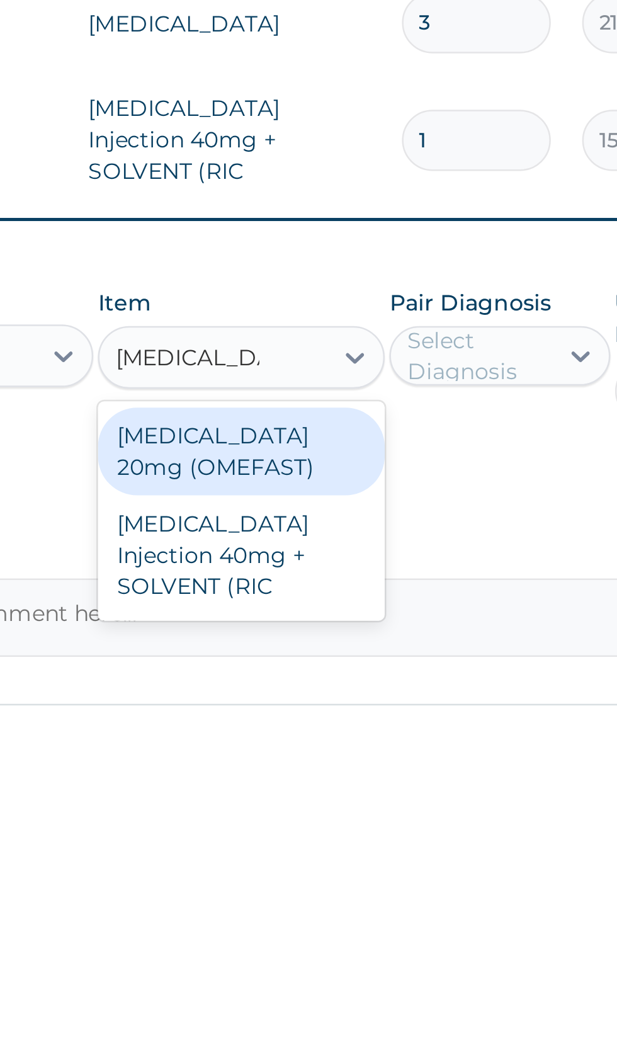
click at [362, 955] on div "OMEPRAZOLE 20mg (OMEFAST)" at bounding box center [336, 937] width 115 height 35
type input "Omeprazole"
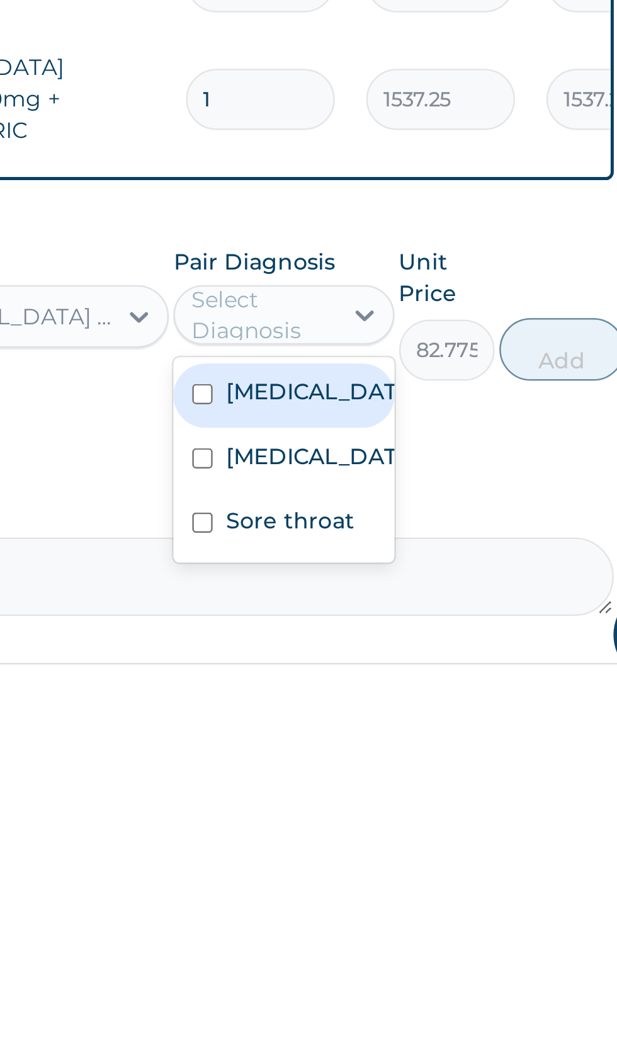
scroll to position [118, 0]
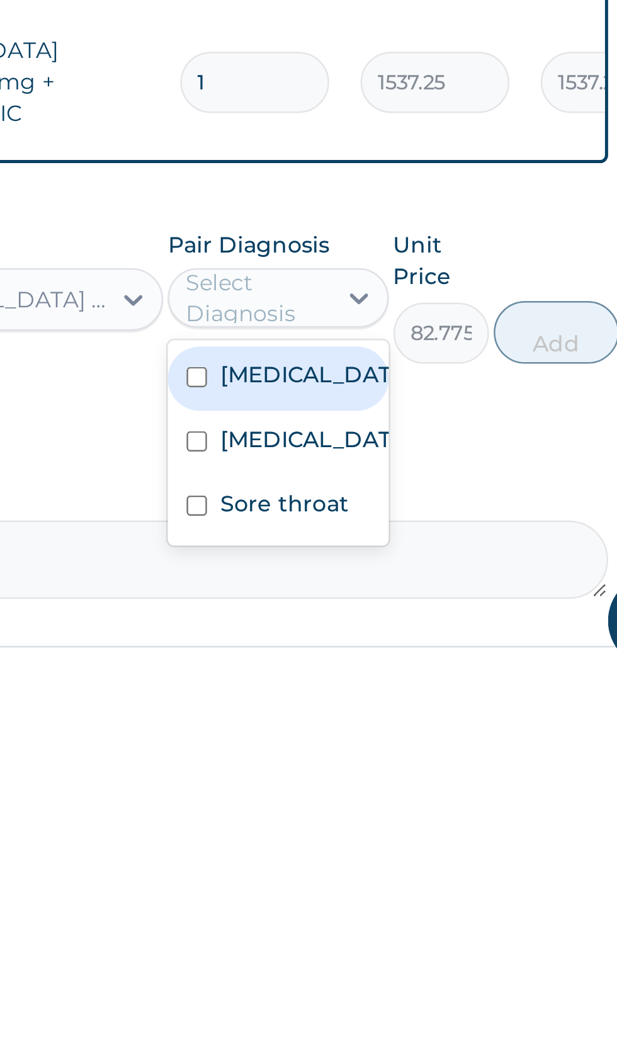
click at [456, 961] on label "Peptic ulcer" at bounding box center [453, 954] width 73 height 13
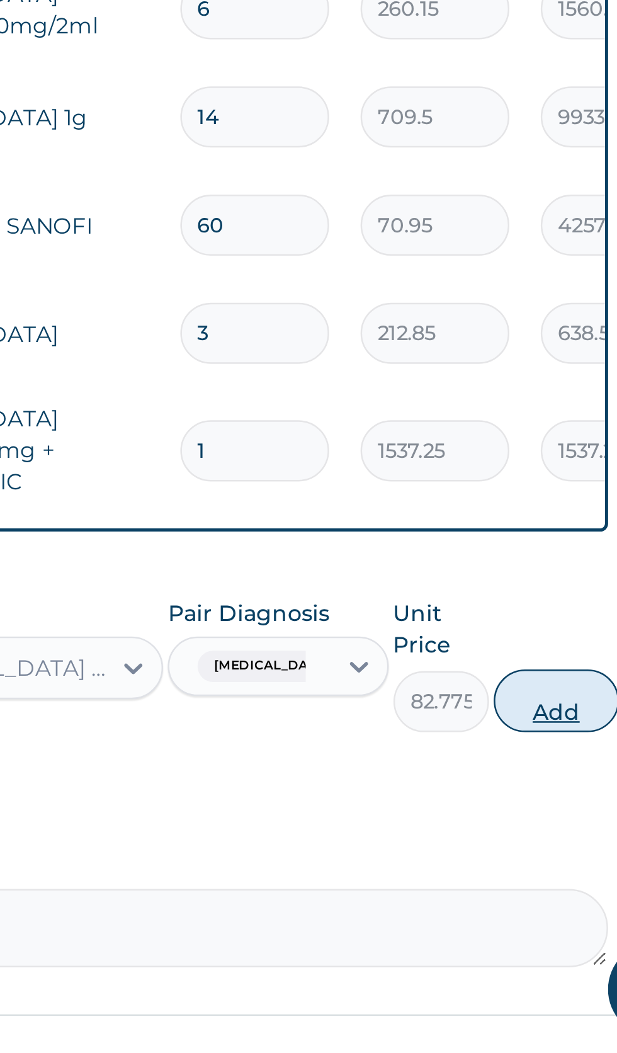
click at [547, 924] on button "Add" at bounding box center [552, 911] width 50 height 25
type input "0"
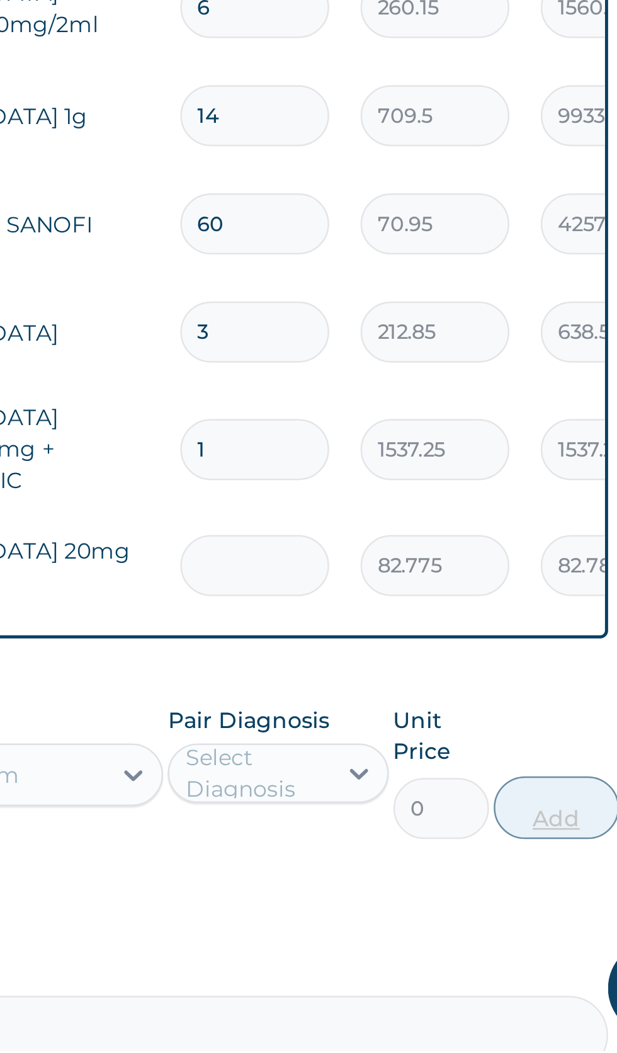
type input "0.00"
type input "2"
type input "165.55"
type input "20"
type input "1655.50"
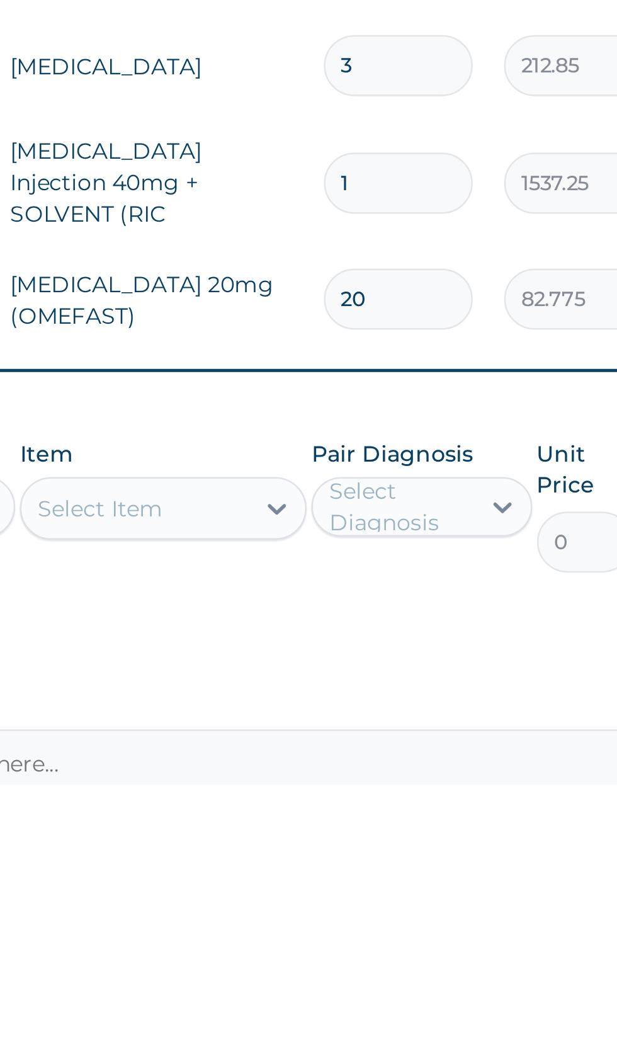
type input "20"
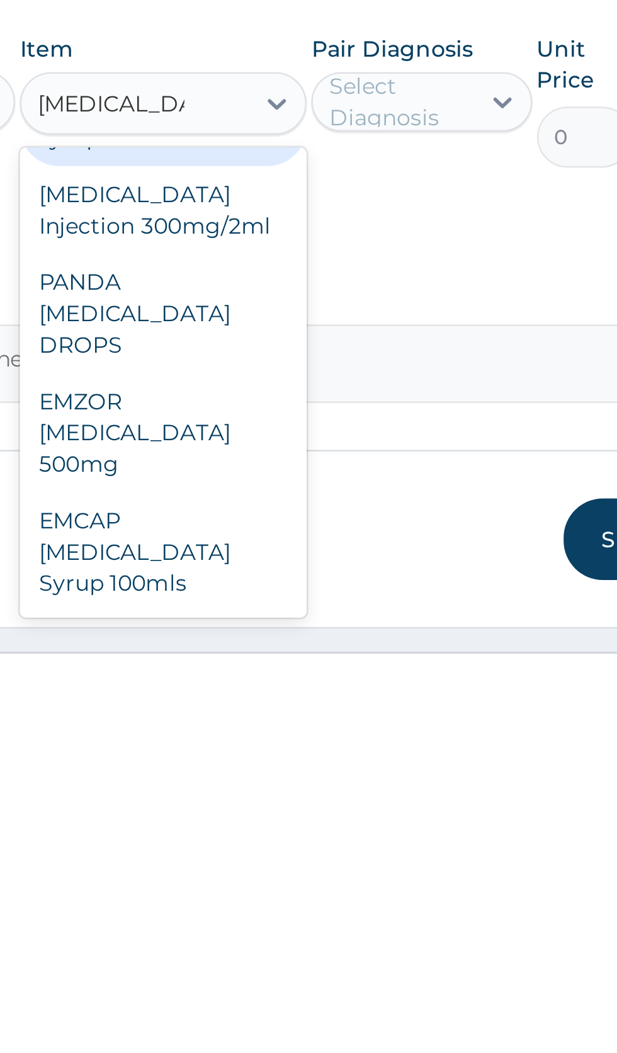
scroll to position [241, 0]
click at [355, 973] on div "EMZOR PARACETAMOL 500mg" at bounding box center [336, 951] width 115 height 48
type input "paracetamol"
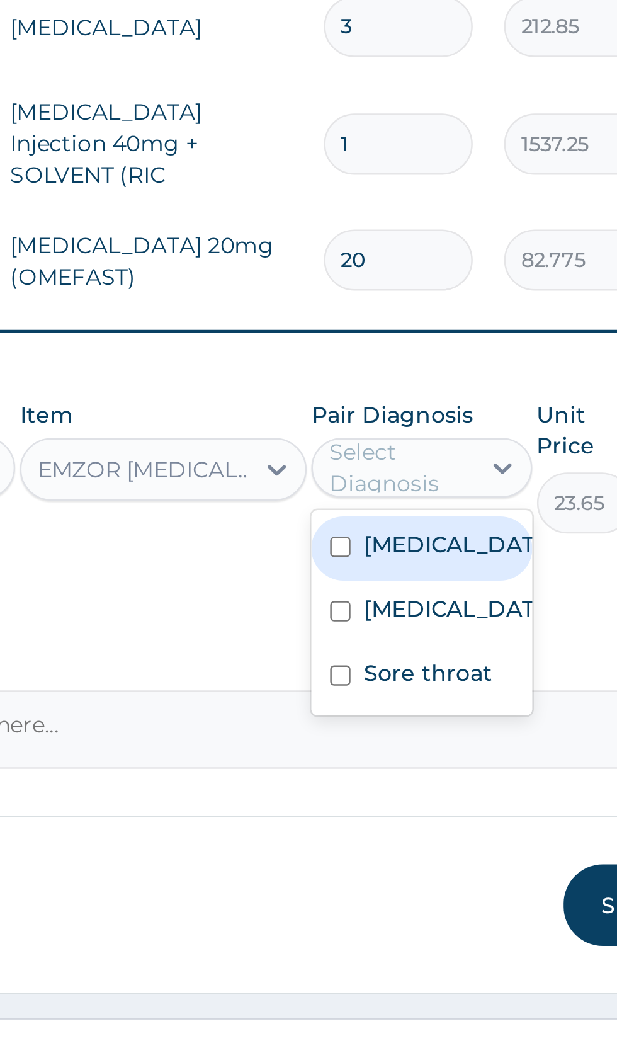
click at [433, 856] on label "Malaria" at bounding box center [453, 849] width 73 height 13
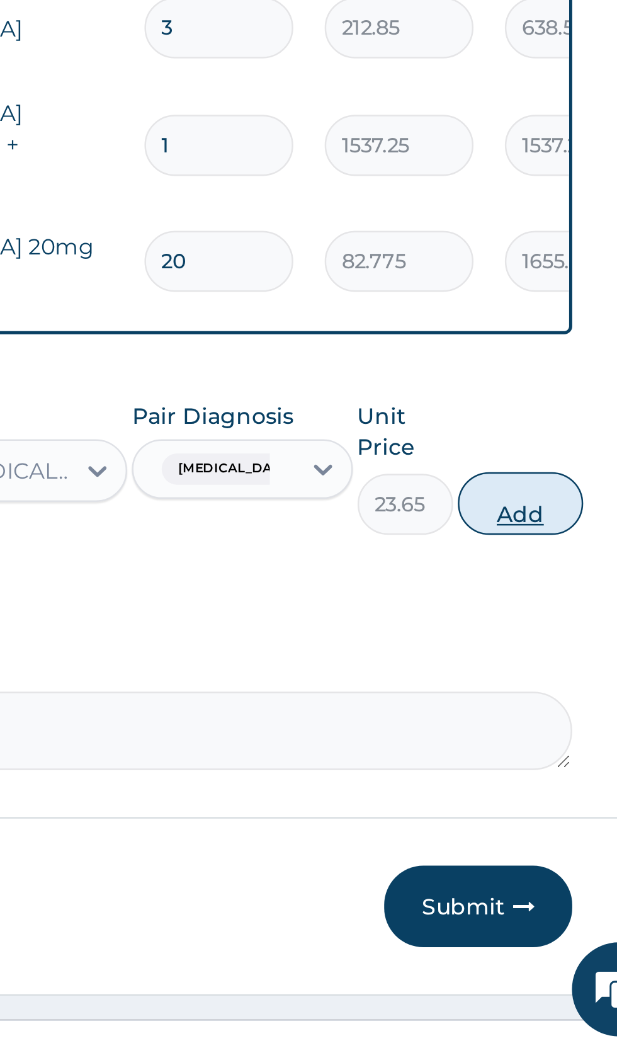
click at [551, 845] on button "Add" at bounding box center [552, 832] width 50 height 25
type input "0"
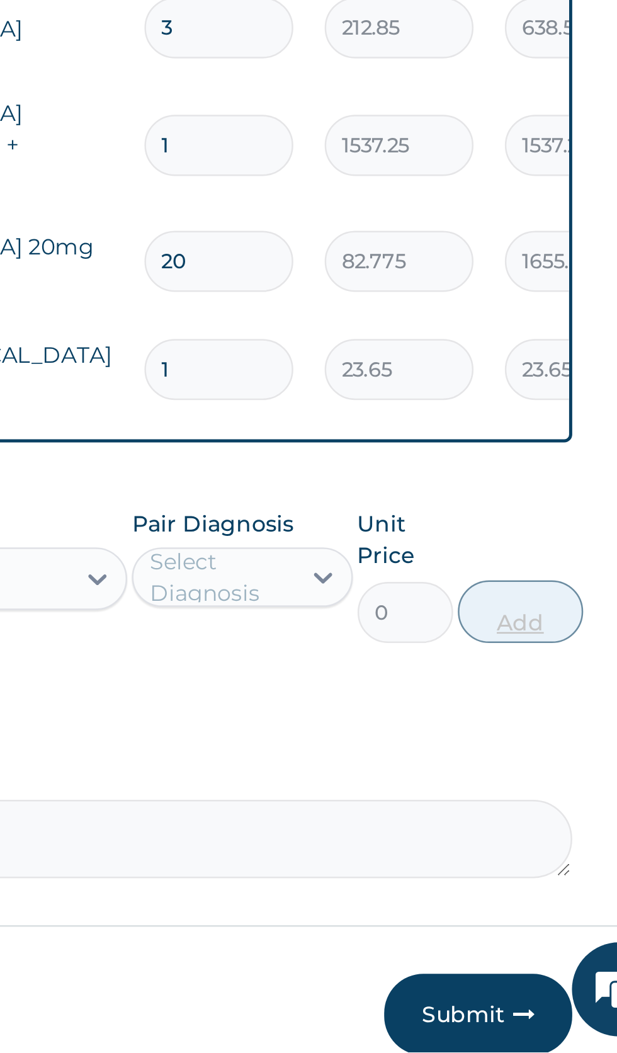
scroll to position [241, 0]
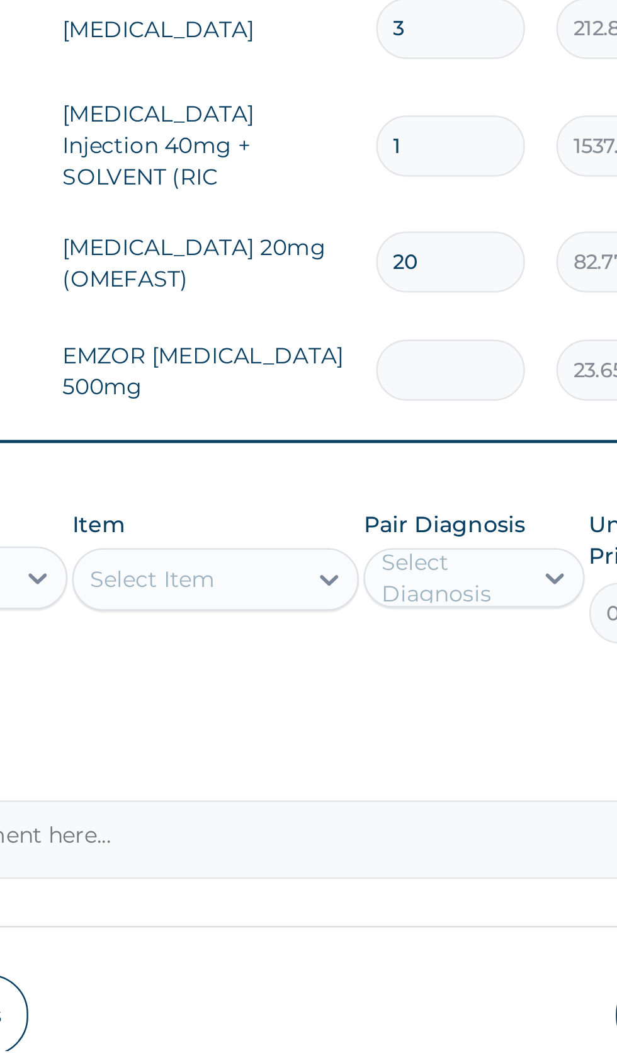
type input "0.00"
type input "1"
type input "23.65"
type input "12"
type input "283.80"
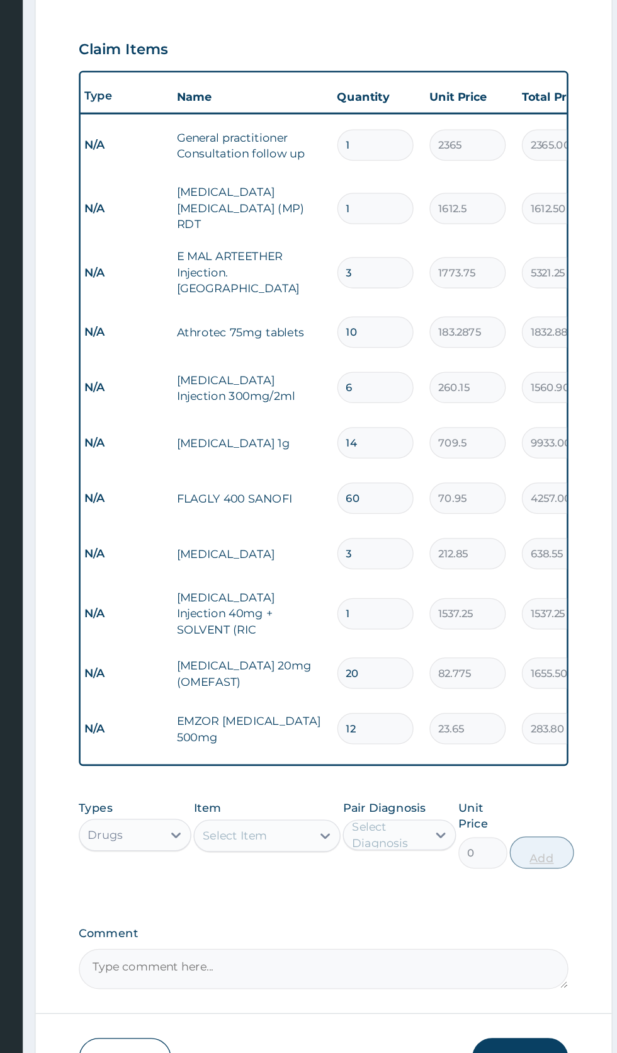
scroll to position [0, 10]
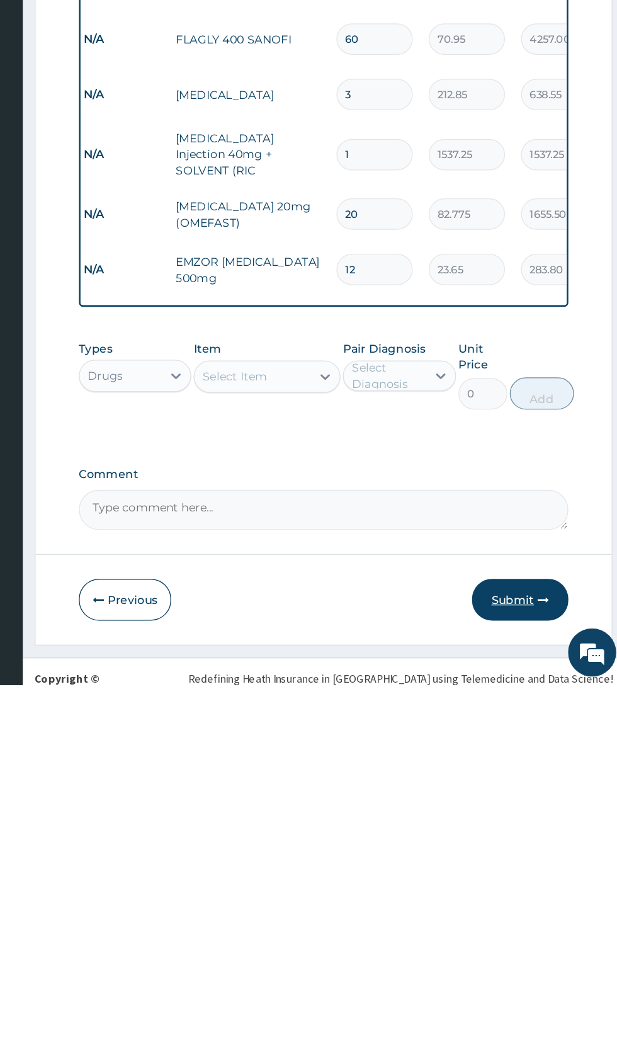
click at [543, 970] on button "Submit" at bounding box center [535, 986] width 76 height 33
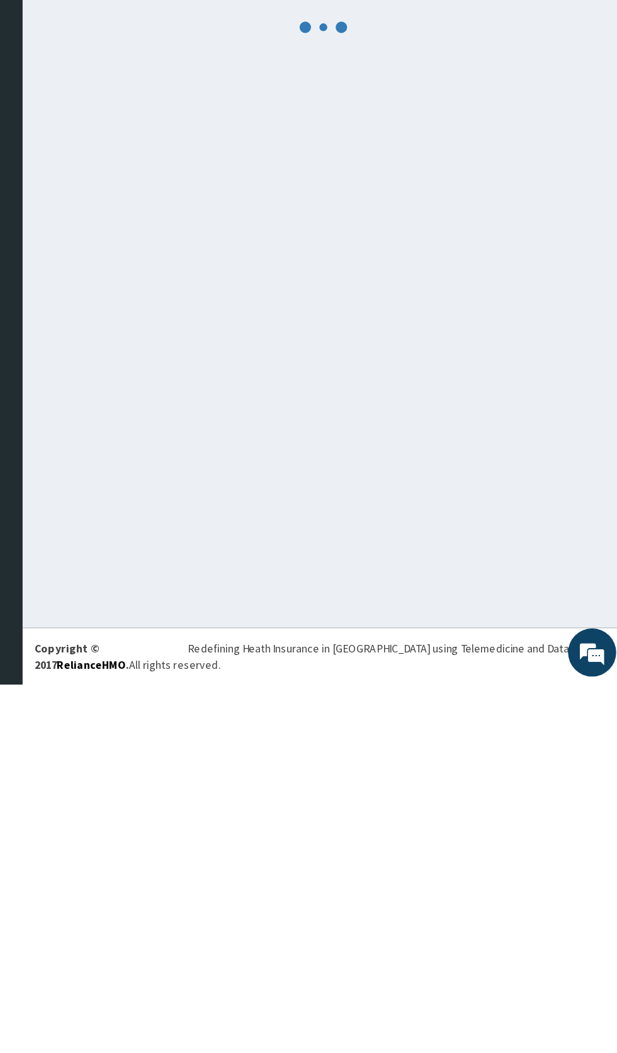
scroll to position [0, 0]
